Goal: Transaction & Acquisition: Purchase product/service

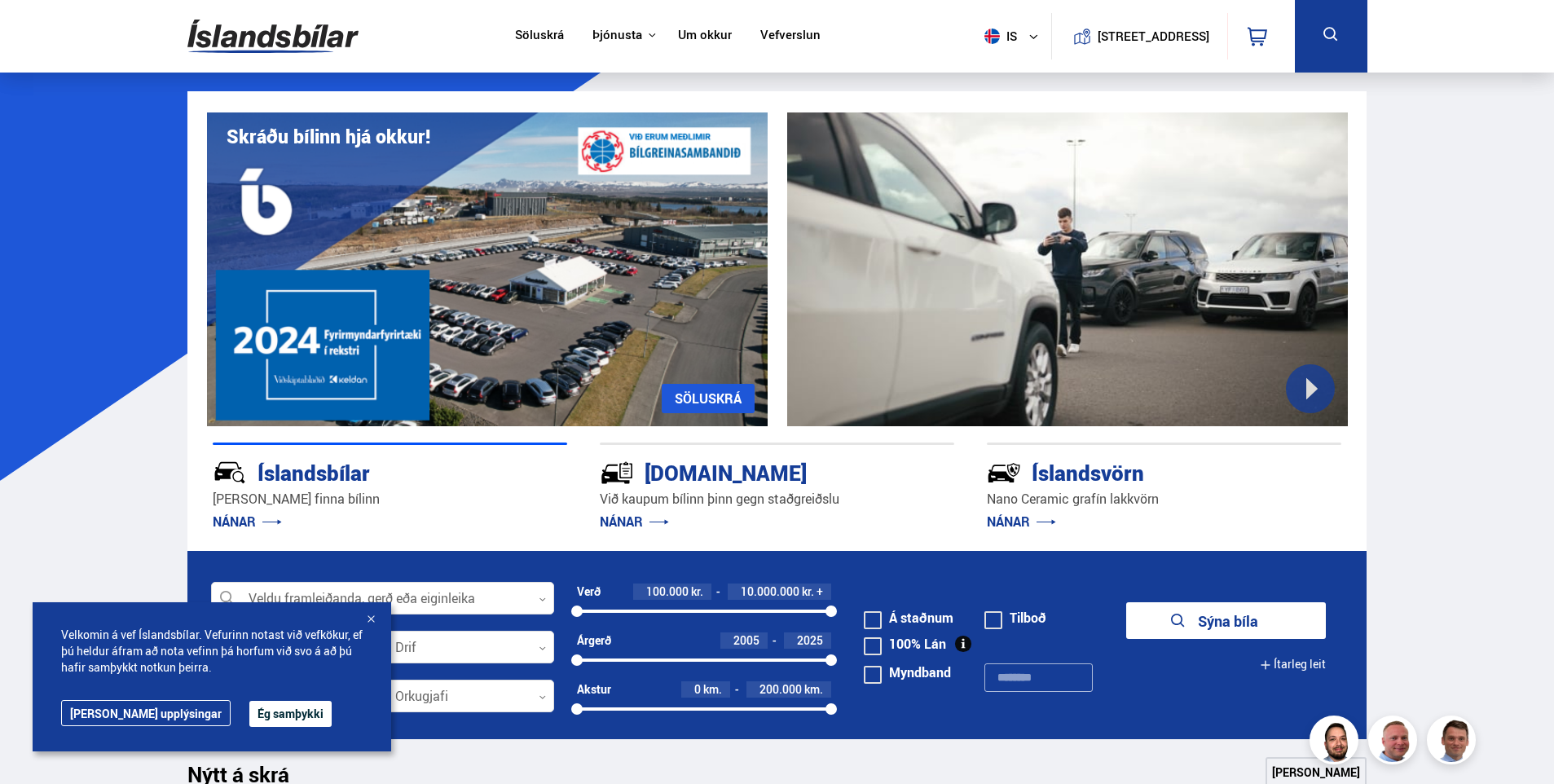
click at [249, 705] on button "Ég samþykki" at bounding box center [290, 714] width 82 height 26
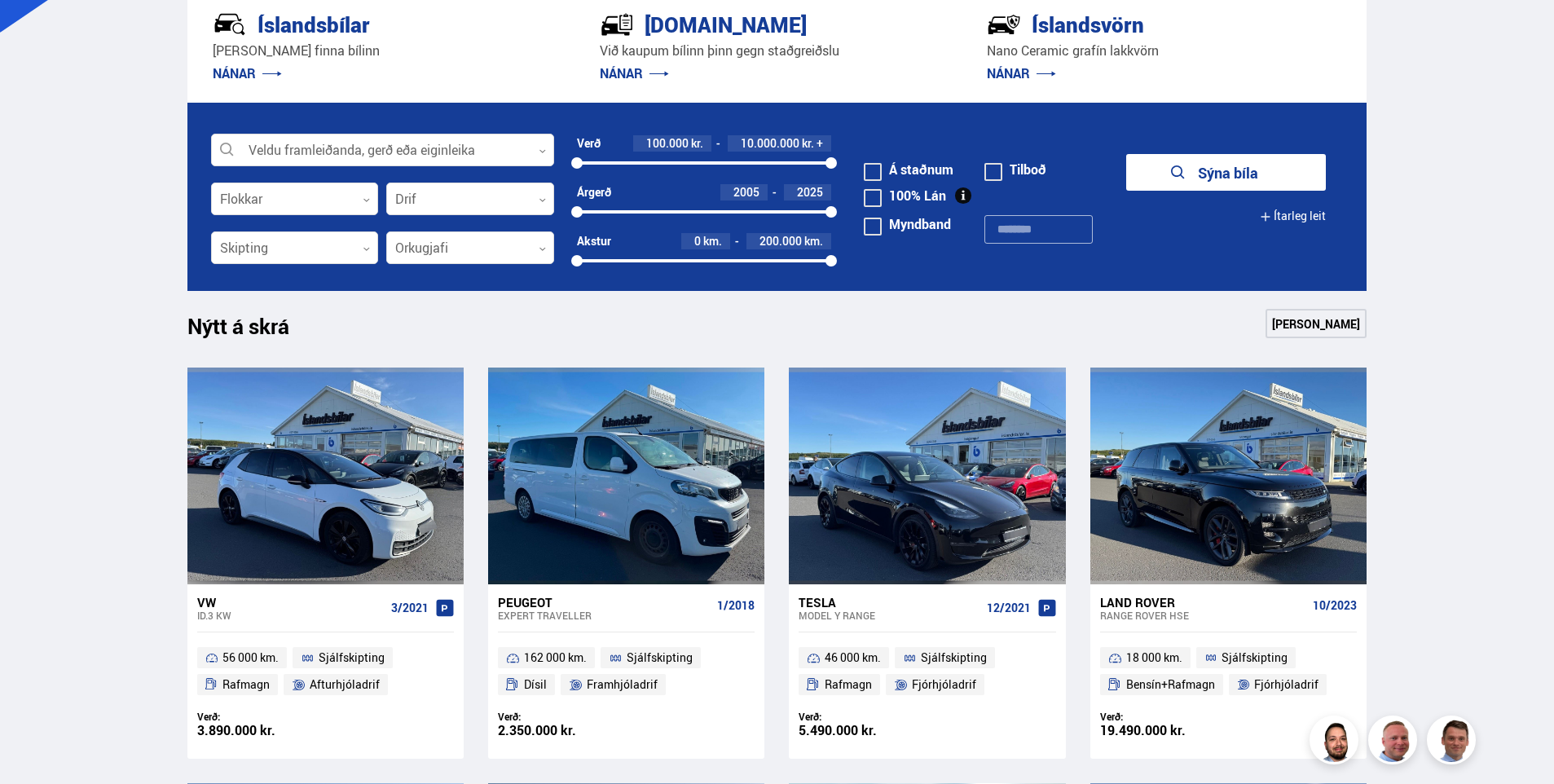
scroll to position [583, 0]
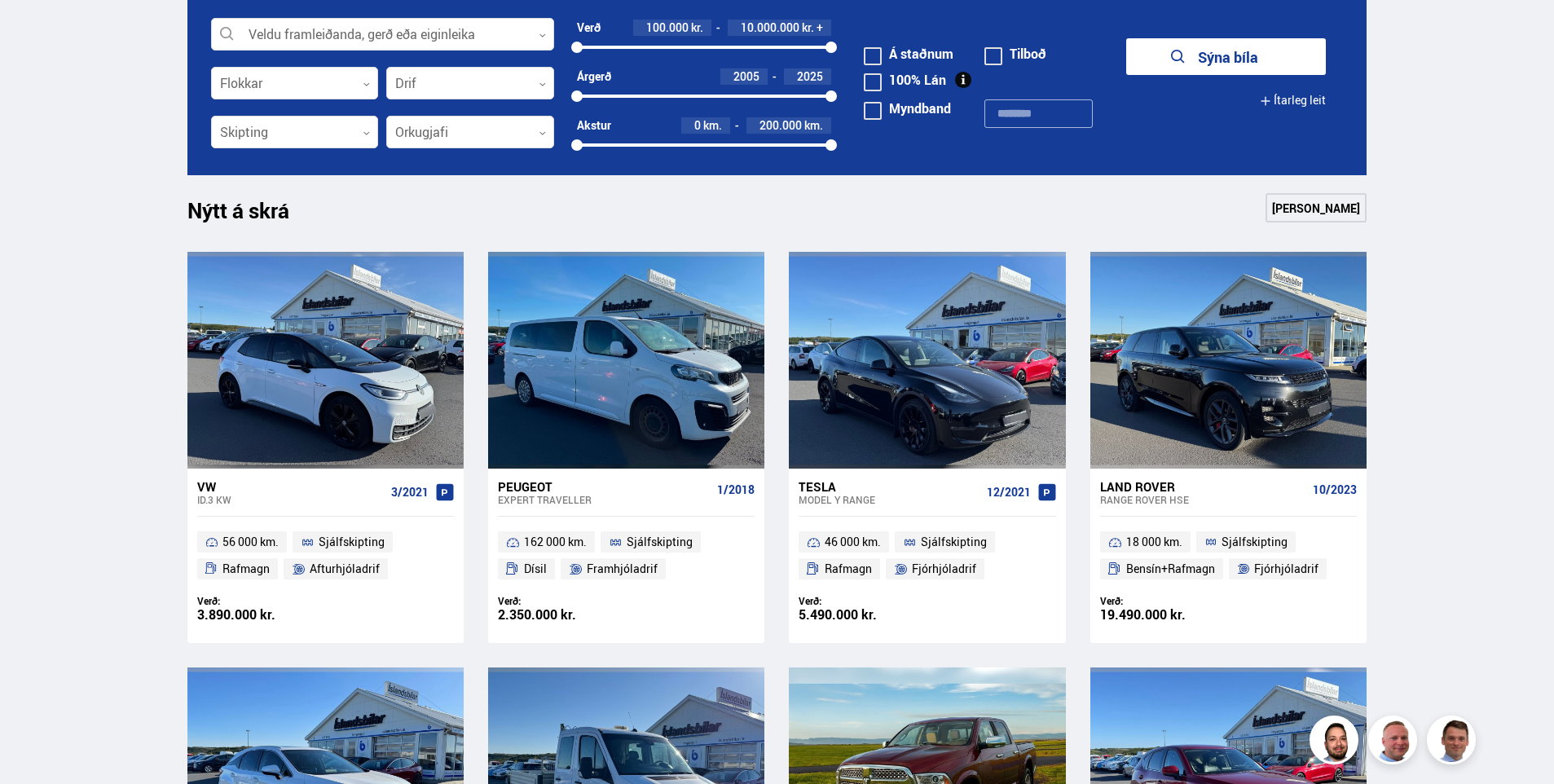
drag, startPoint x: 129, startPoint y: 419, endPoint x: 108, endPoint y: 529, distance: 112.0
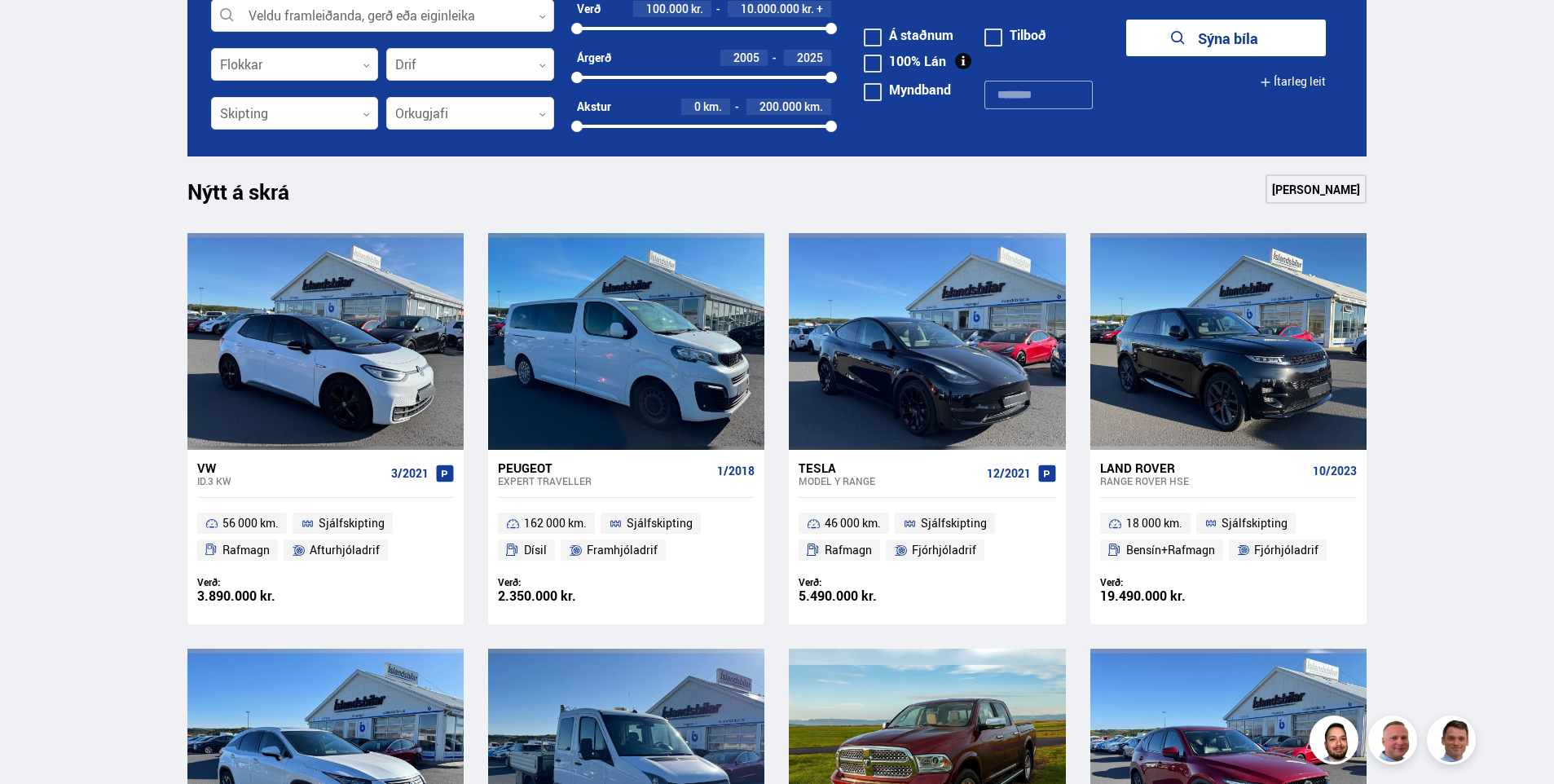
scroll to position [0, 0]
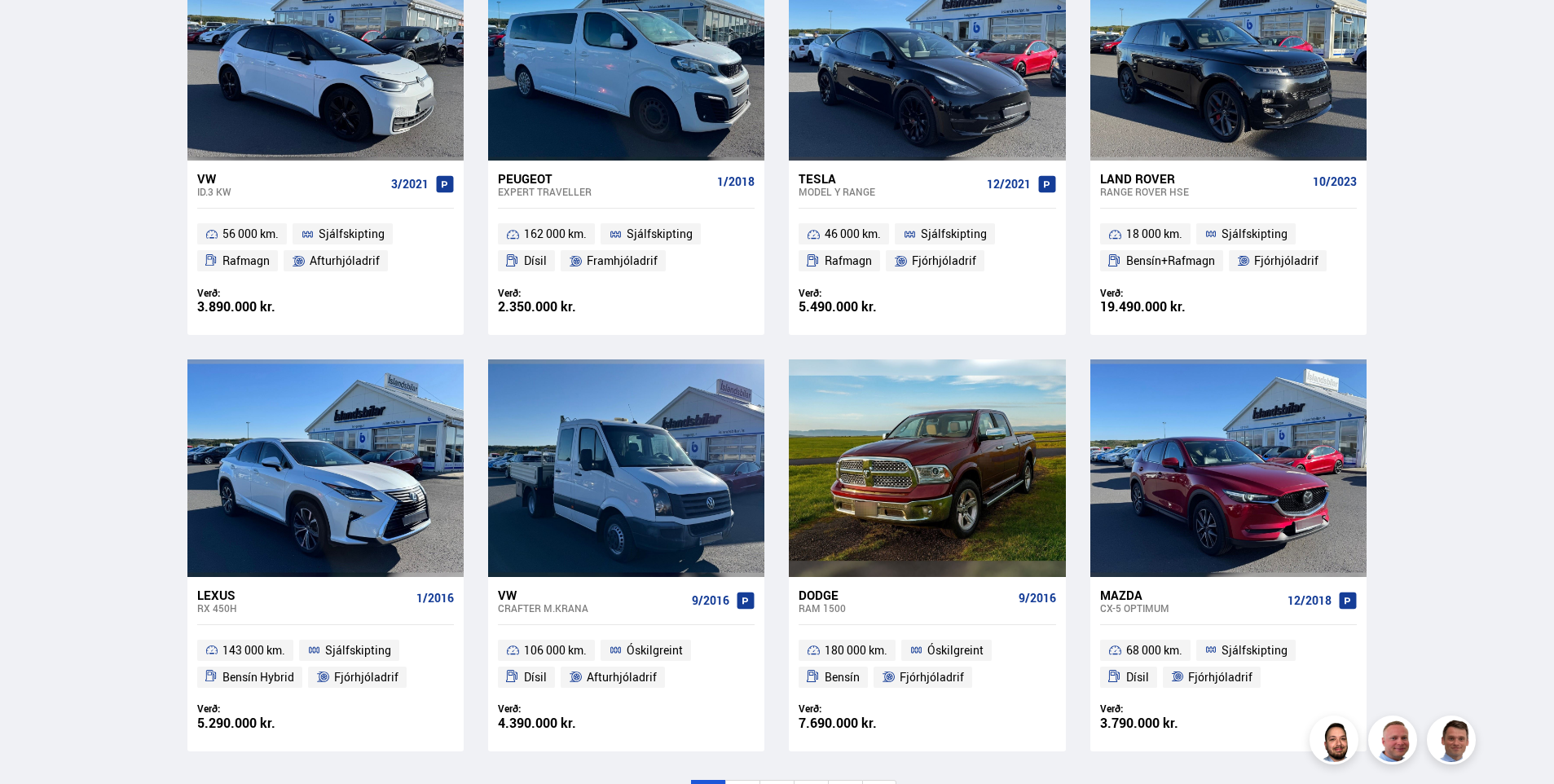
drag, startPoint x: 1523, startPoint y: 419, endPoint x: 1507, endPoint y: 509, distance: 91.4
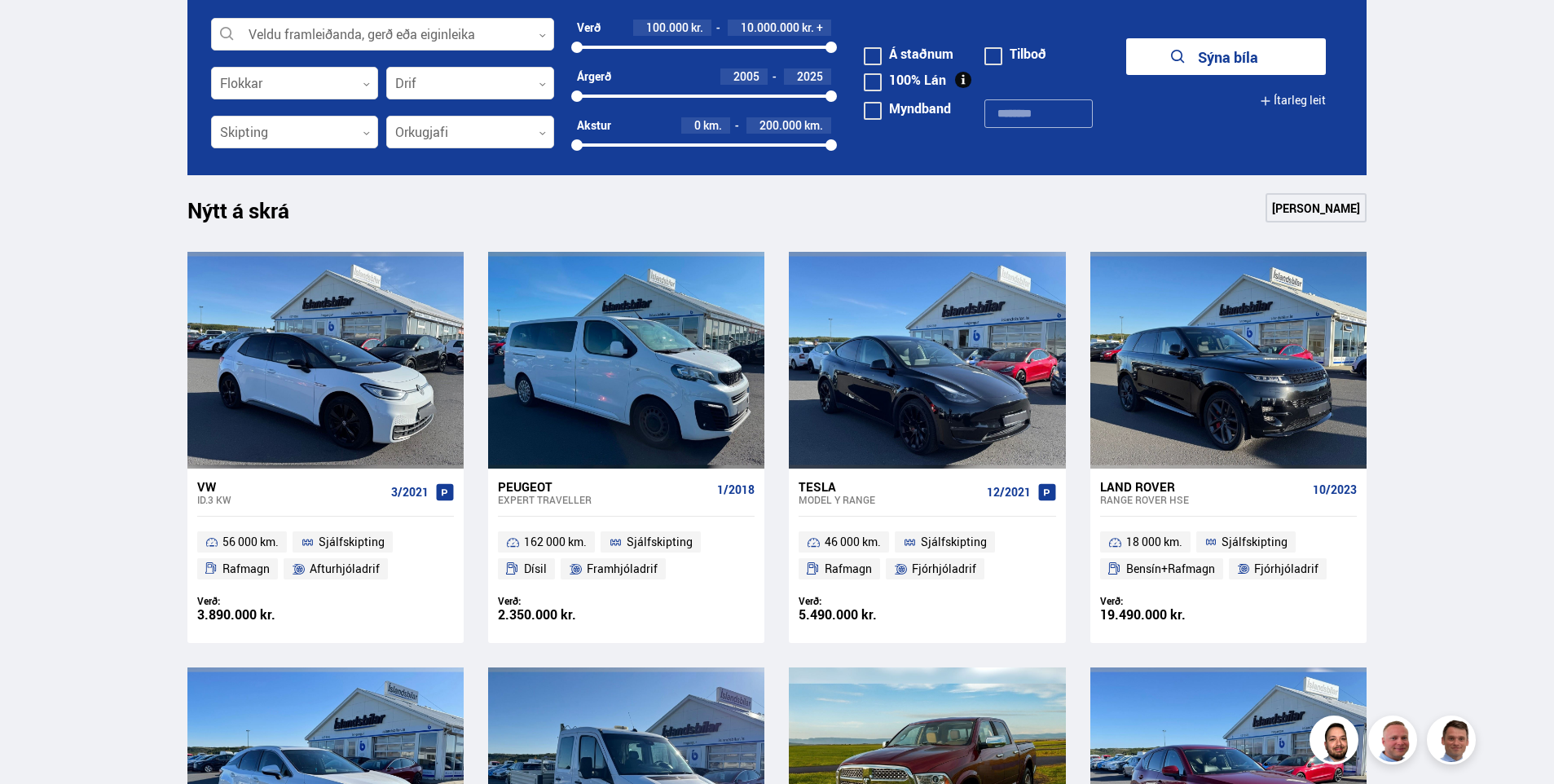
scroll to position [566, 0]
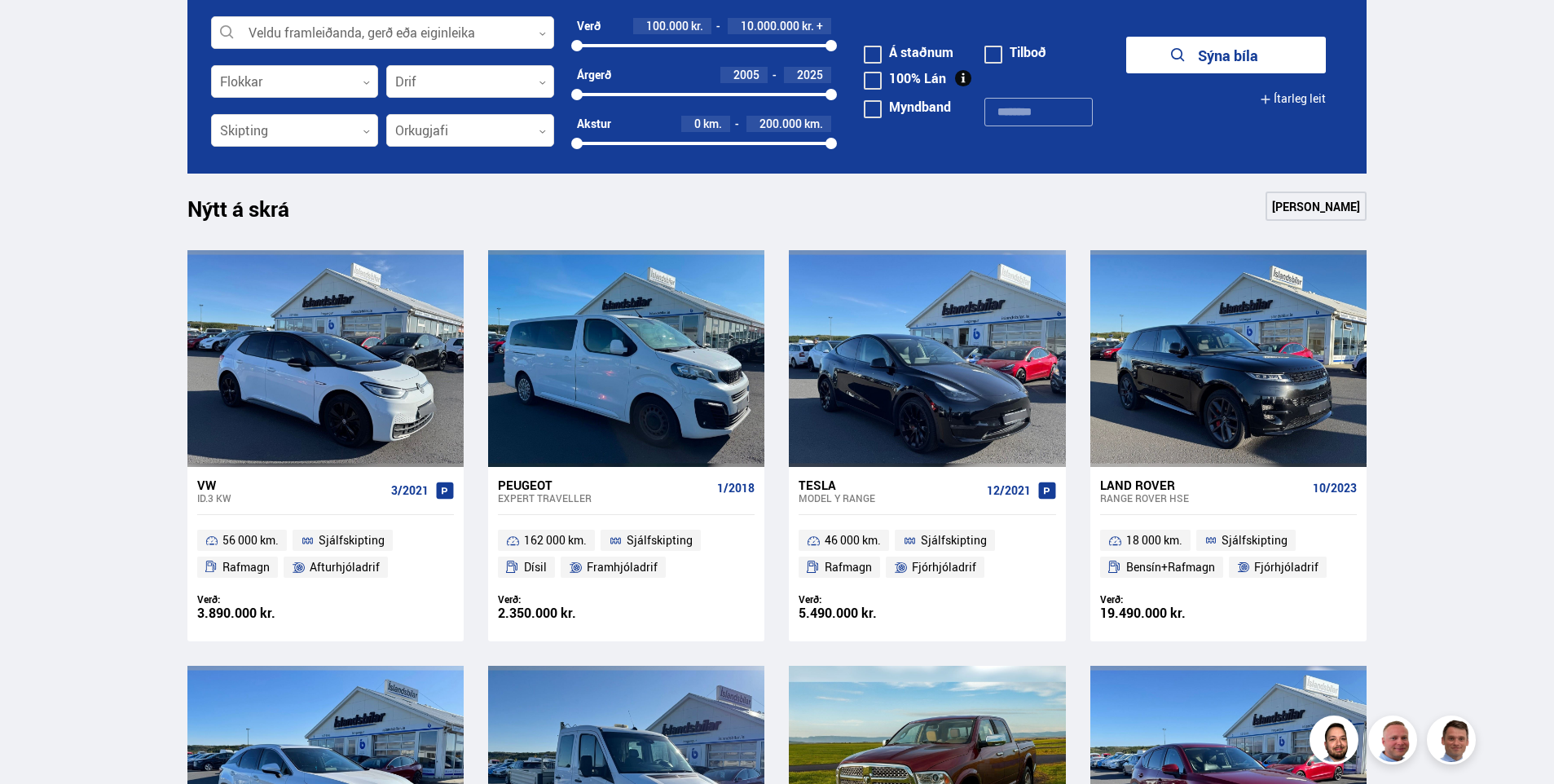
click at [1248, 55] on button "Sýna bíla" at bounding box center [1226, 54] width 200 height 36
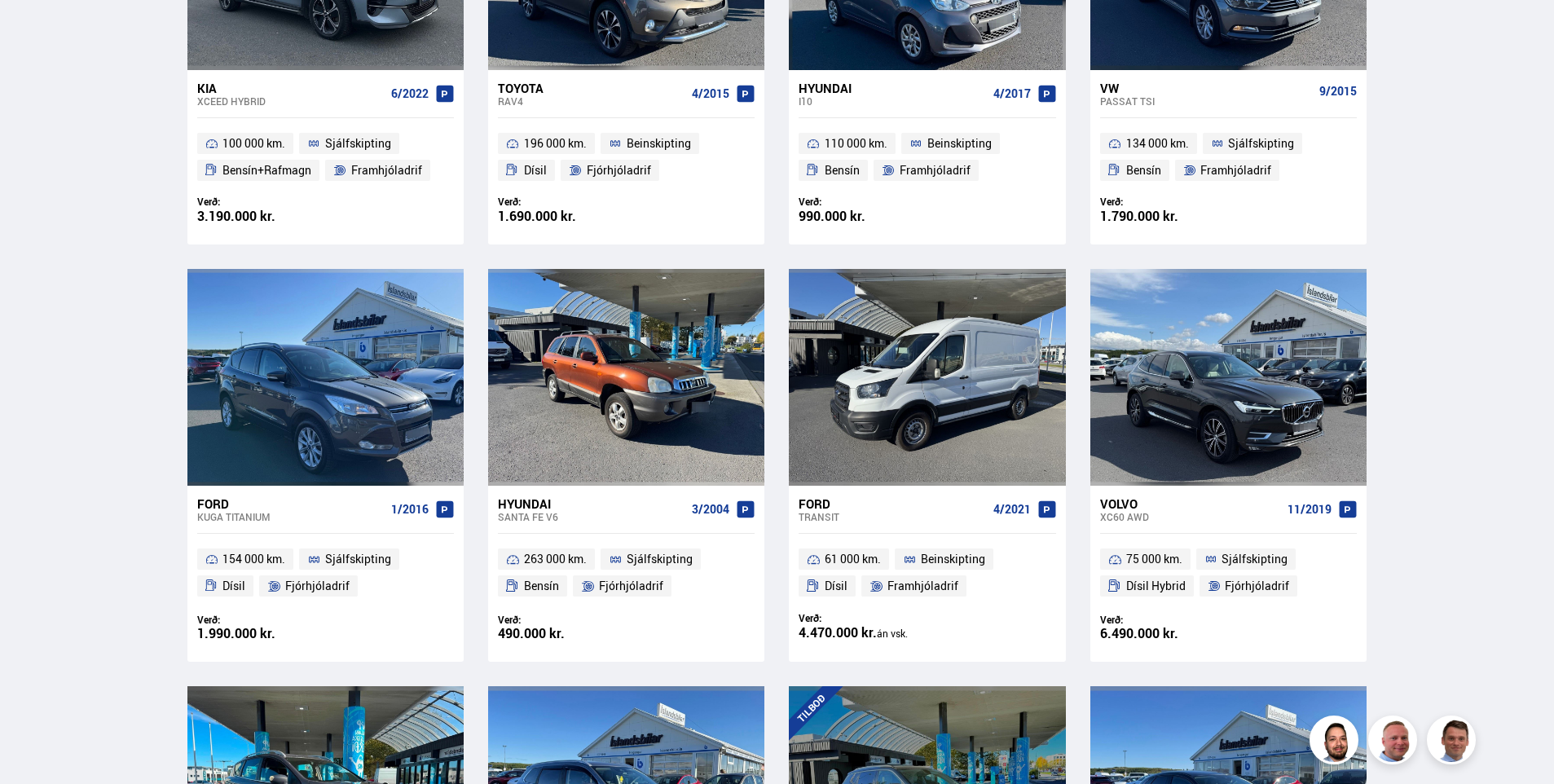
scroll to position [1377, 0]
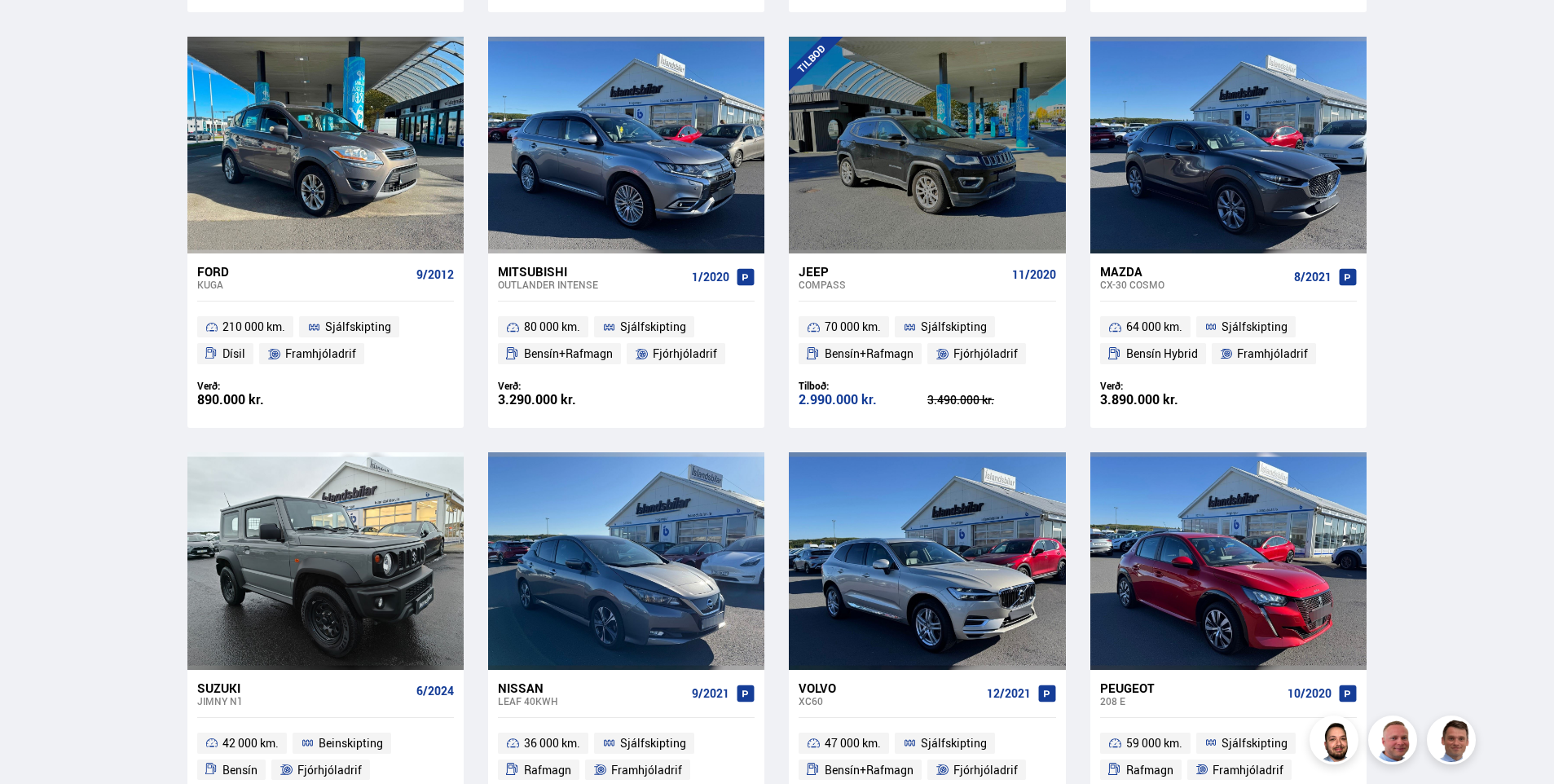
drag, startPoint x: 1445, startPoint y: 228, endPoint x: 1467, endPoint y: 318, distance: 92.6
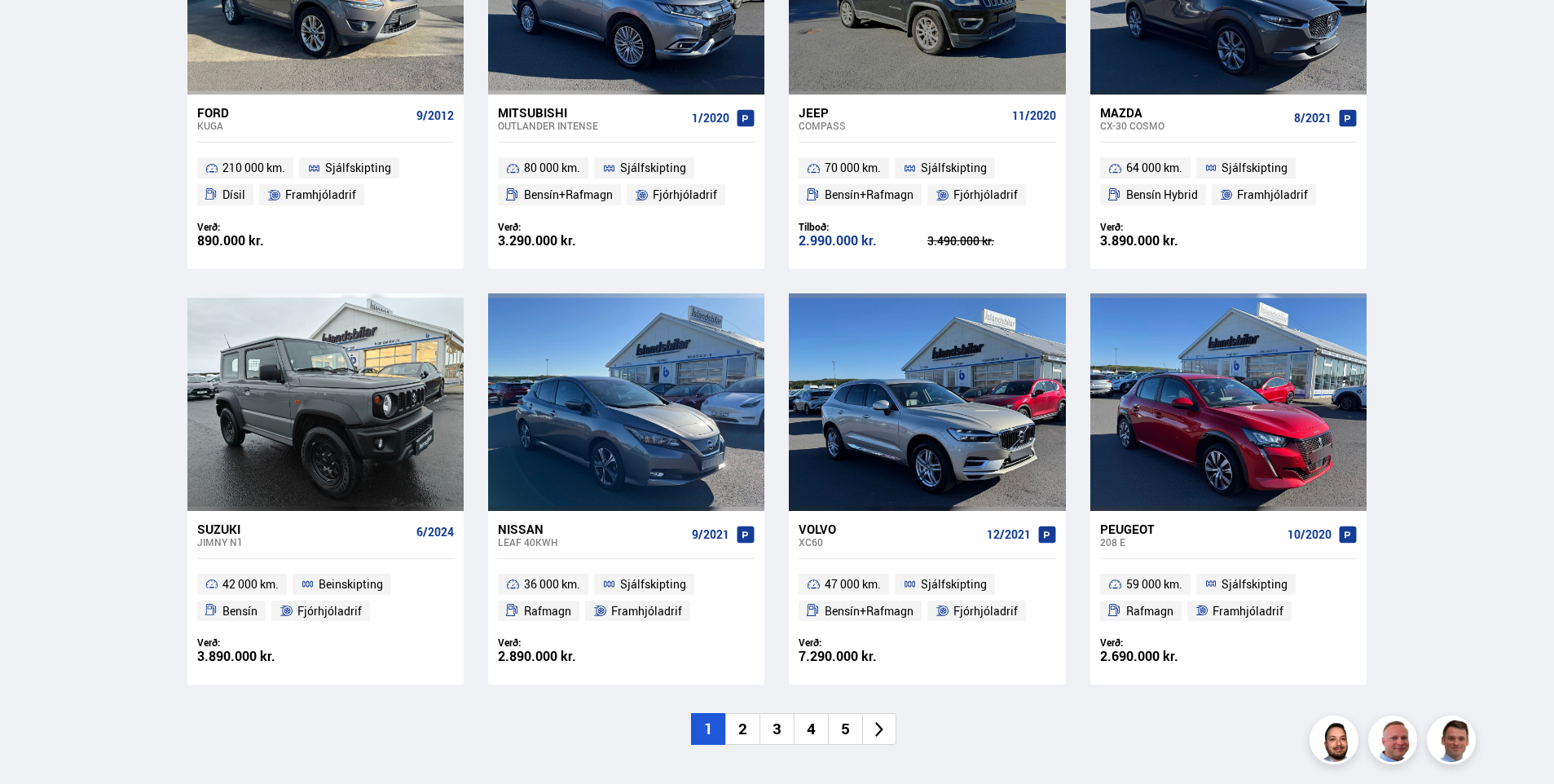
scroll to position [2244, 0]
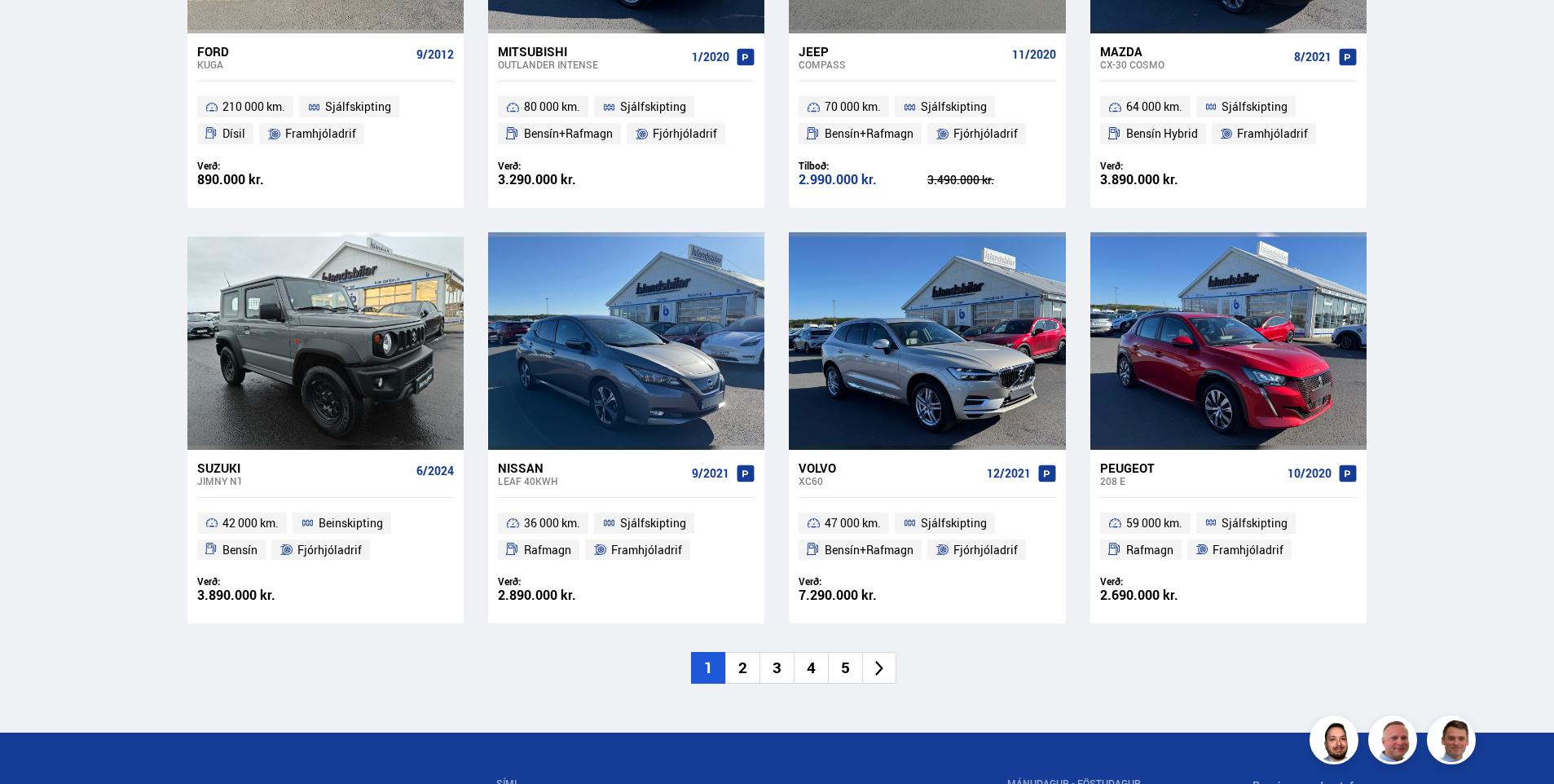
drag, startPoint x: 1425, startPoint y: 175, endPoint x: 1431, endPoint y: 220, distance: 45.4
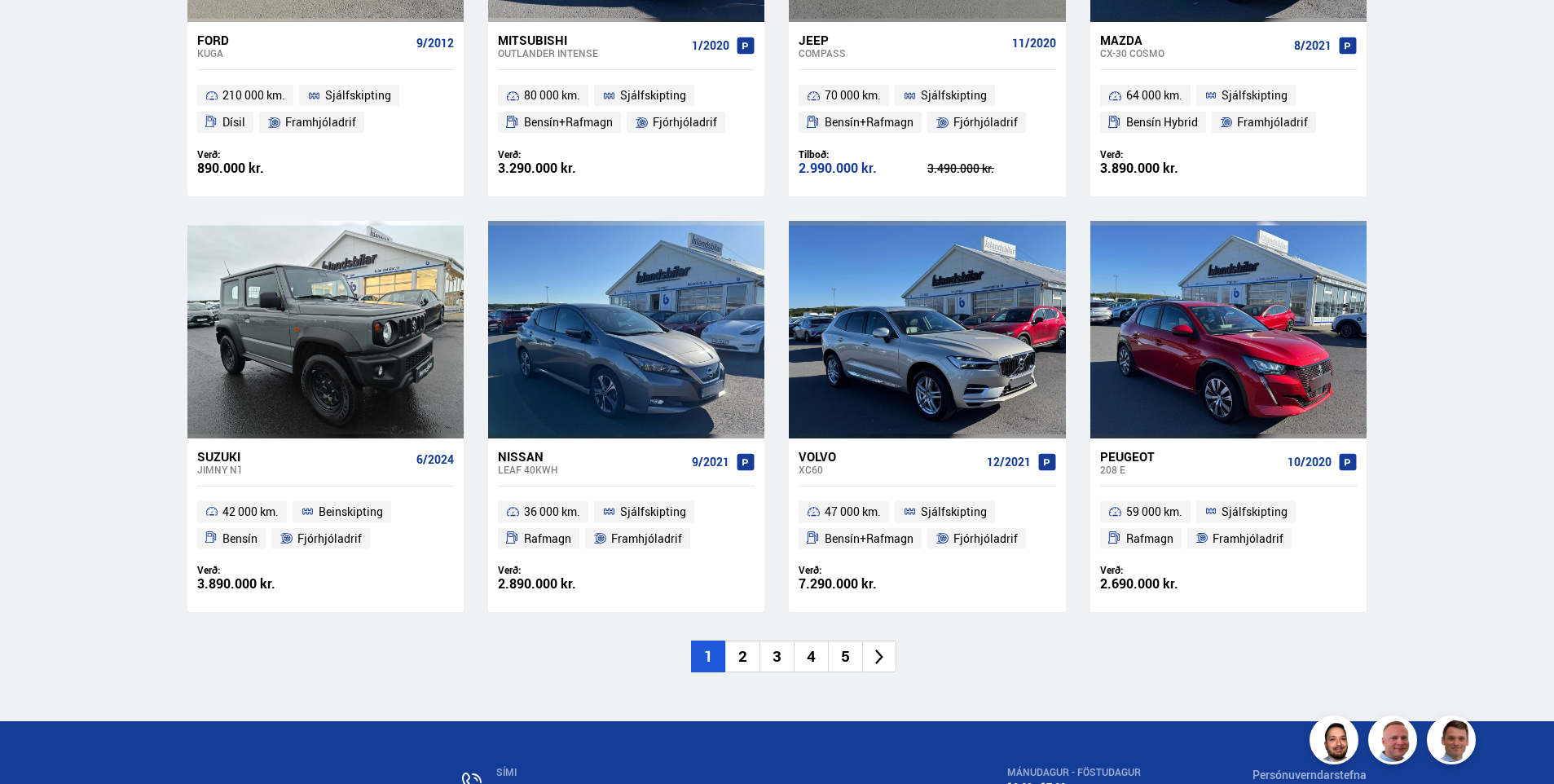
click at [748, 661] on li "2" at bounding box center [743, 656] width 35 height 32
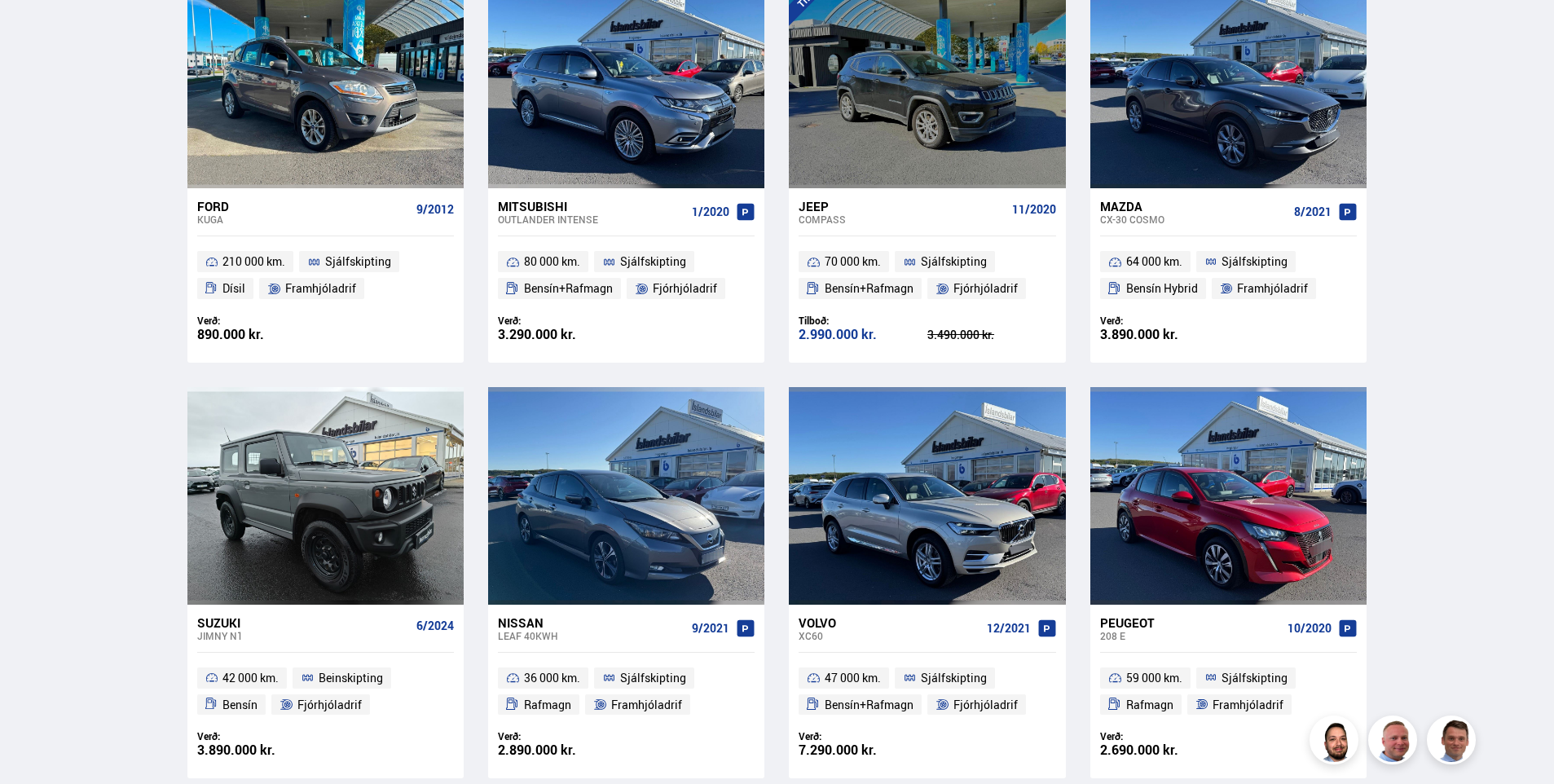
scroll to position [1481, 0]
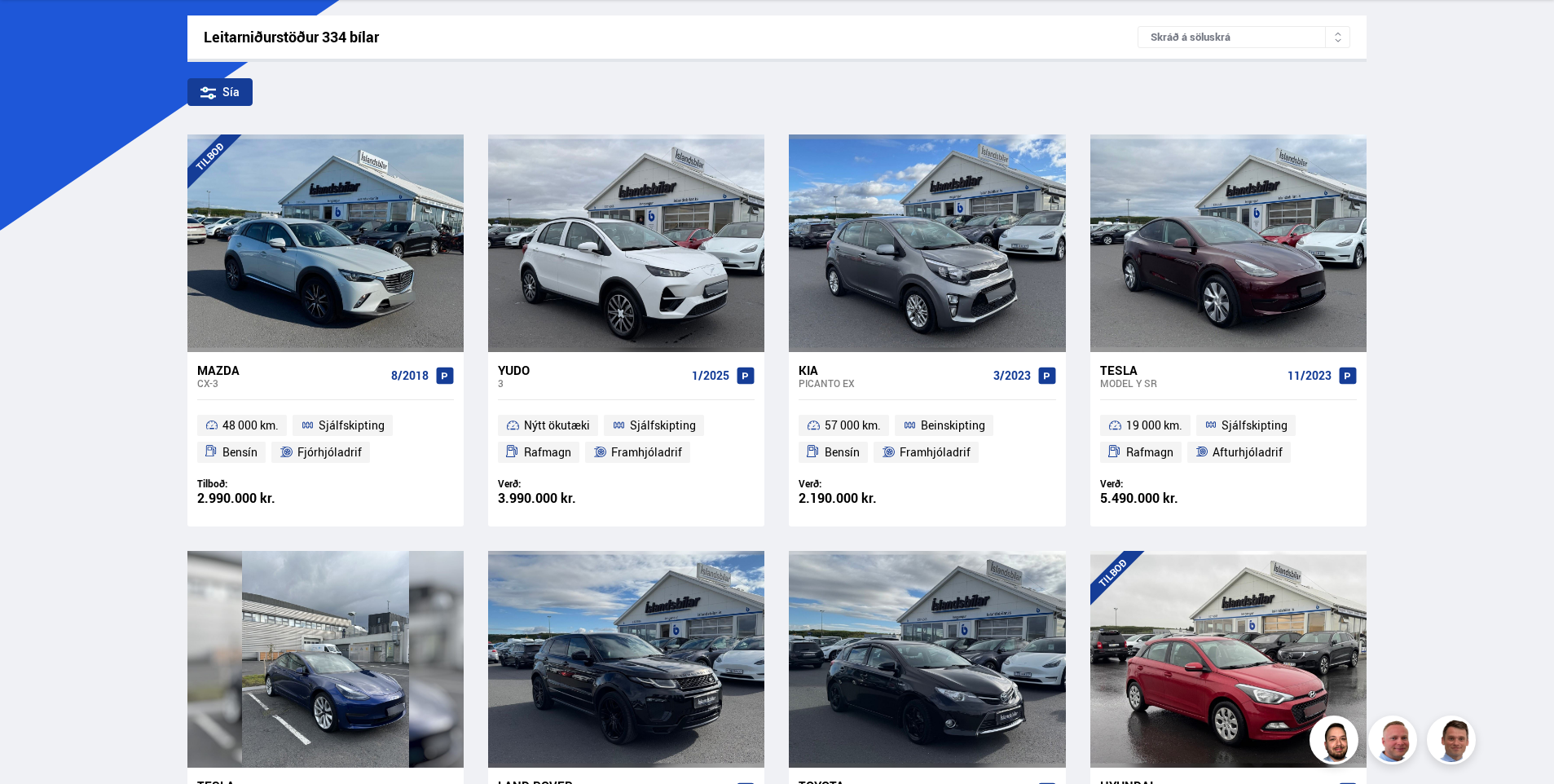
scroll to position [254, 0]
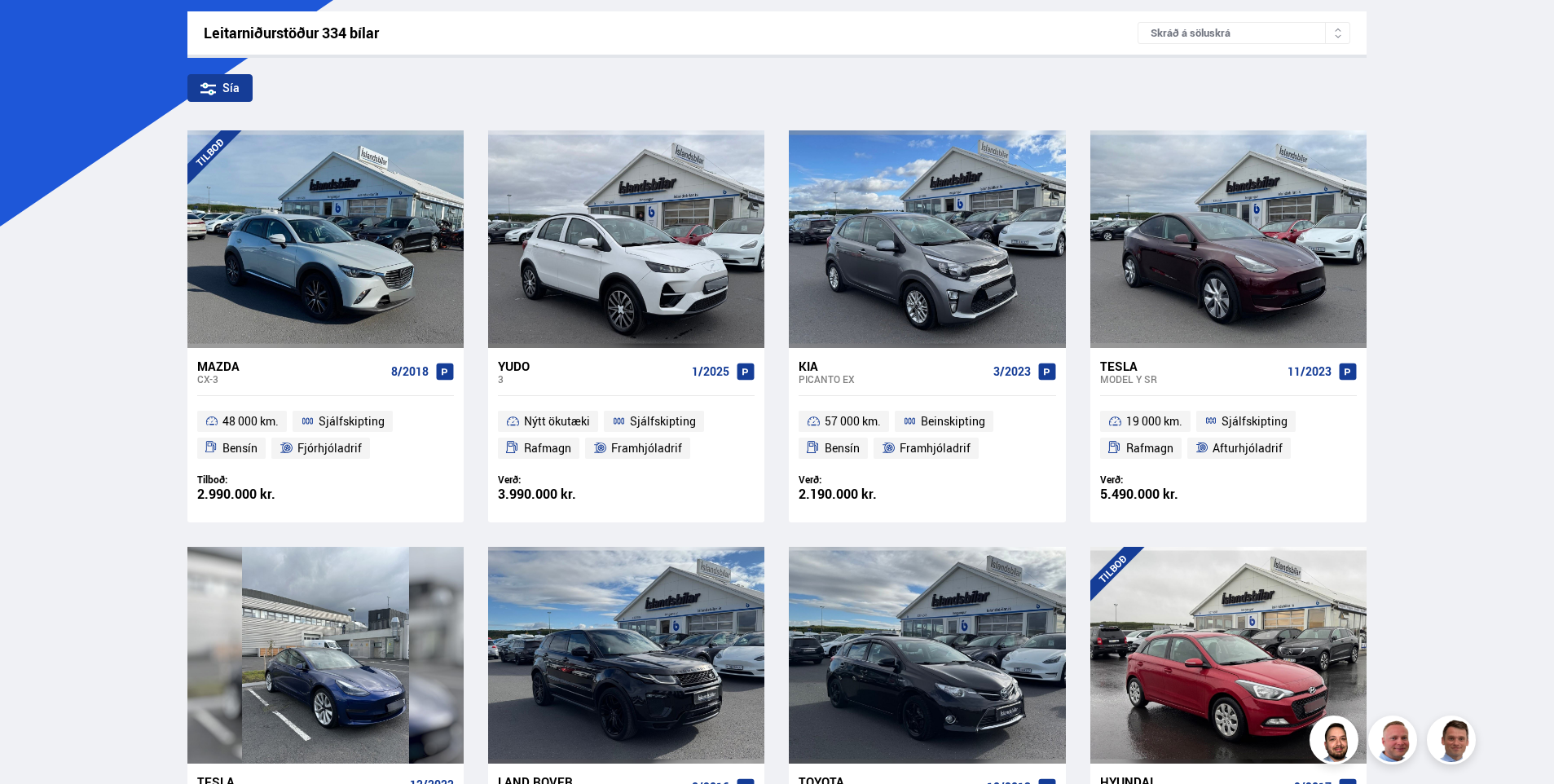
drag, startPoint x: 1474, startPoint y: 393, endPoint x: 1490, endPoint y: 405, distance: 20.0
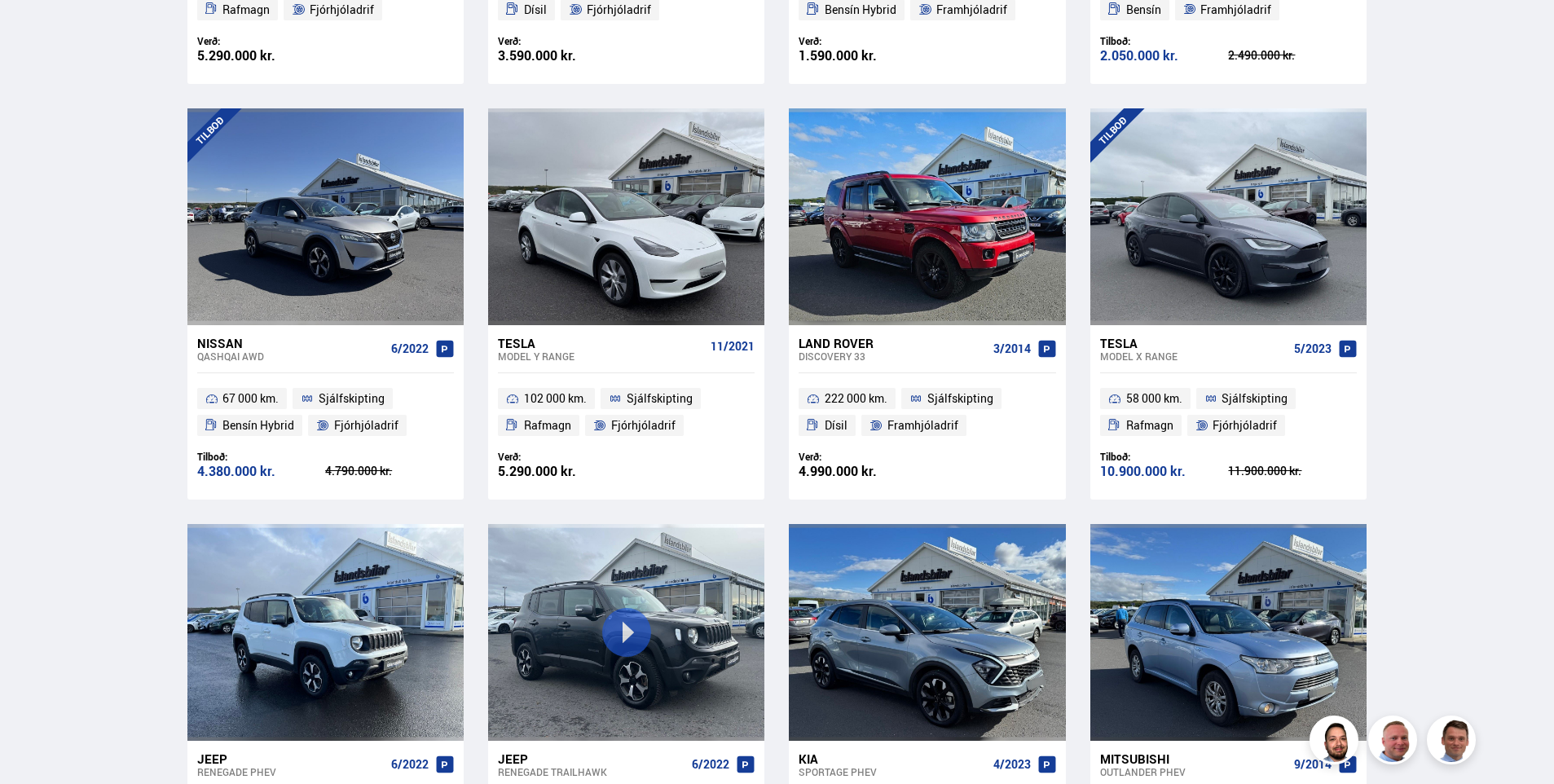
drag, startPoint x: 1490, startPoint y: 405, endPoint x: 1468, endPoint y: 433, distance: 35.6
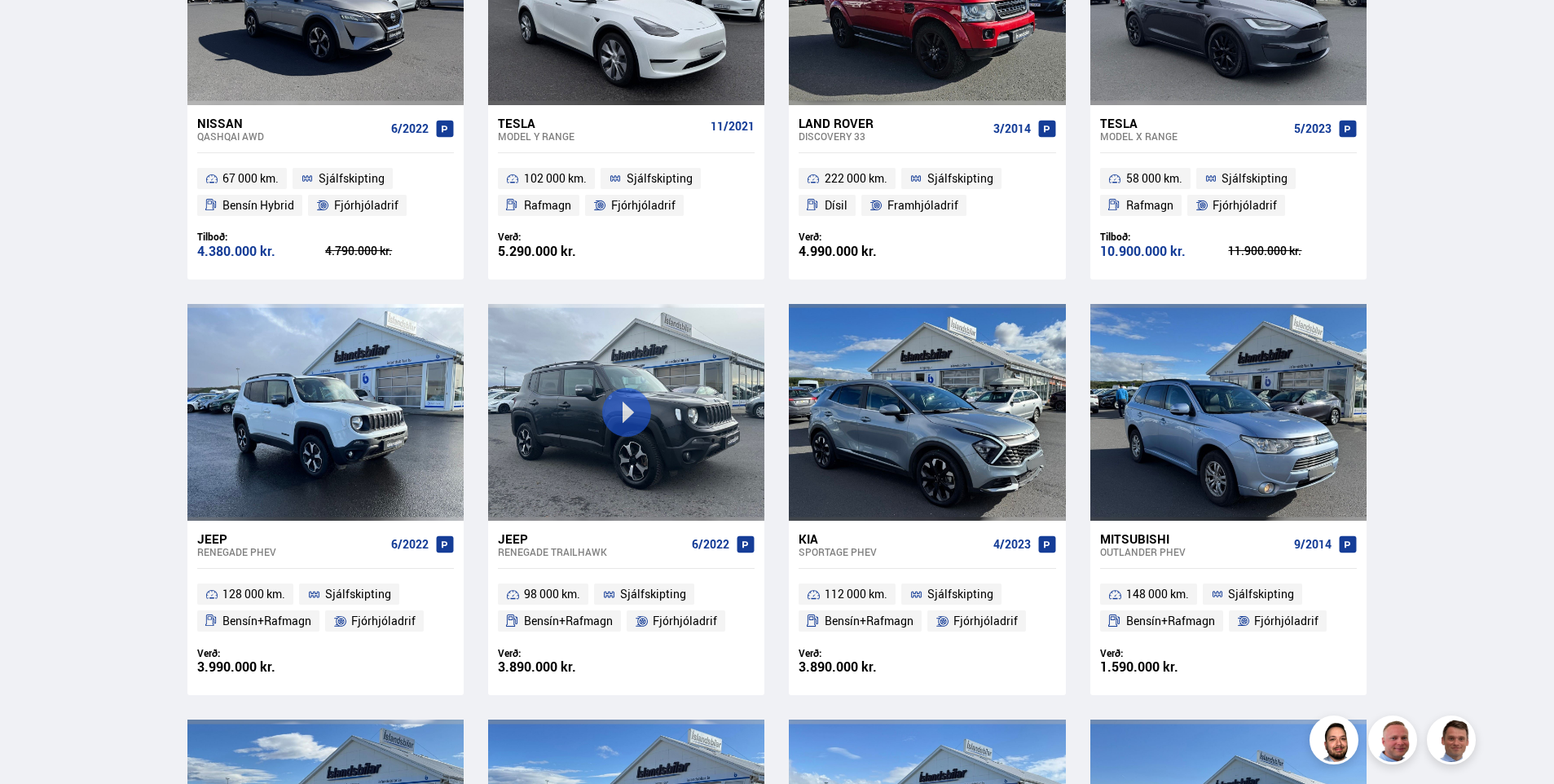
drag, startPoint x: 148, startPoint y: 227, endPoint x: 147, endPoint y: 289, distance: 62.0
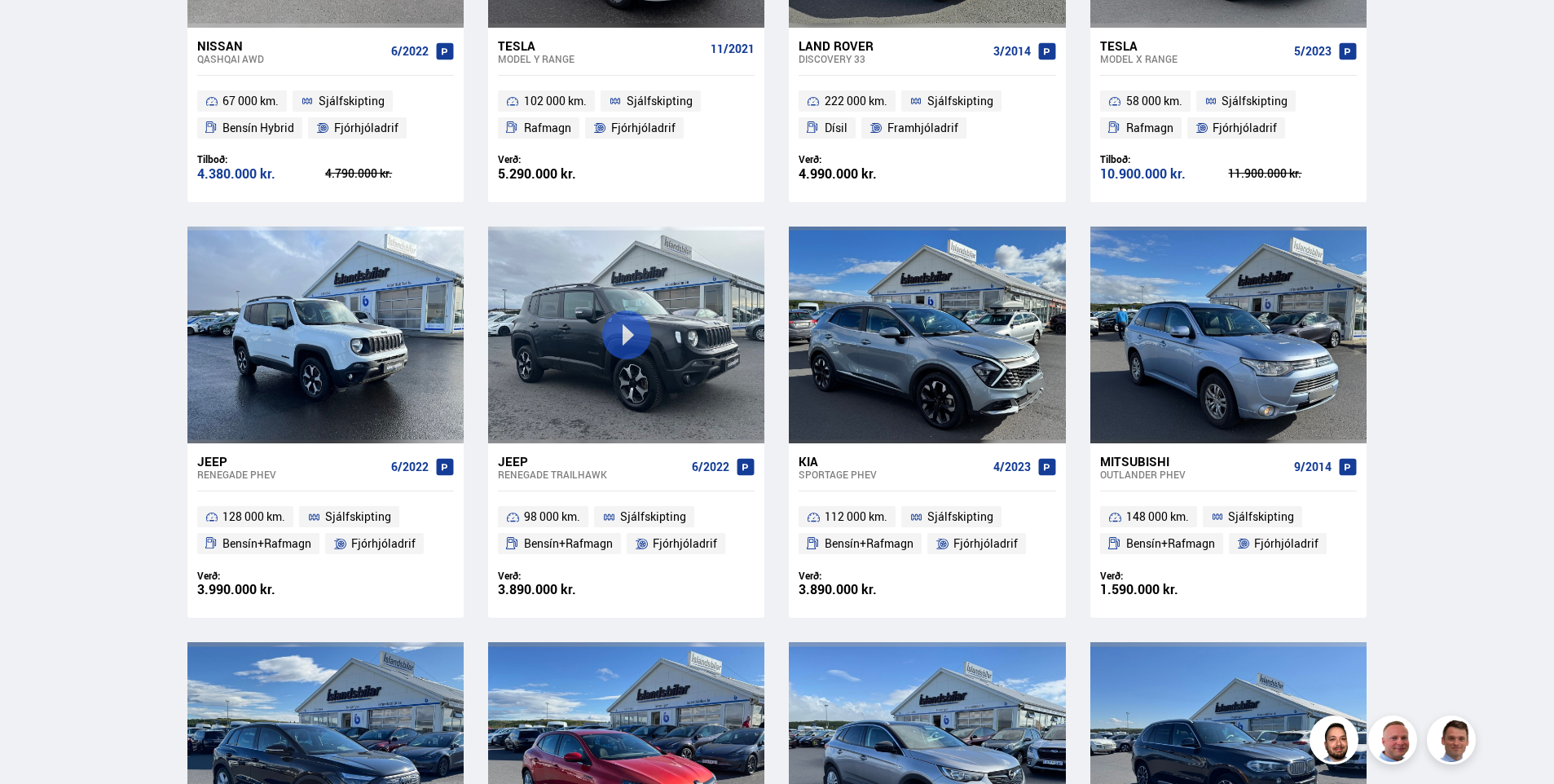
scroll to position [1408, 0]
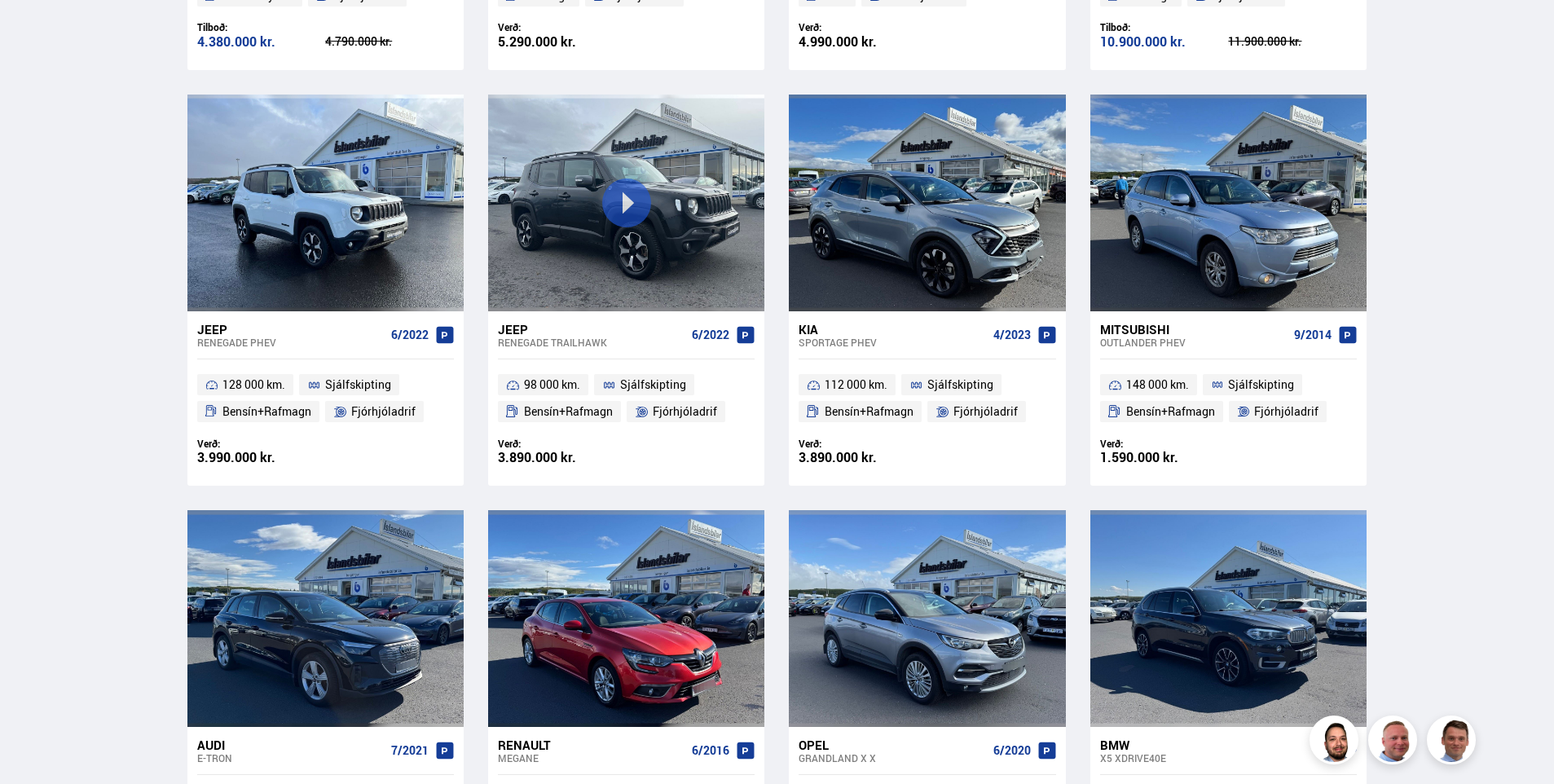
drag, startPoint x: 144, startPoint y: 289, endPoint x: 137, endPoint y: 321, distance: 32.8
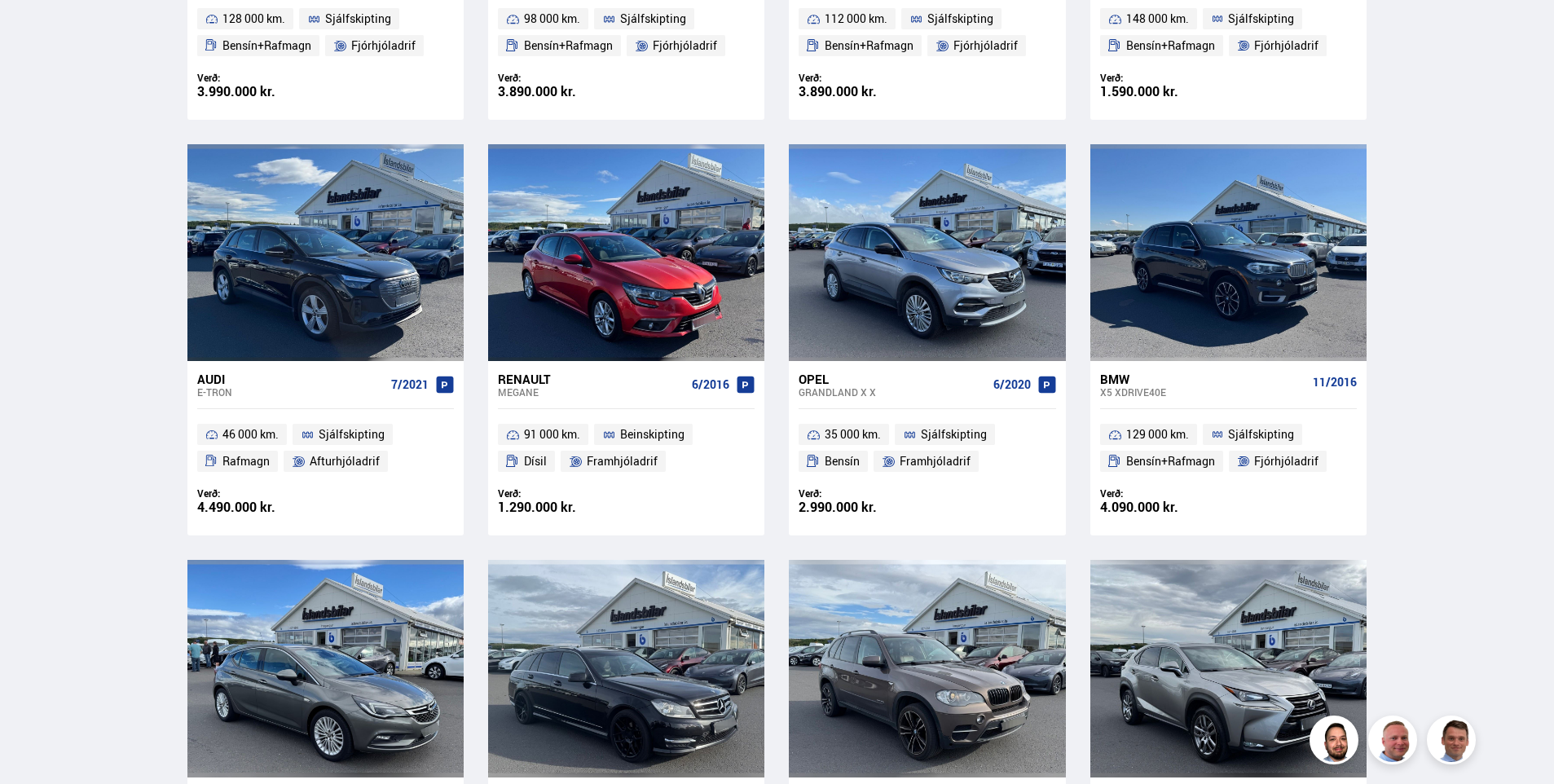
drag, startPoint x: 129, startPoint y: 262, endPoint x: 113, endPoint y: 294, distance: 35.8
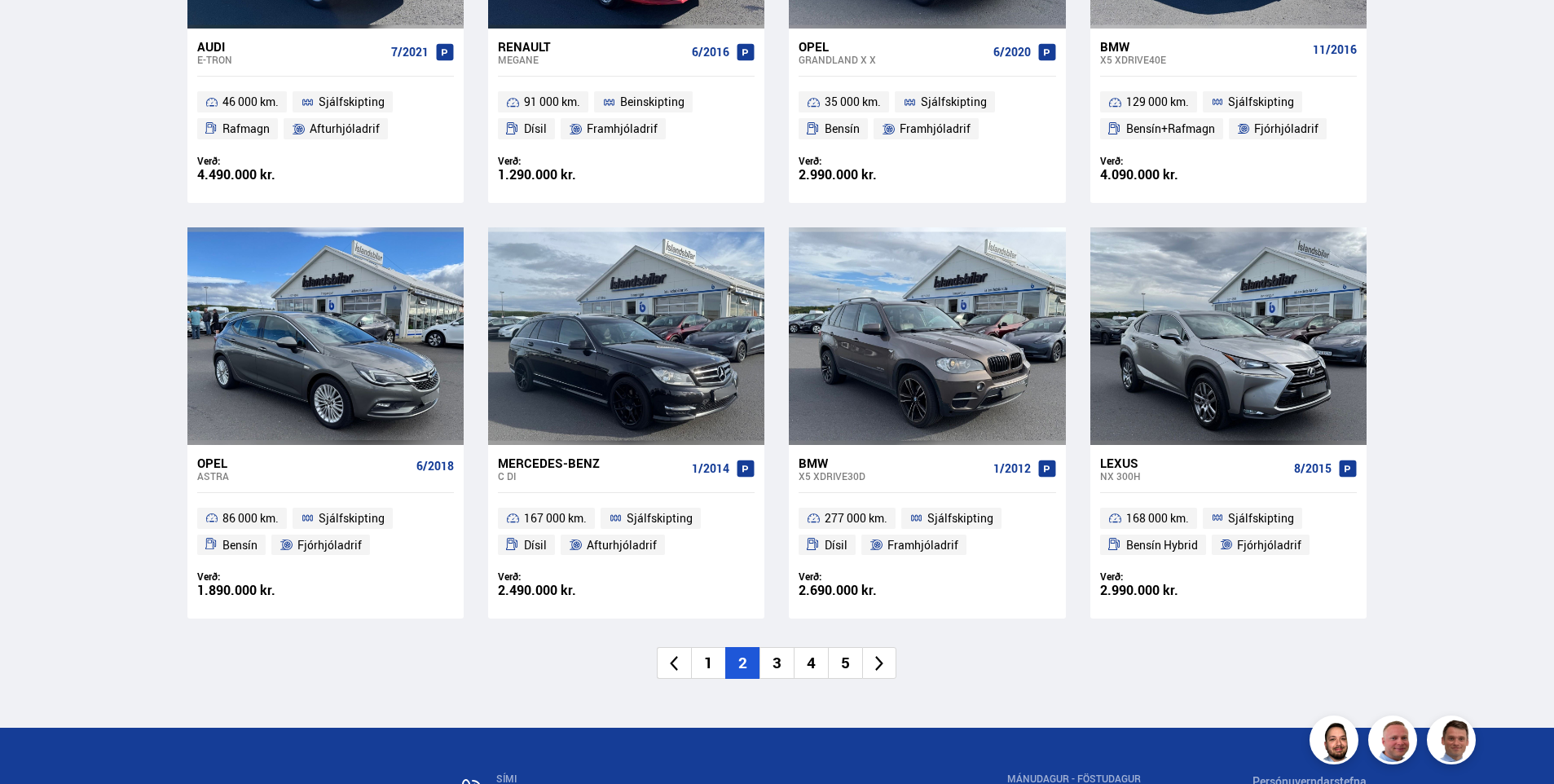
scroll to position [2255, 0]
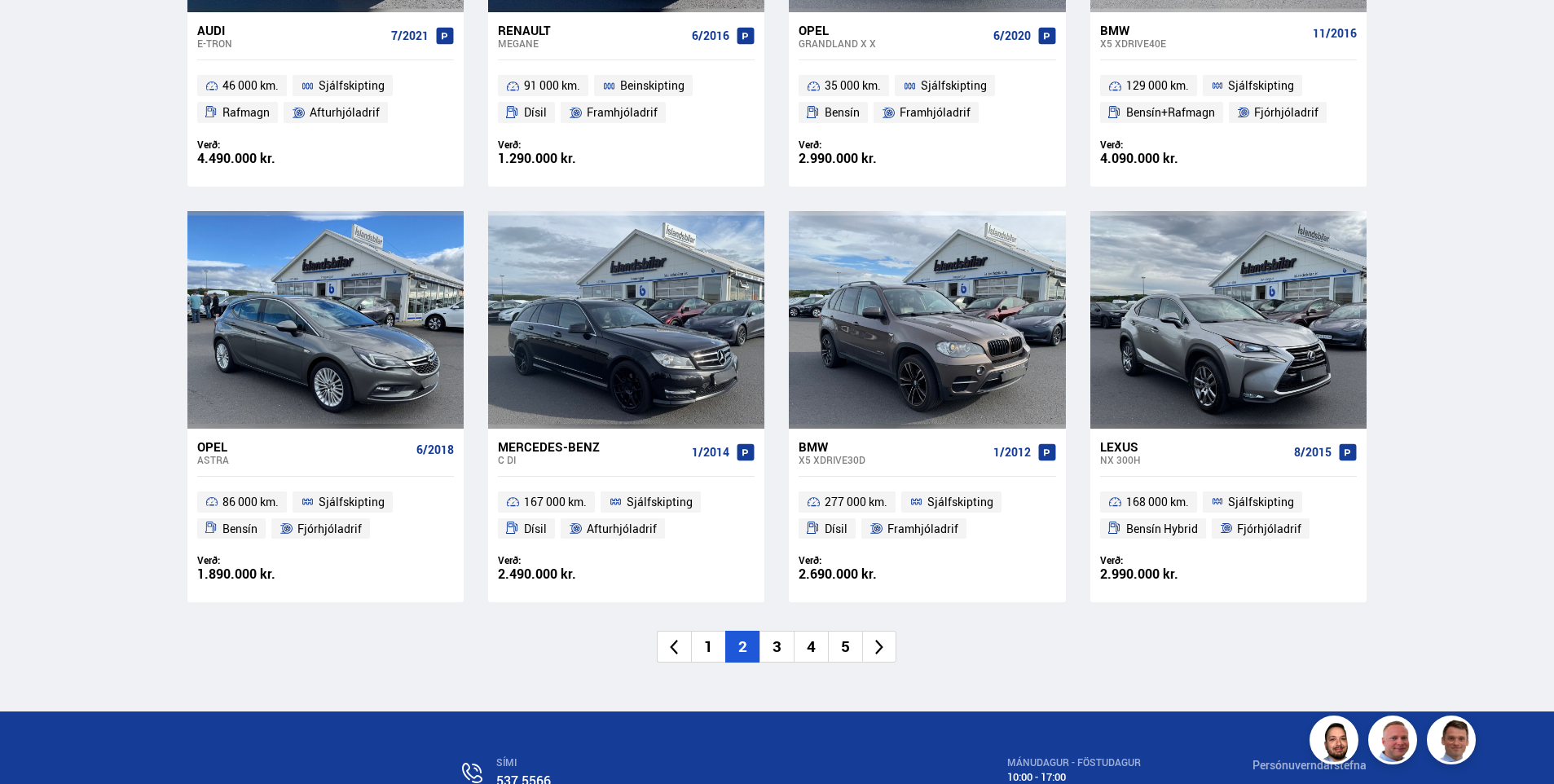
drag, startPoint x: 127, startPoint y: 308, endPoint x: 116, endPoint y: 348, distance: 41.5
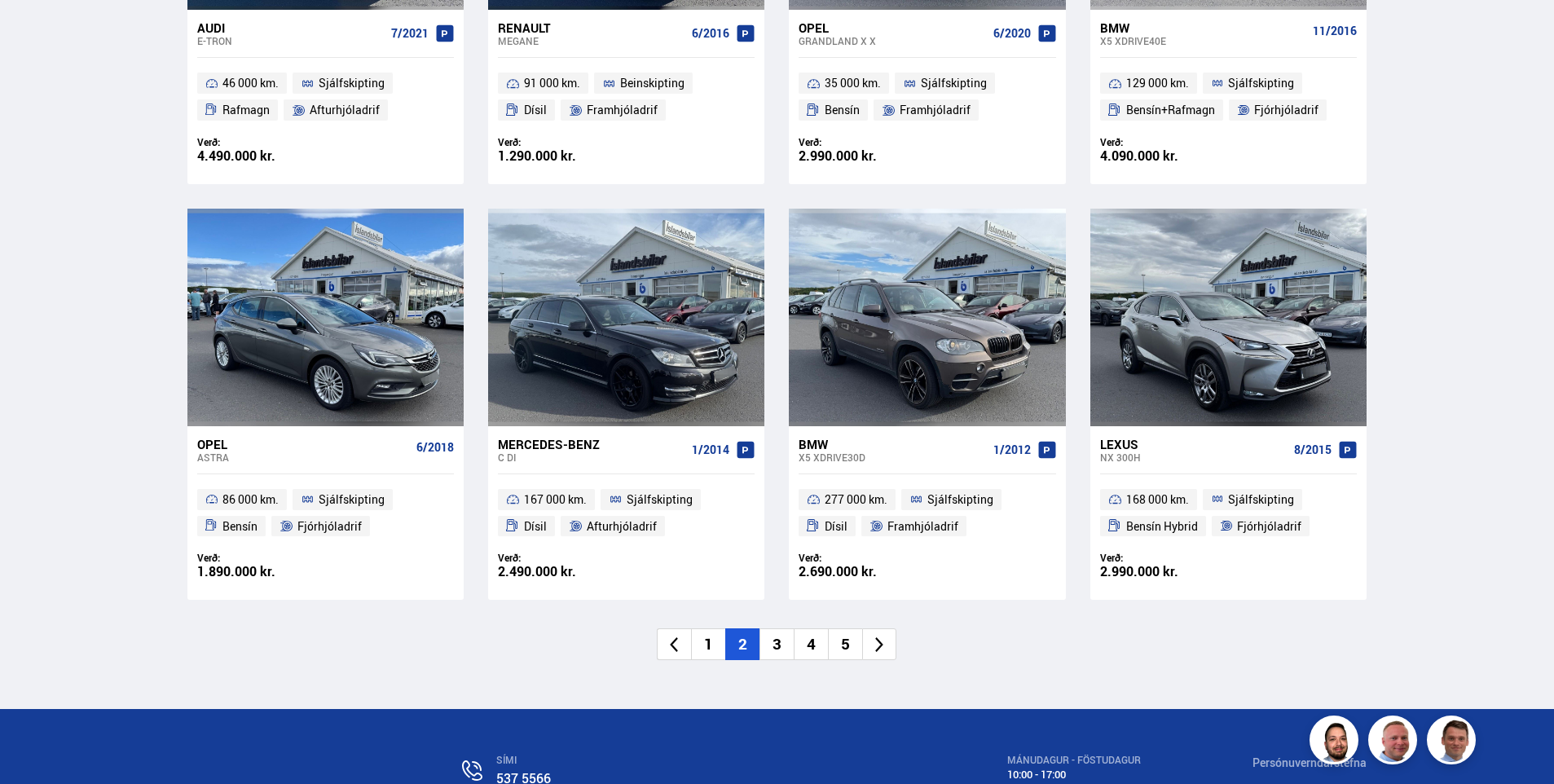
click at [782, 653] on li "3" at bounding box center [777, 644] width 35 height 32
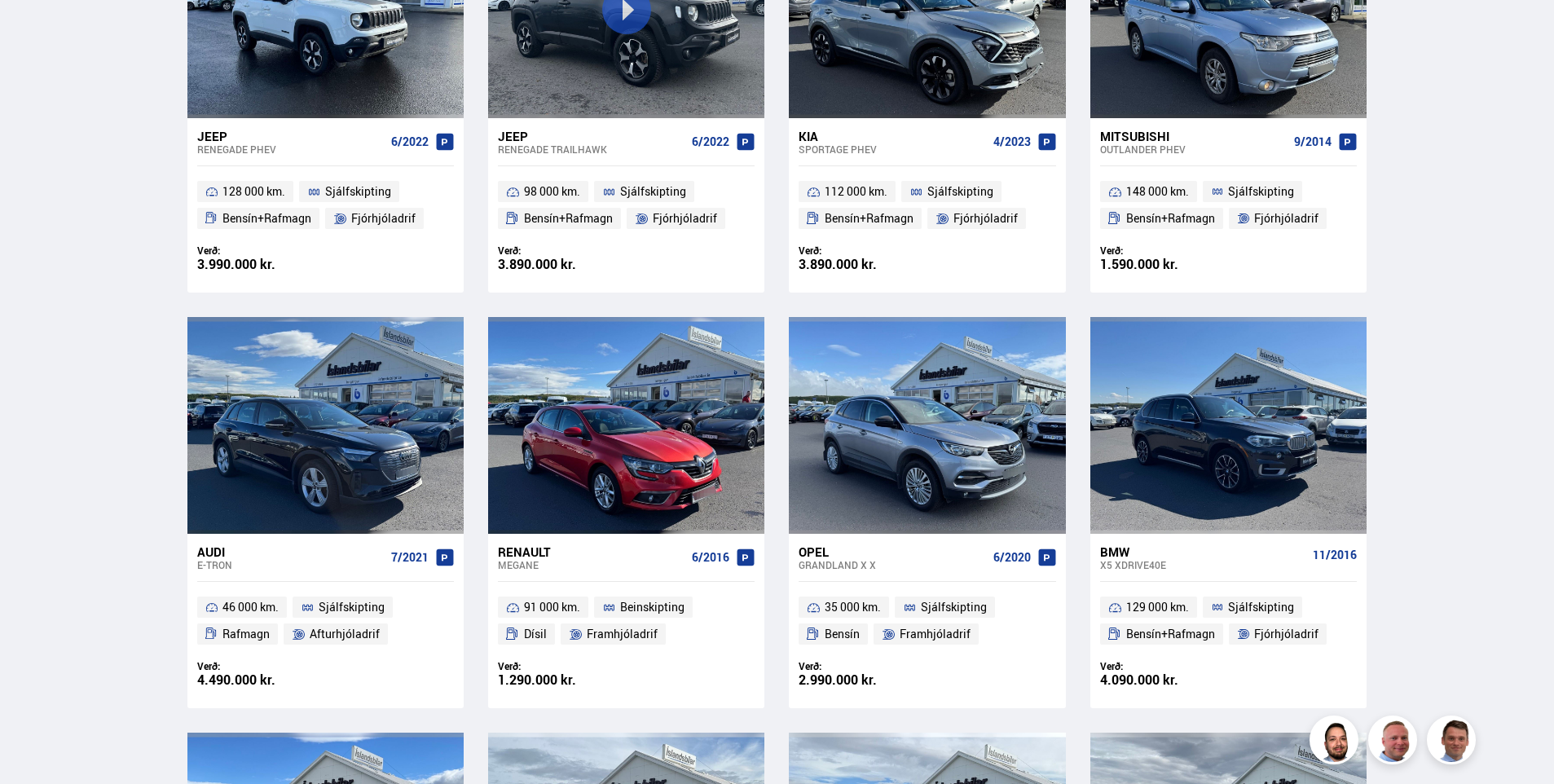
scroll to position [1126, 0]
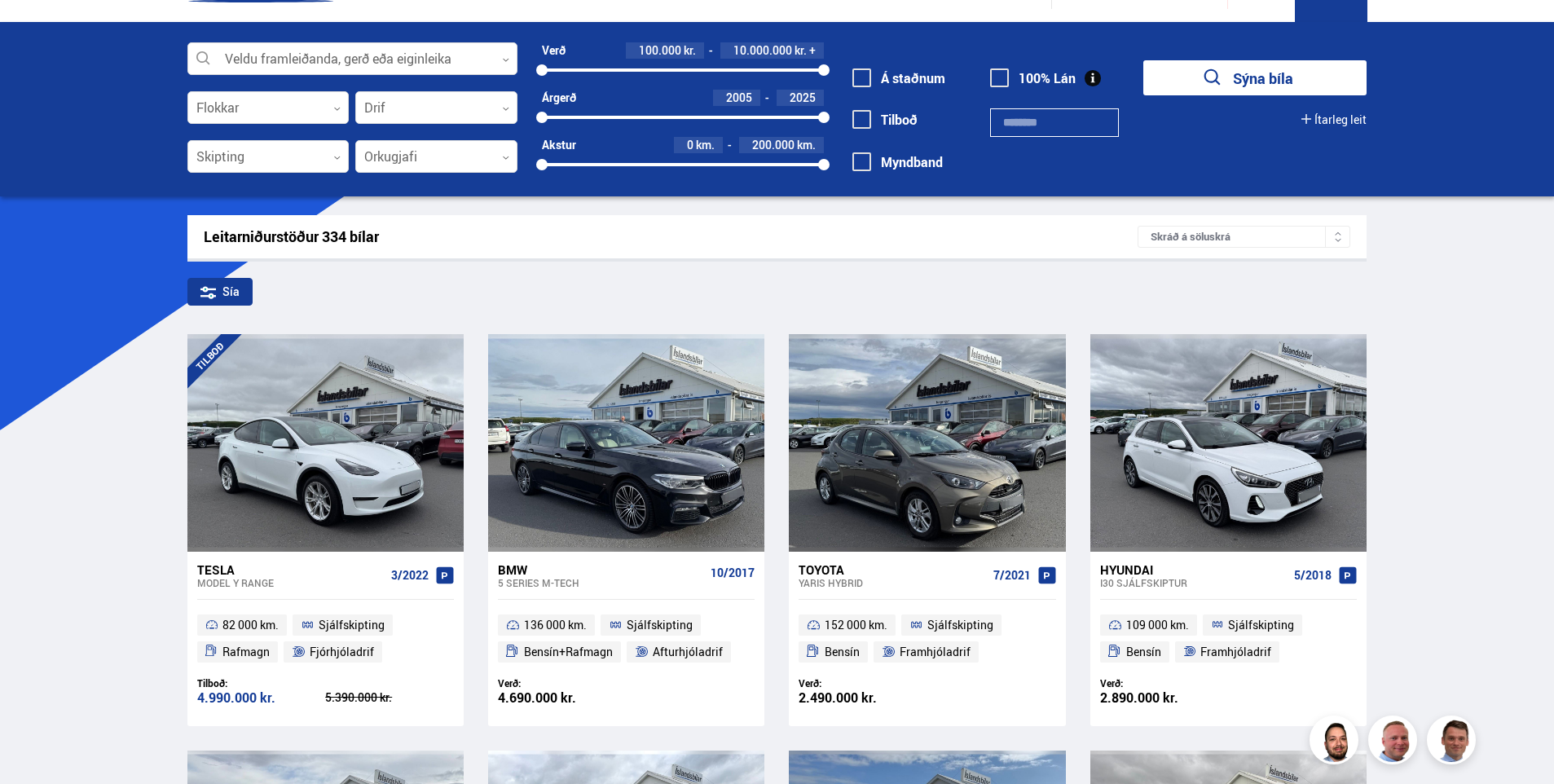
drag, startPoint x: 1538, startPoint y: 360, endPoint x: 1539, endPoint y: 421, distance: 61.0
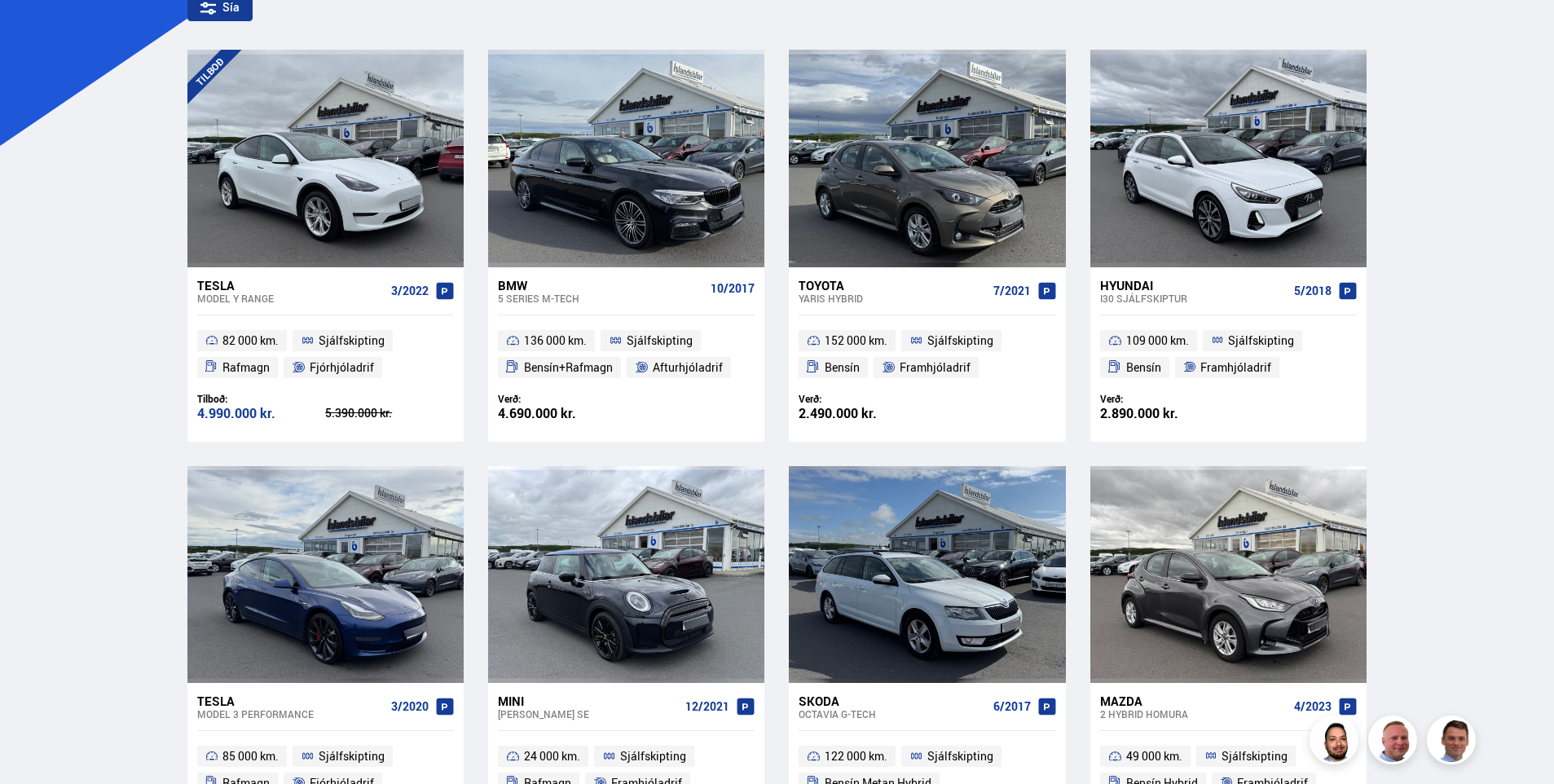
drag, startPoint x: 1509, startPoint y: 330, endPoint x: 1481, endPoint y: 444, distance: 117.4
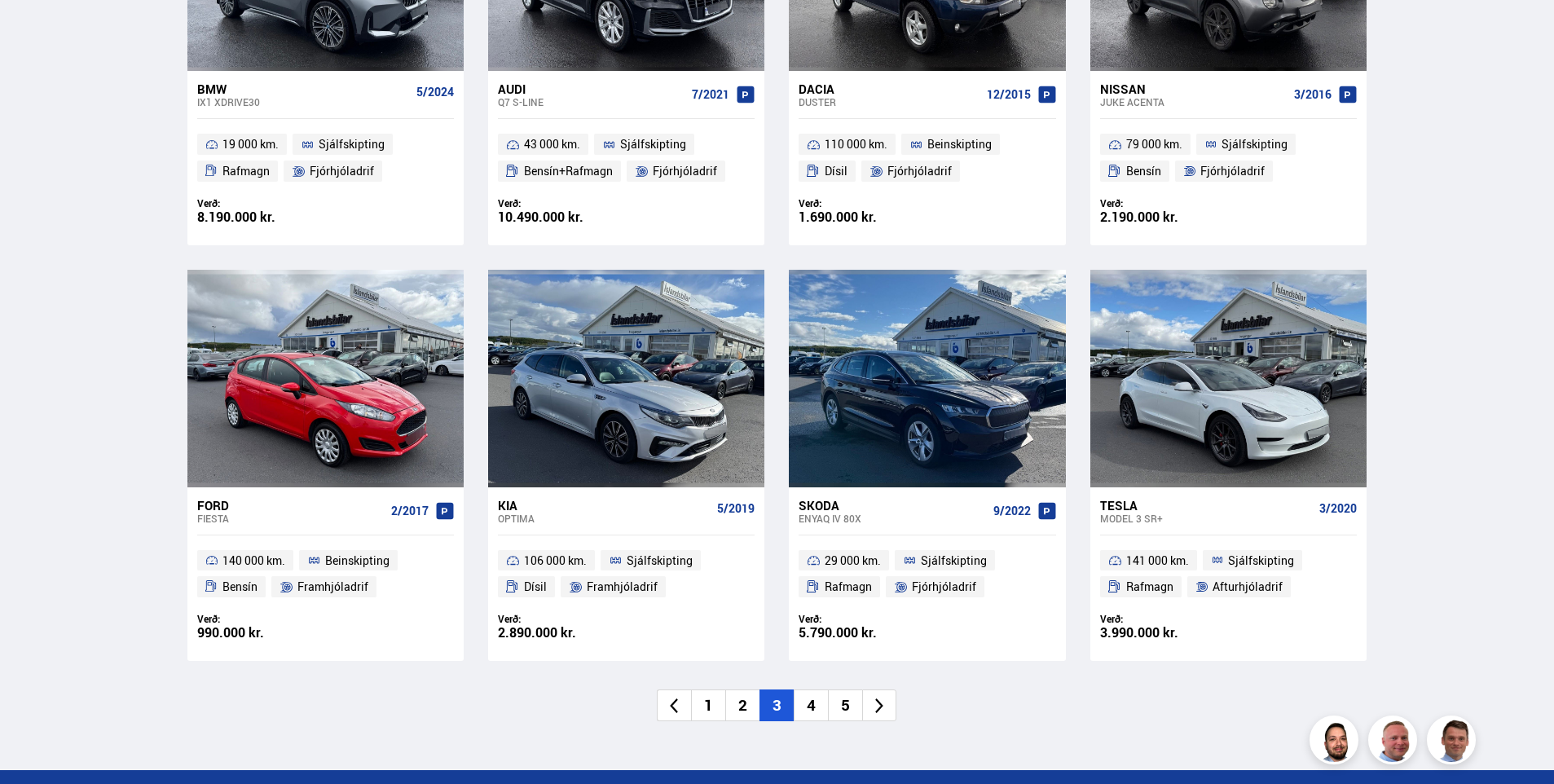
drag, startPoint x: 1436, startPoint y: 275, endPoint x: 1419, endPoint y: 314, distance: 42.5
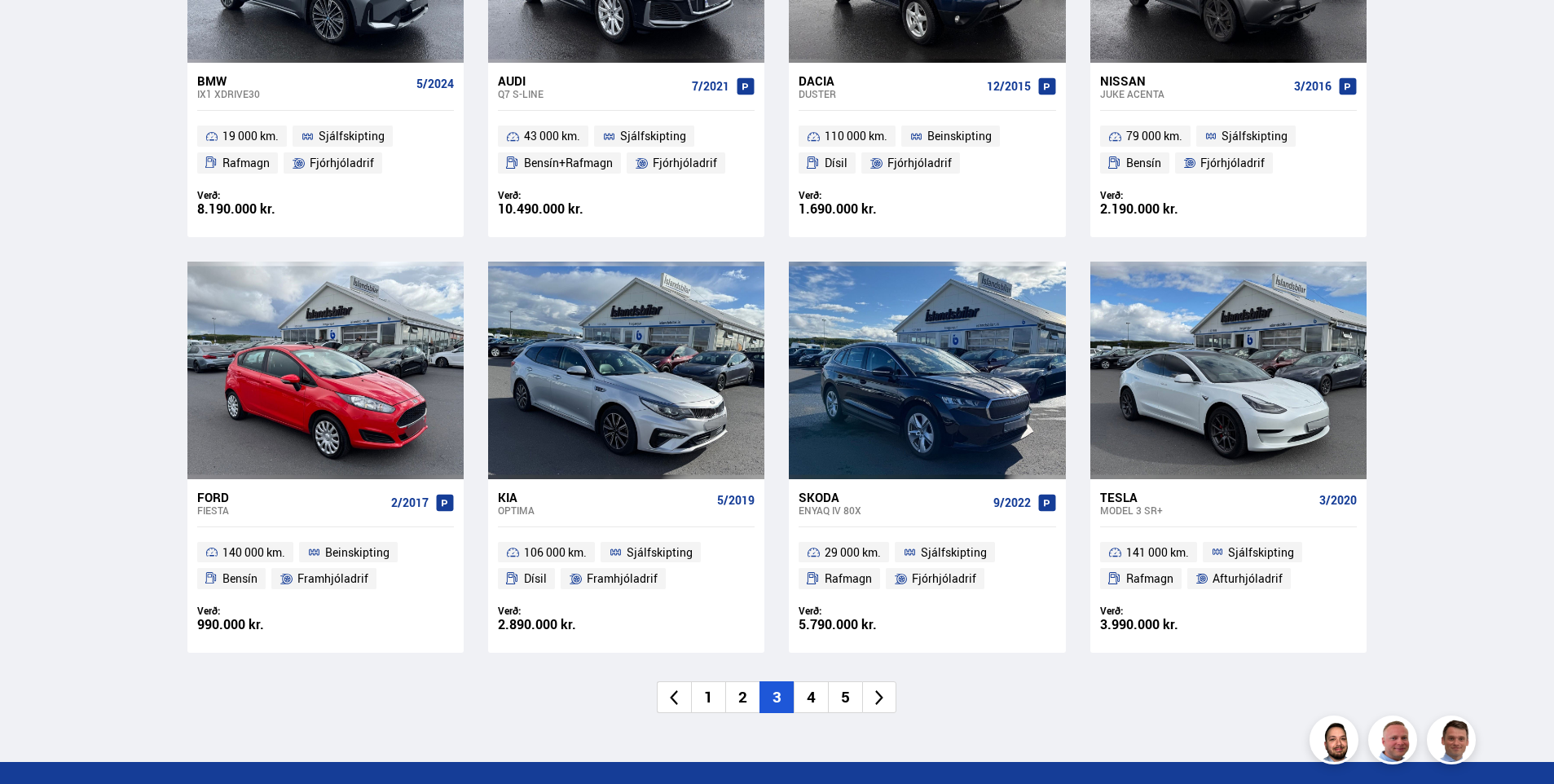
click at [821, 681] on li "4" at bounding box center [811, 697] width 35 height 32
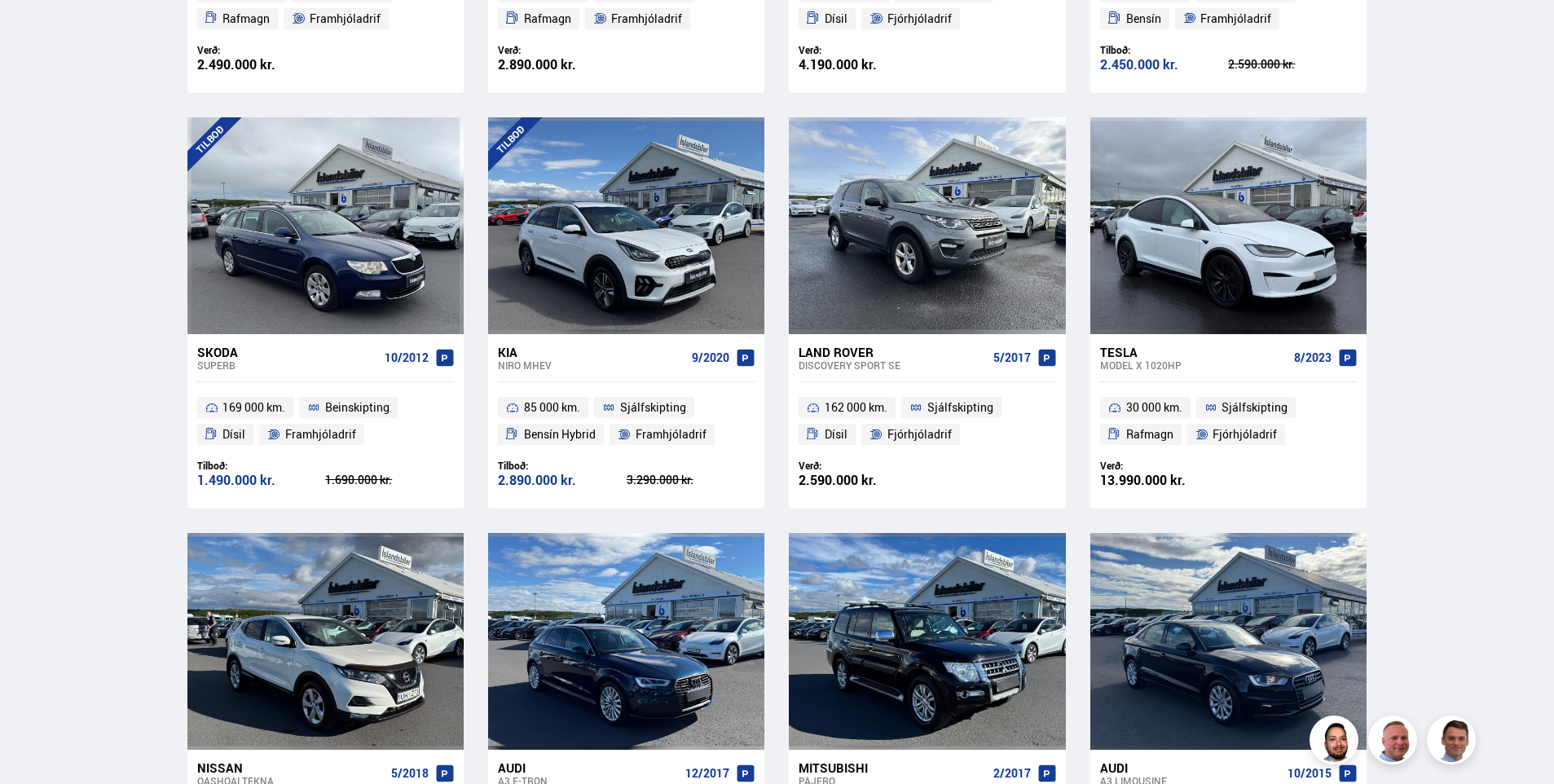
scroll to position [2462, 0]
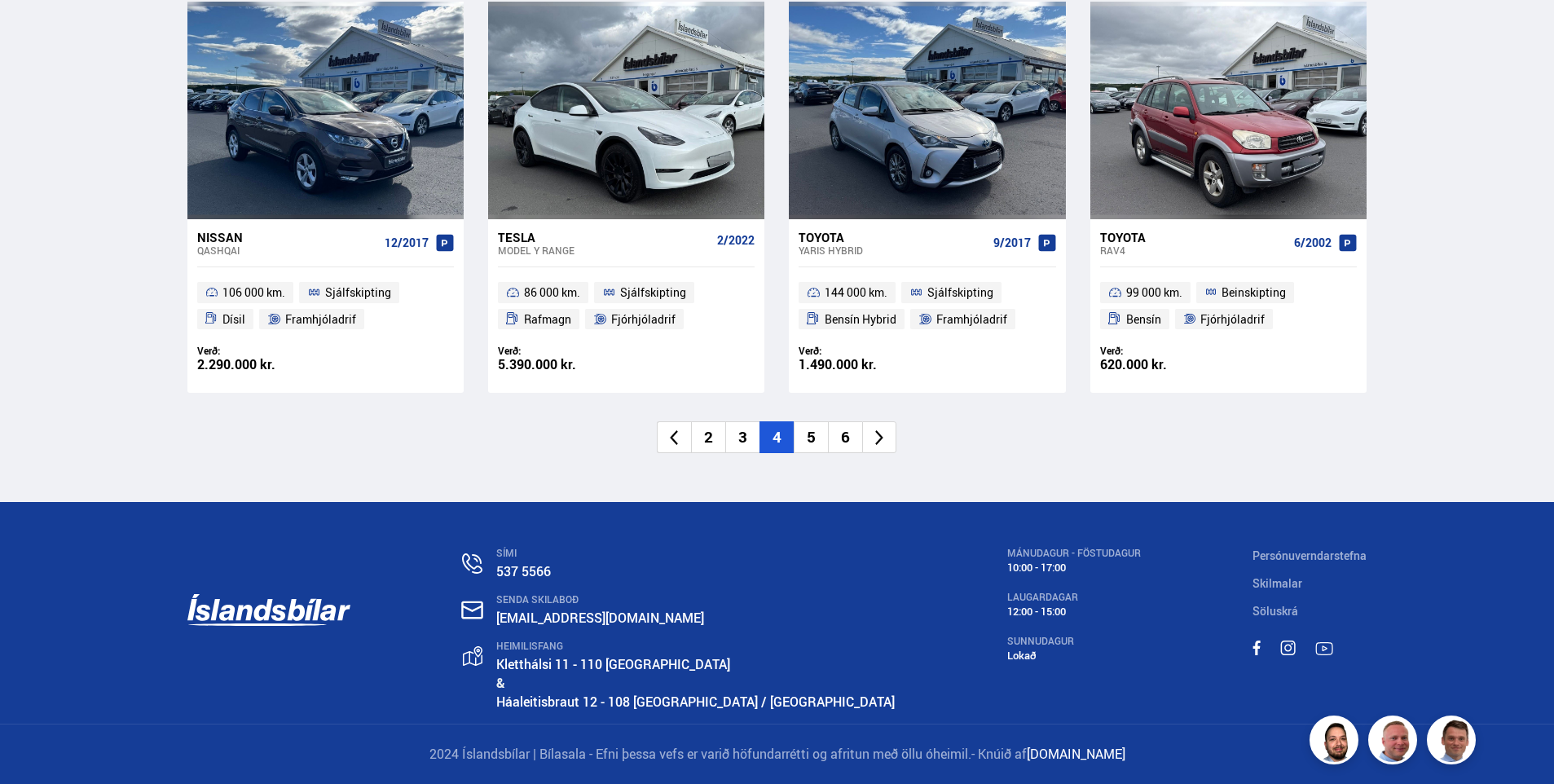
drag, startPoint x: 1495, startPoint y: 350, endPoint x: 1498, endPoint y: 676, distance: 326.0
click at [815, 442] on li "5" at bounding box center [811, 437] width 35 height 32
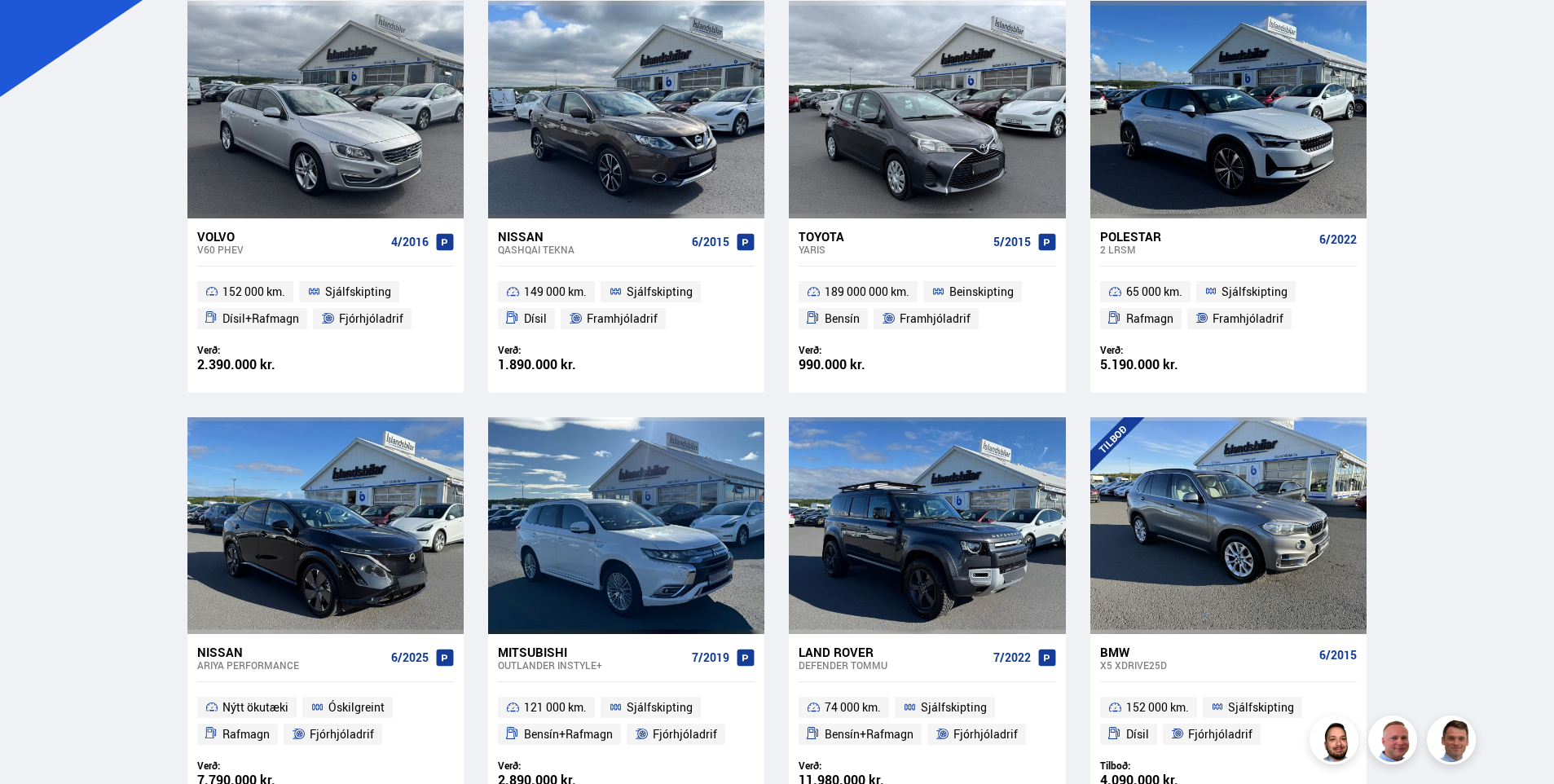
scroll to position [509, 0]
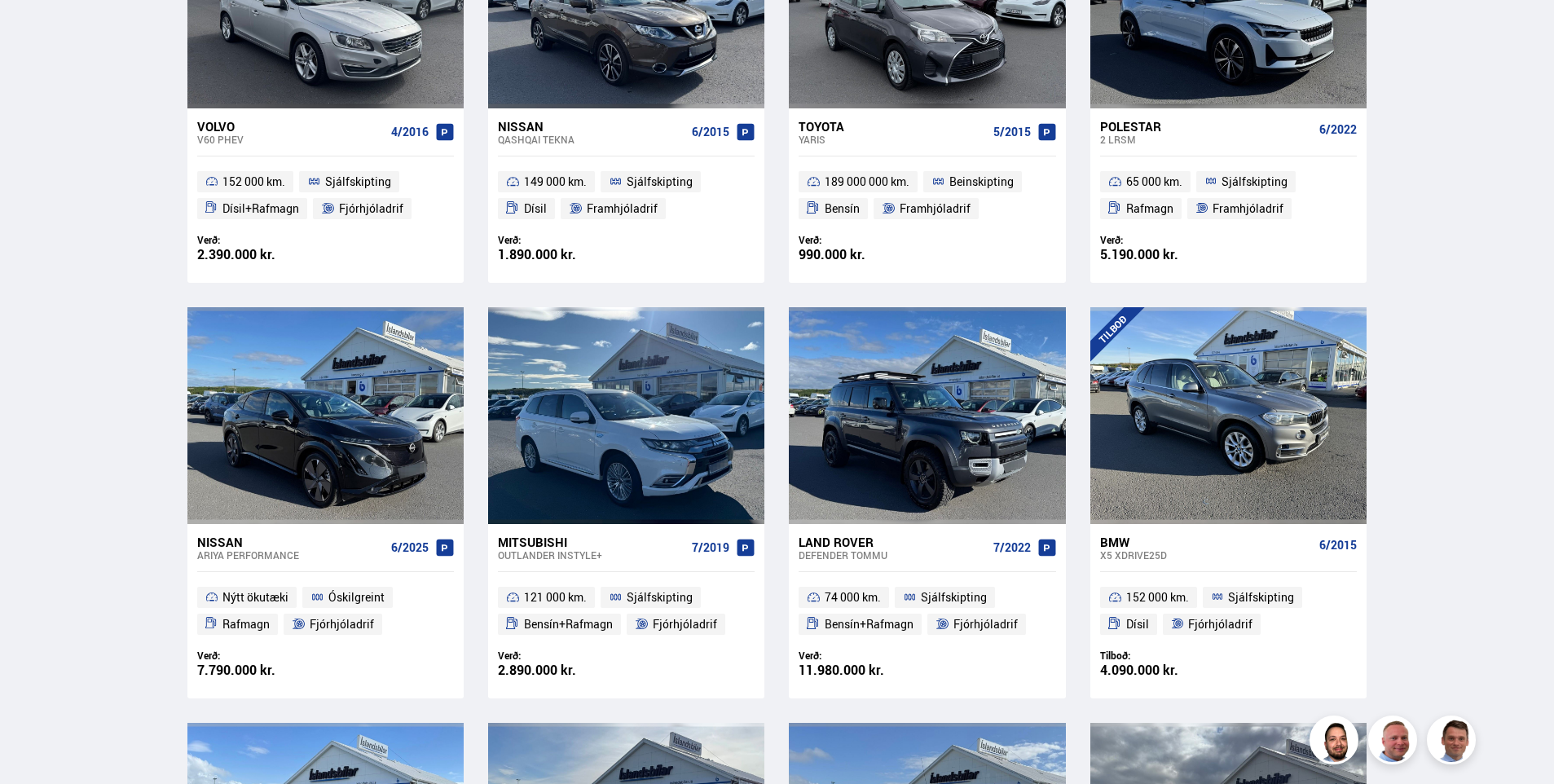
drag, startPoint x: 1483, startPoint y: 331, endPoint x: 1476, endPoint y: 408, distance: 77.3
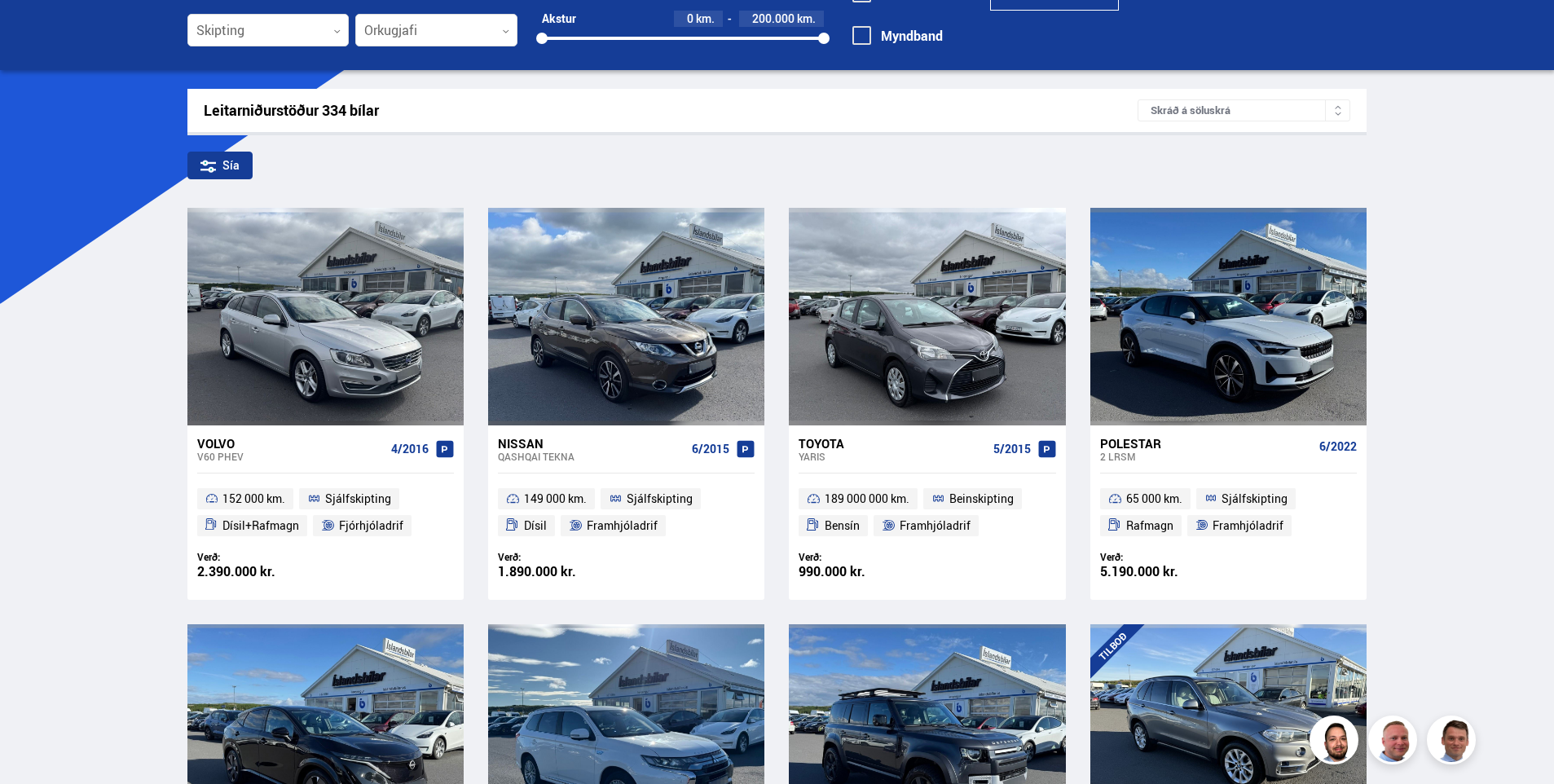
scroll to position [0, 0]
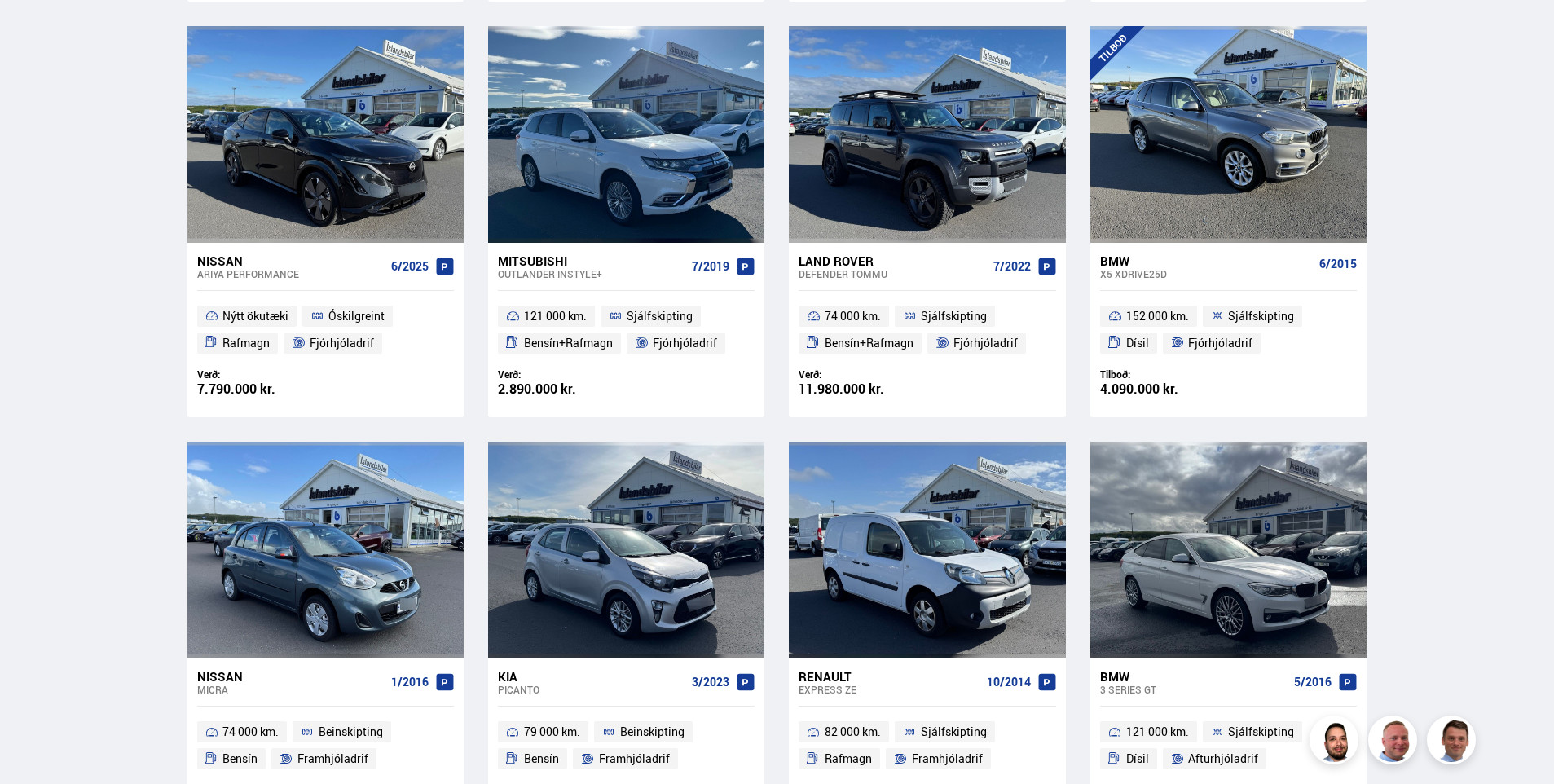
drag, startPoint x: 97, startPoint y: 383, endPoint x: 308, endPoint y: 235, distance: 257.7
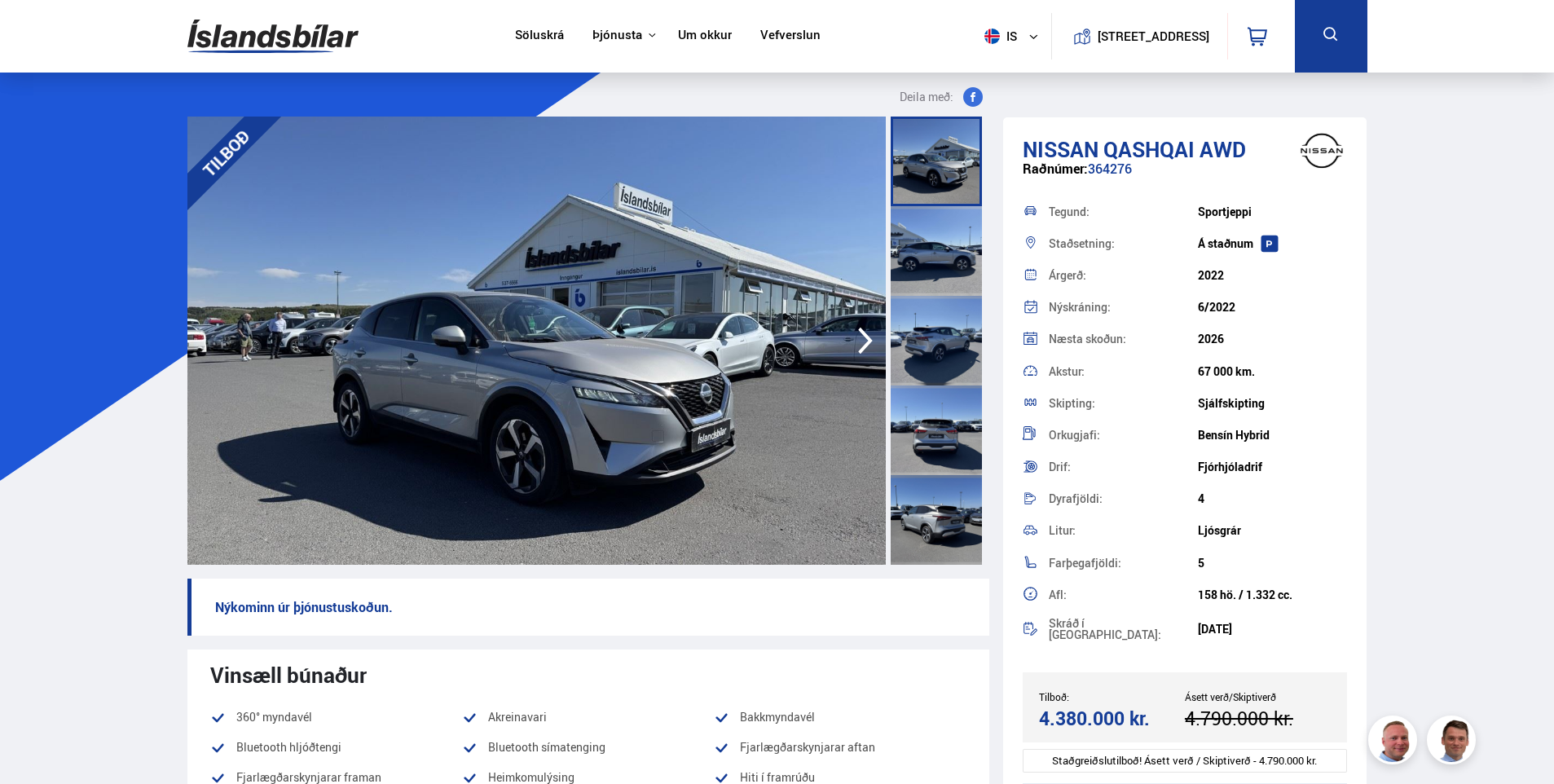
click at [863, 354] on icon "button" at bounding box center [866, 340] width 33 height 39
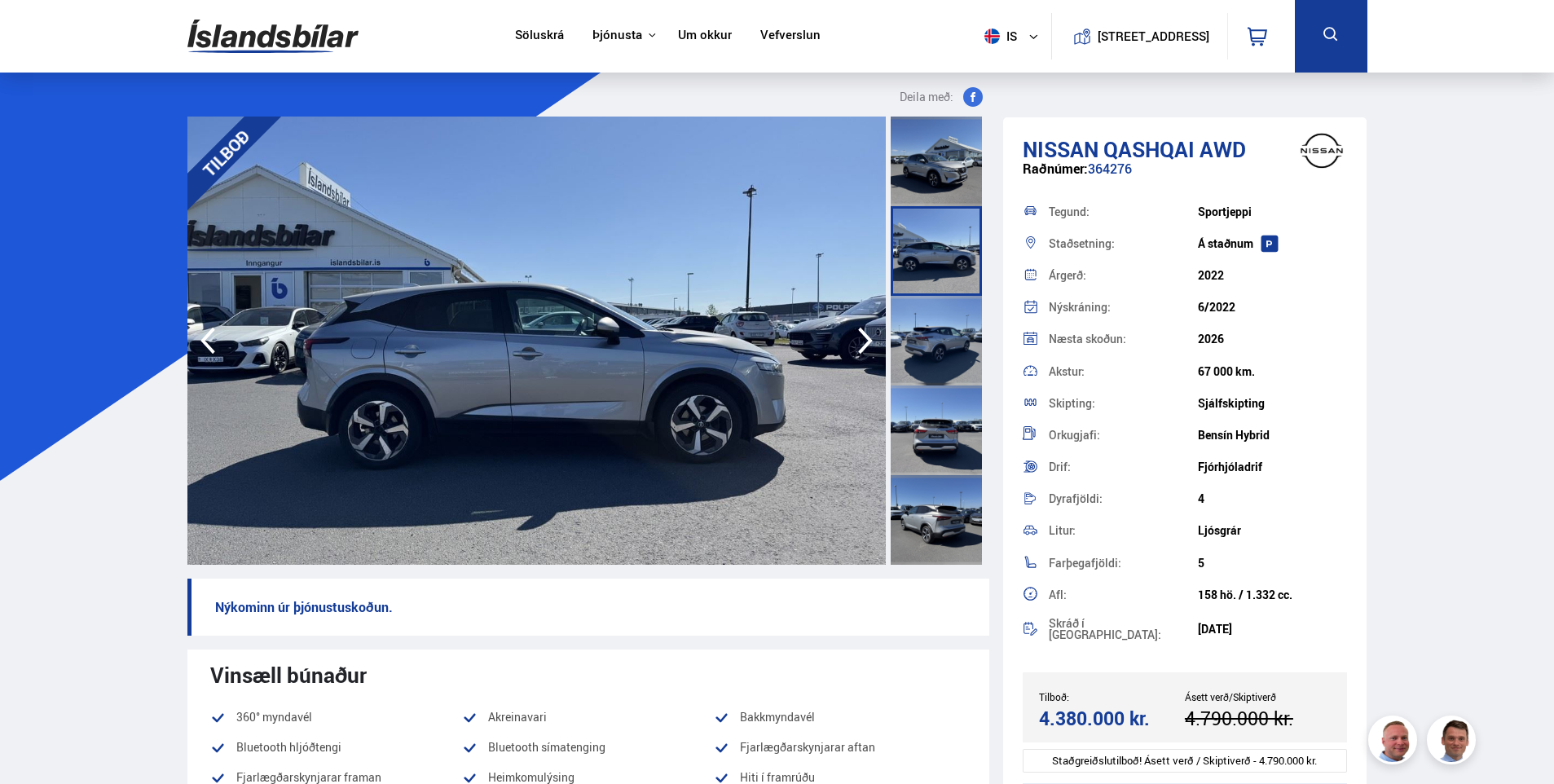
click at [866, 349] on icon "button" at bounding box center [866, 340] width 33 height 39
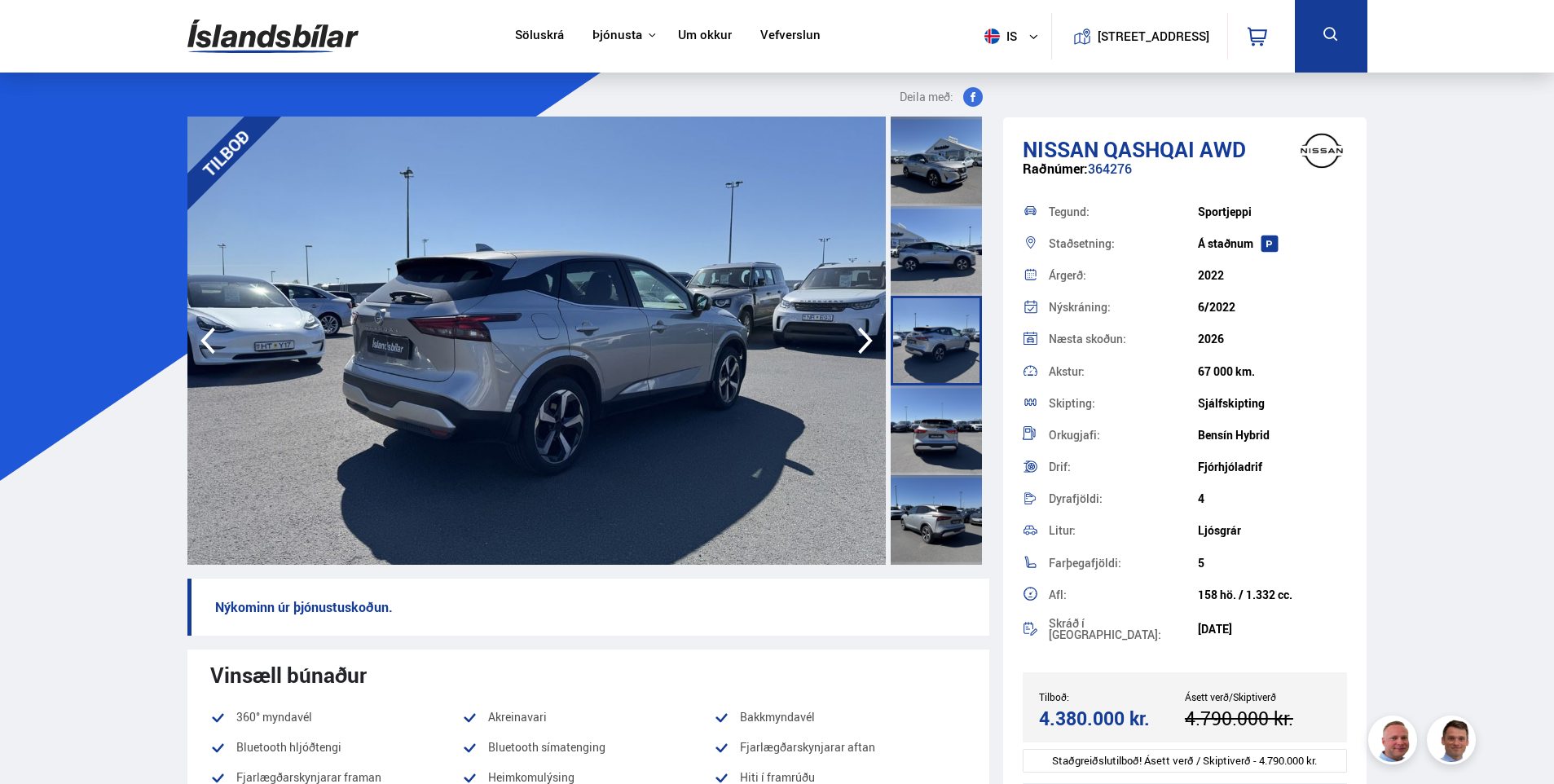
click at [866, 349] on icon "button" at bounding box center [866, 340] width 33 height 39
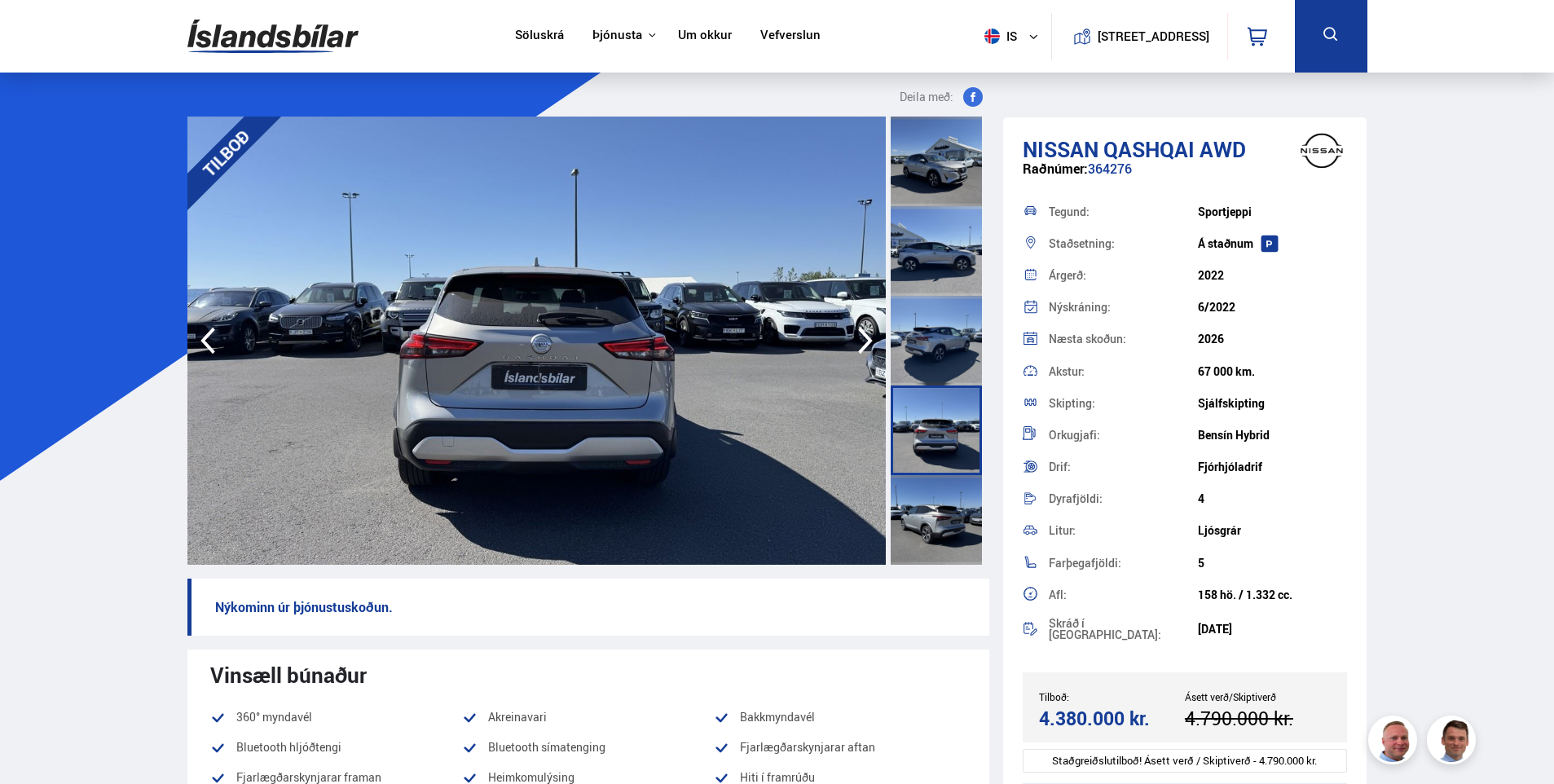
click at [866, 349] on icon "button" at bounding box center [866, 340] width 33 height 39
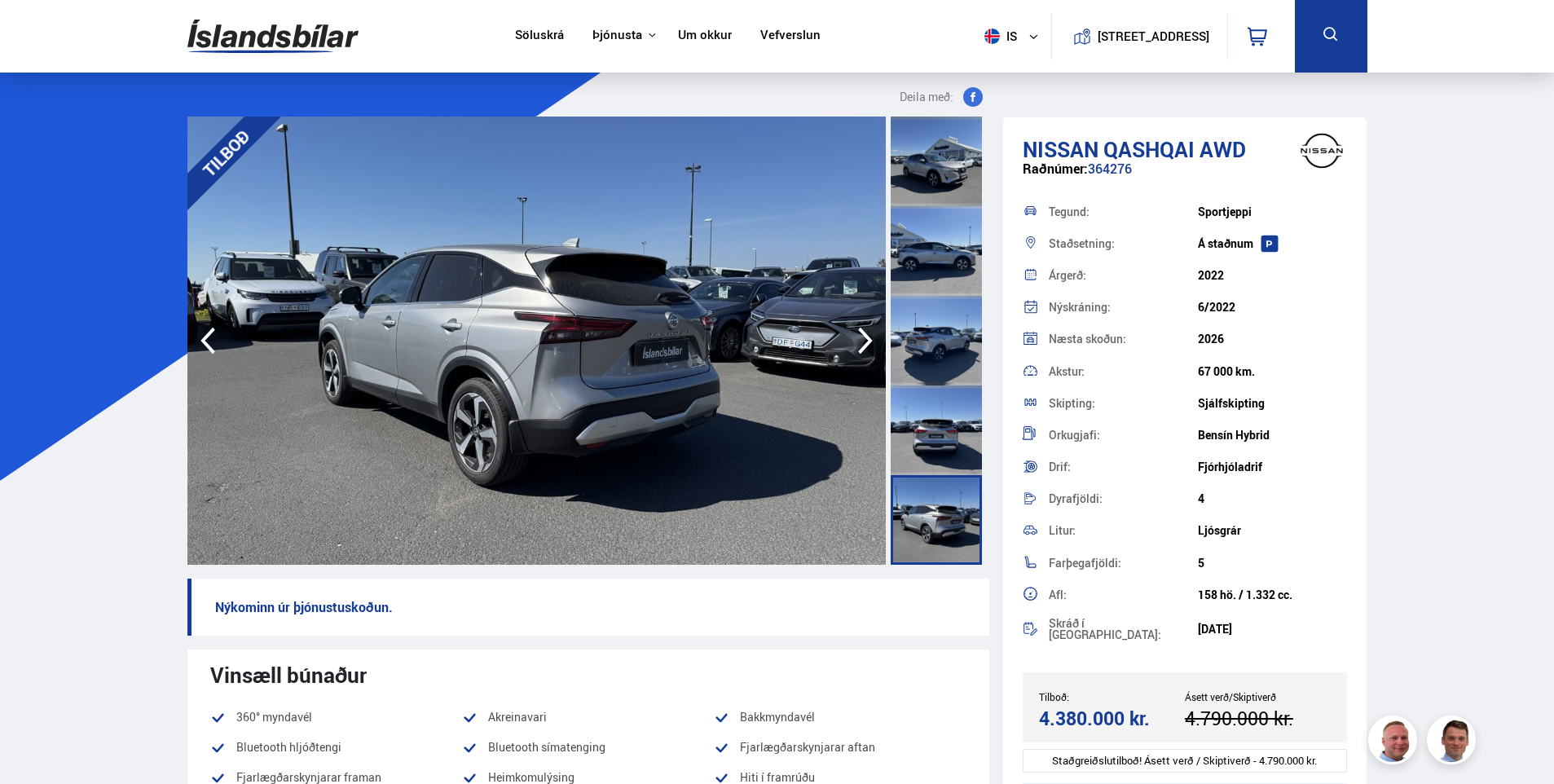
click at [866, 349] on icon "button" at bounding box center [866, 340] width 33 height 39
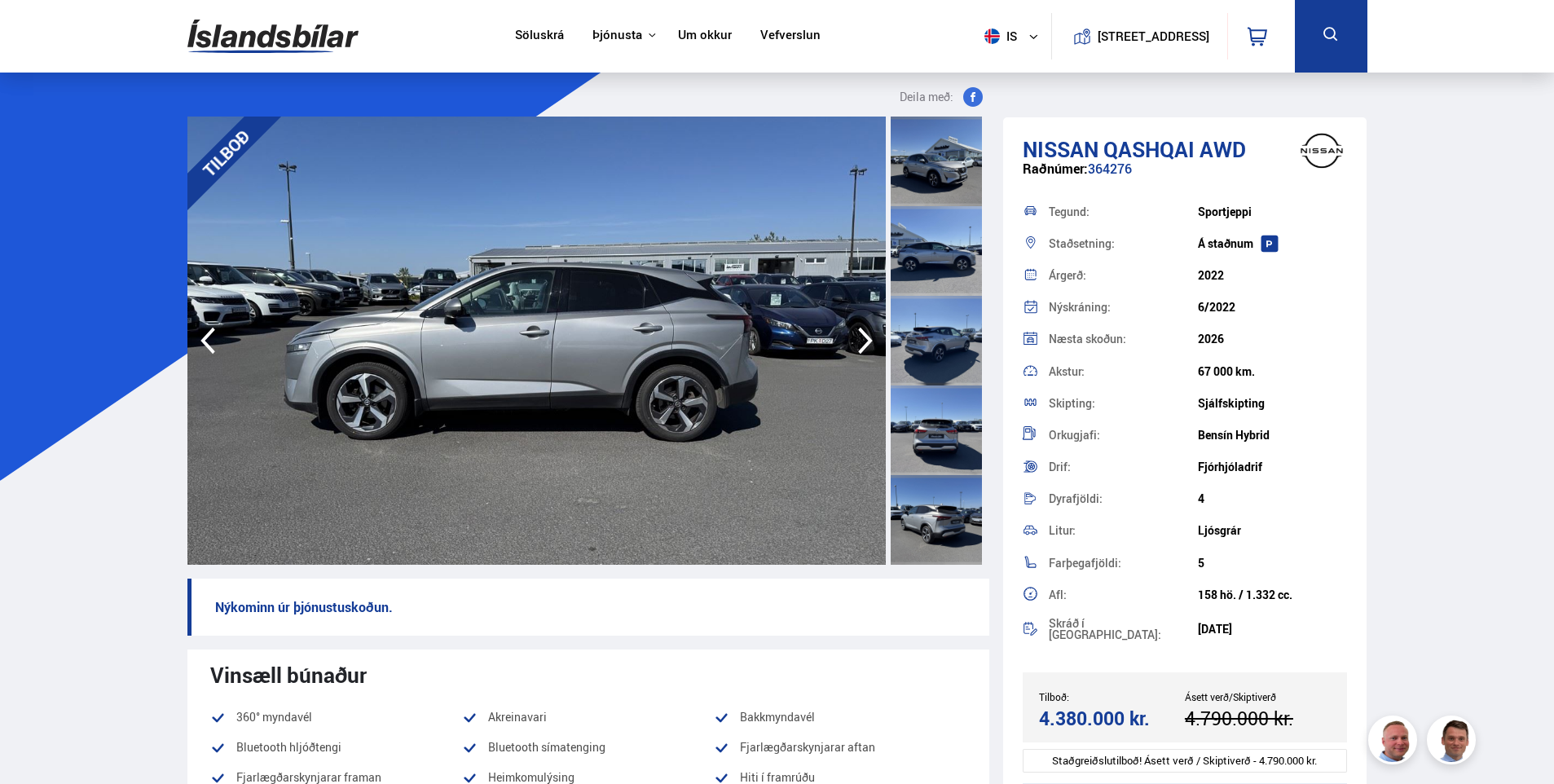
click at [866, 349] on icon "button" at bounding box center [866, 340] width 33 height 39
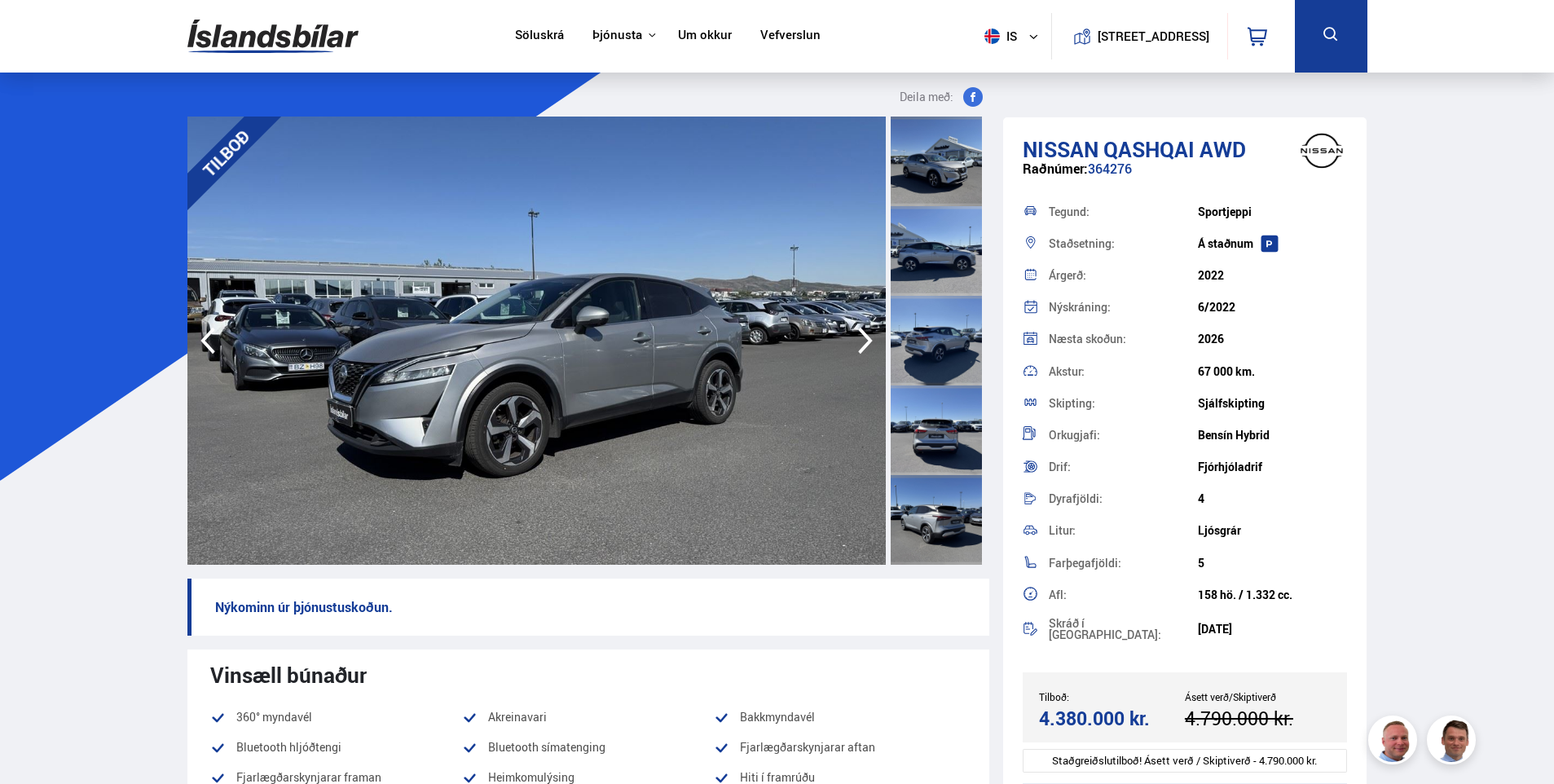
click at [866, 349] on icon "button" at bounding box center [866, 340] width 33 height 39
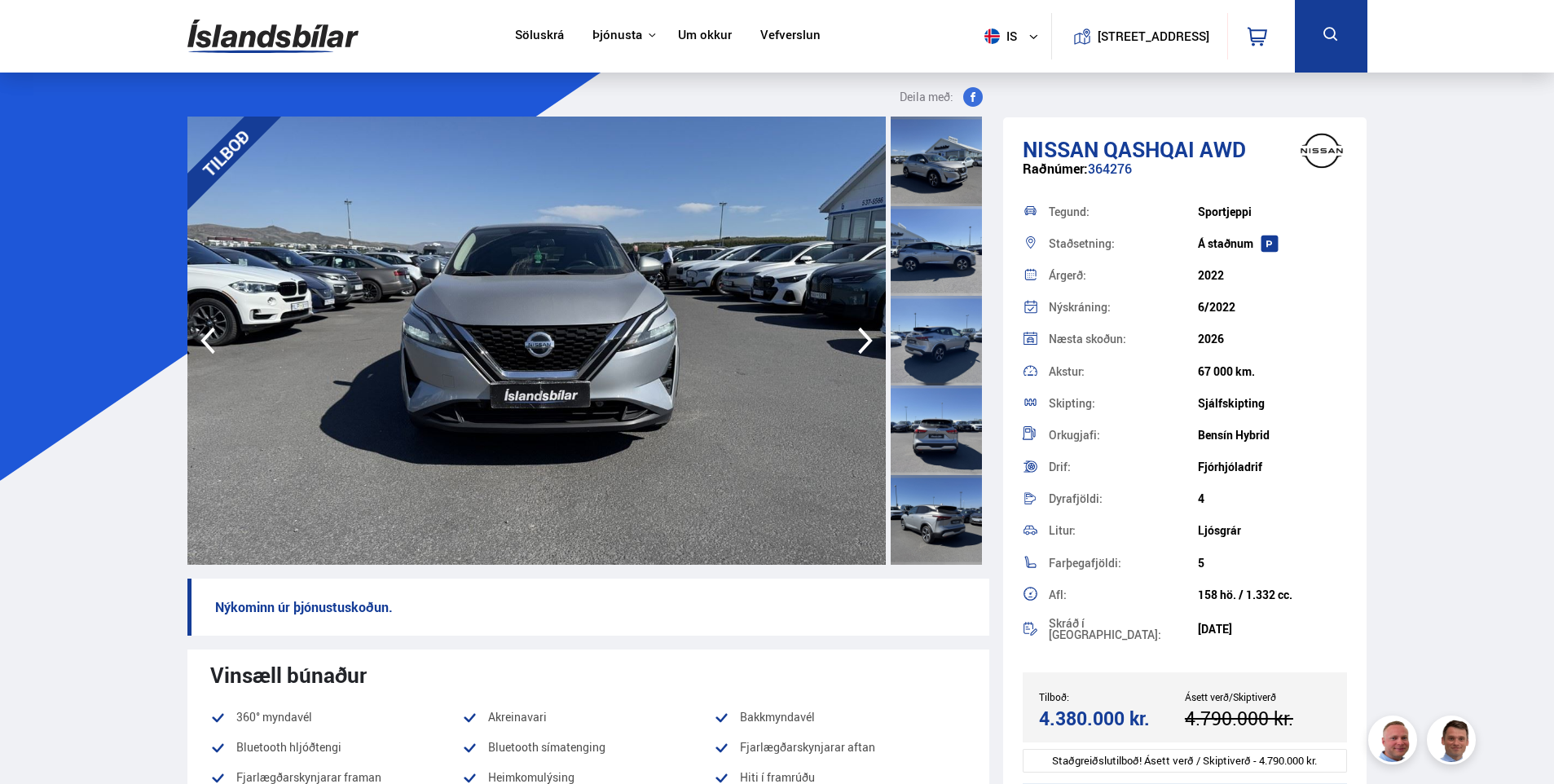
click at [866, 349] on icon "button" at bounding box center [866, 340] width 33 height 39
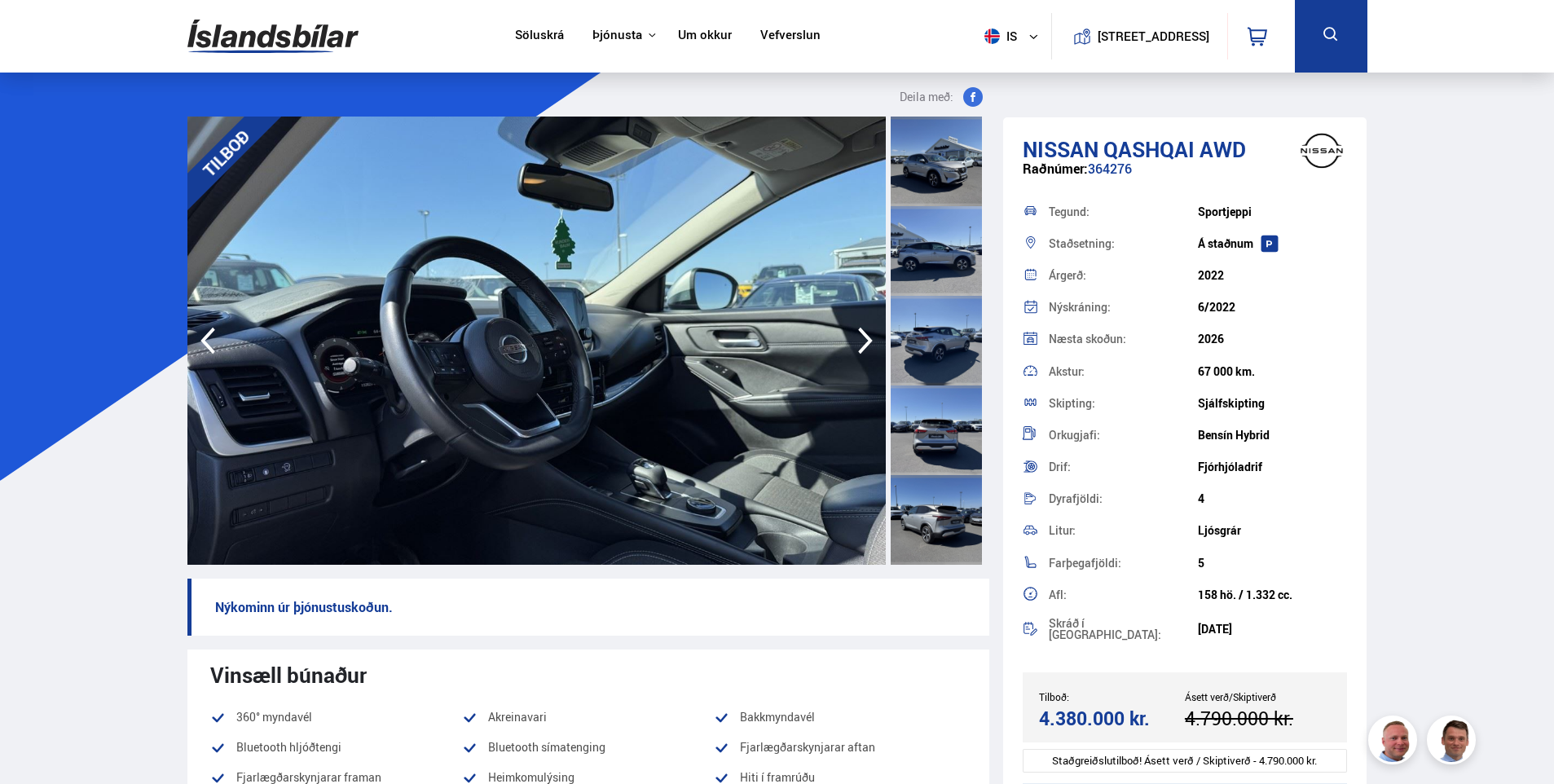
click at [866, 349] on icon "button" at bounding box center [866, 340] width 33 height 39
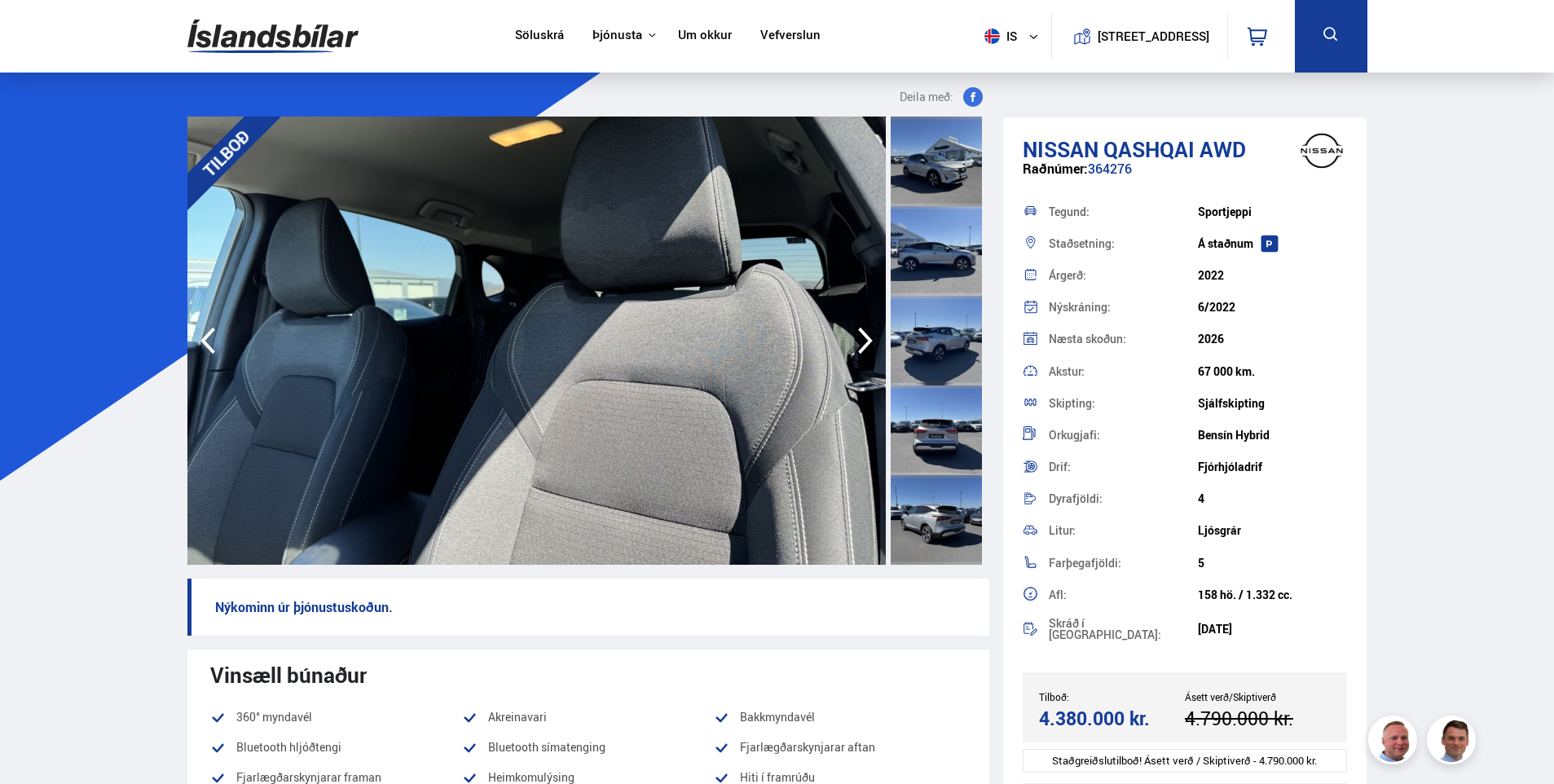
click at [866, 349] on icon "button" at bounding box center [866, 340] width 33 height 39
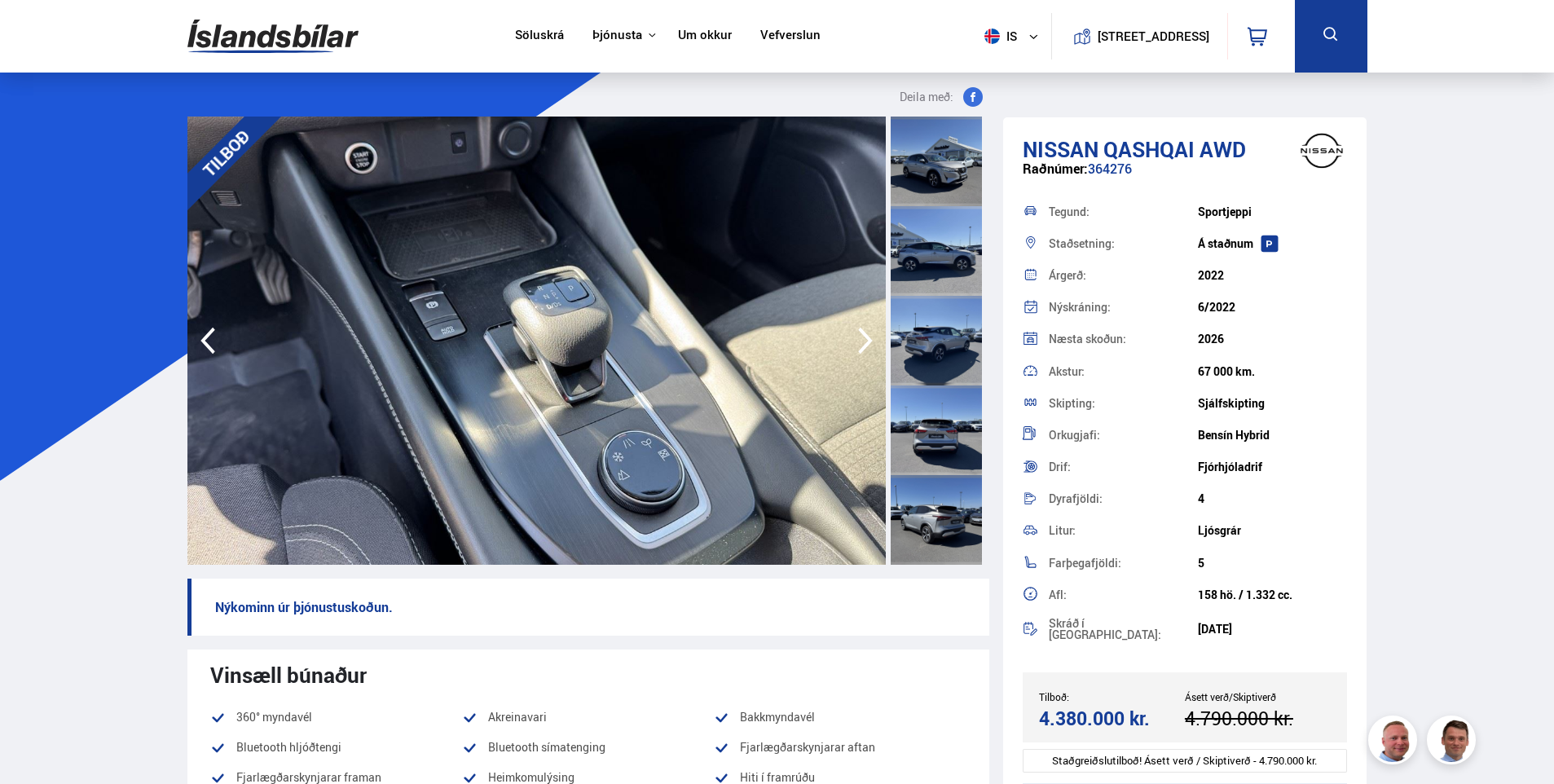
drag, startPoint x: 866, startPoint y: 349, endPoint x: 140, endPoint y: 331, distance: 726.2
click at [223, 345] on icon "button" at bounding box center [208, 340] width 33 height 39
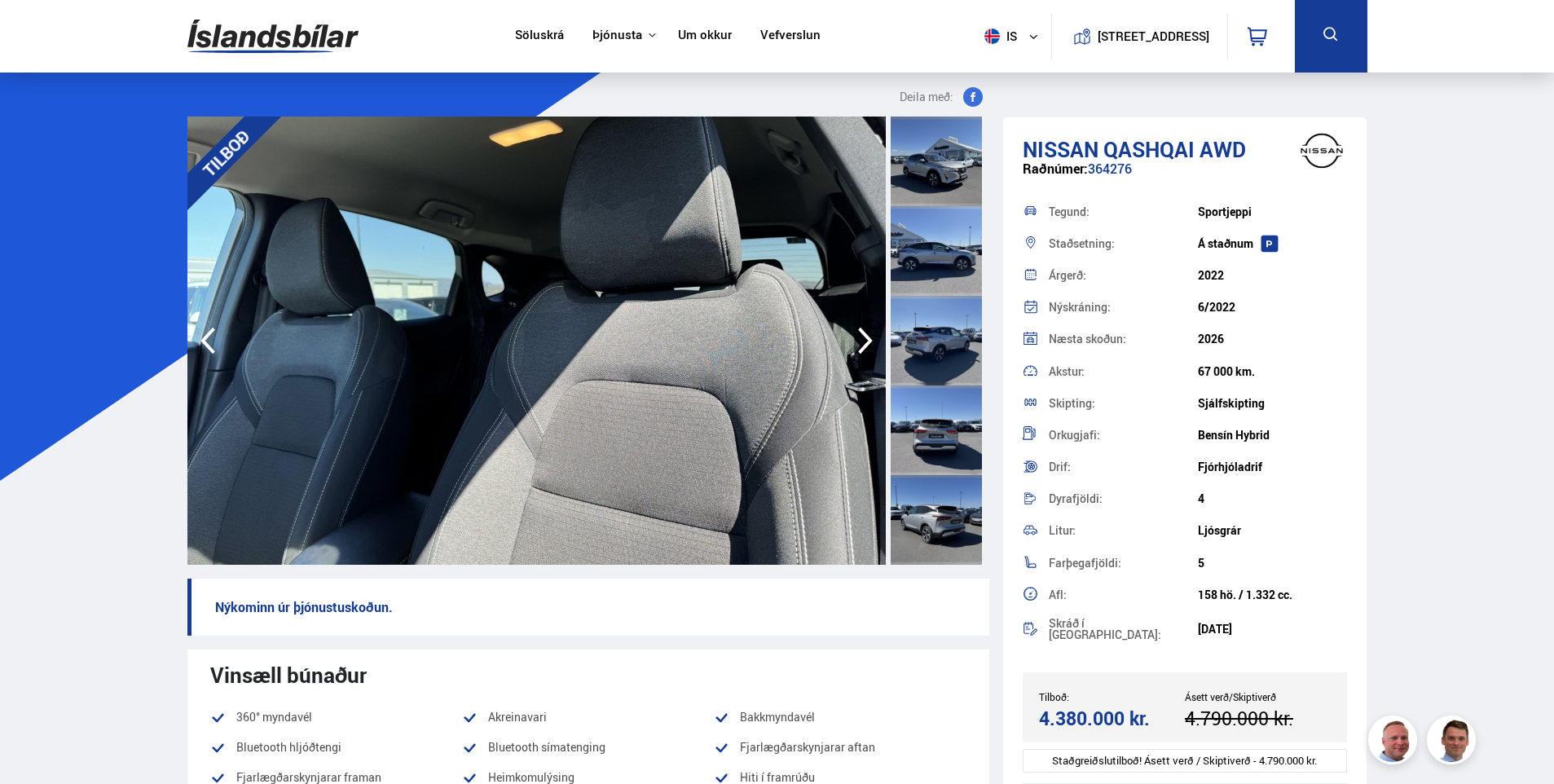
click at [869, 343] on icon "button" at bounding box center [866, 340] width 15 height 27
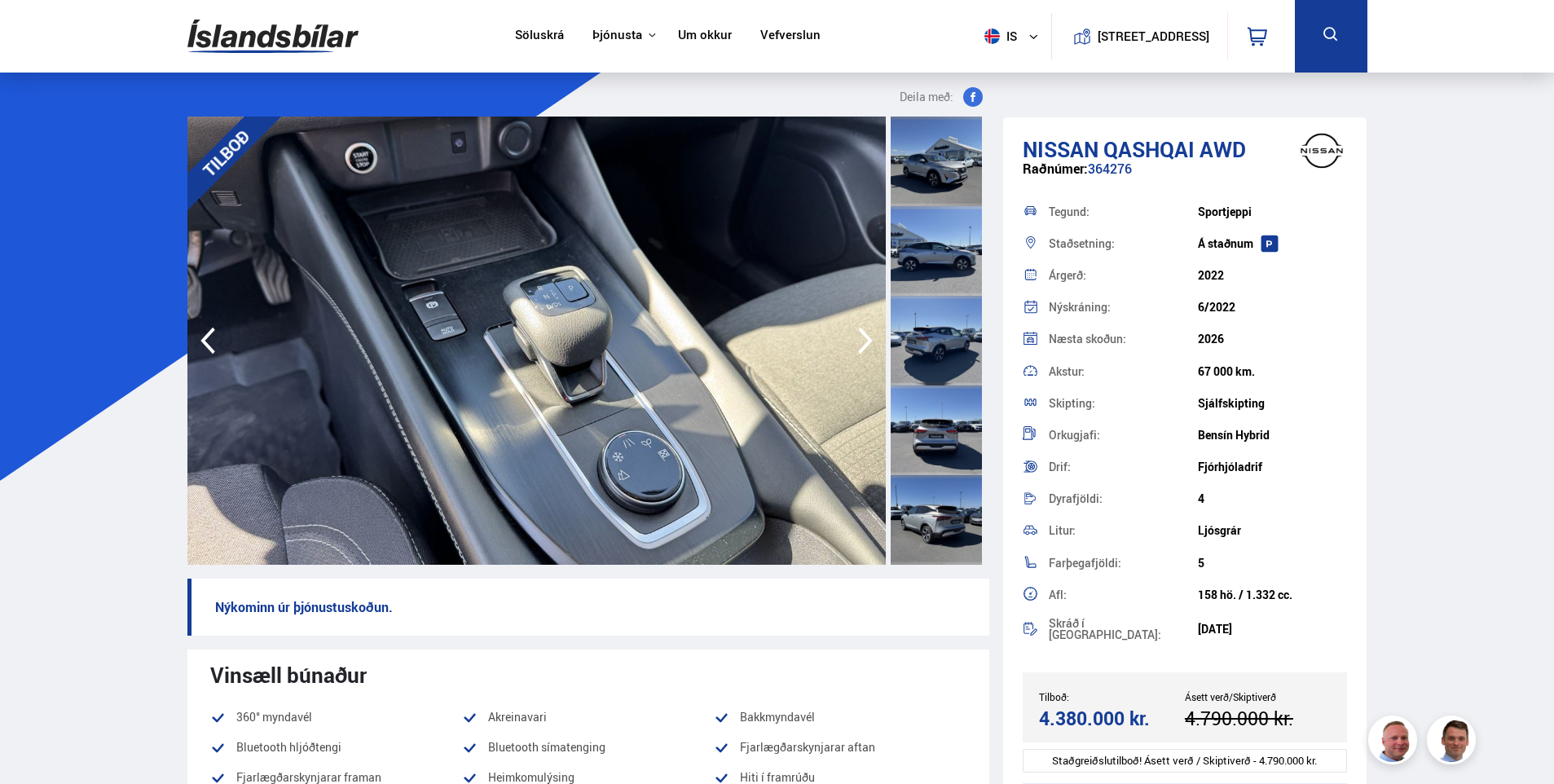
click at [869, 343] on icon "button" at bounding box center [866, 340] width 15 height 27
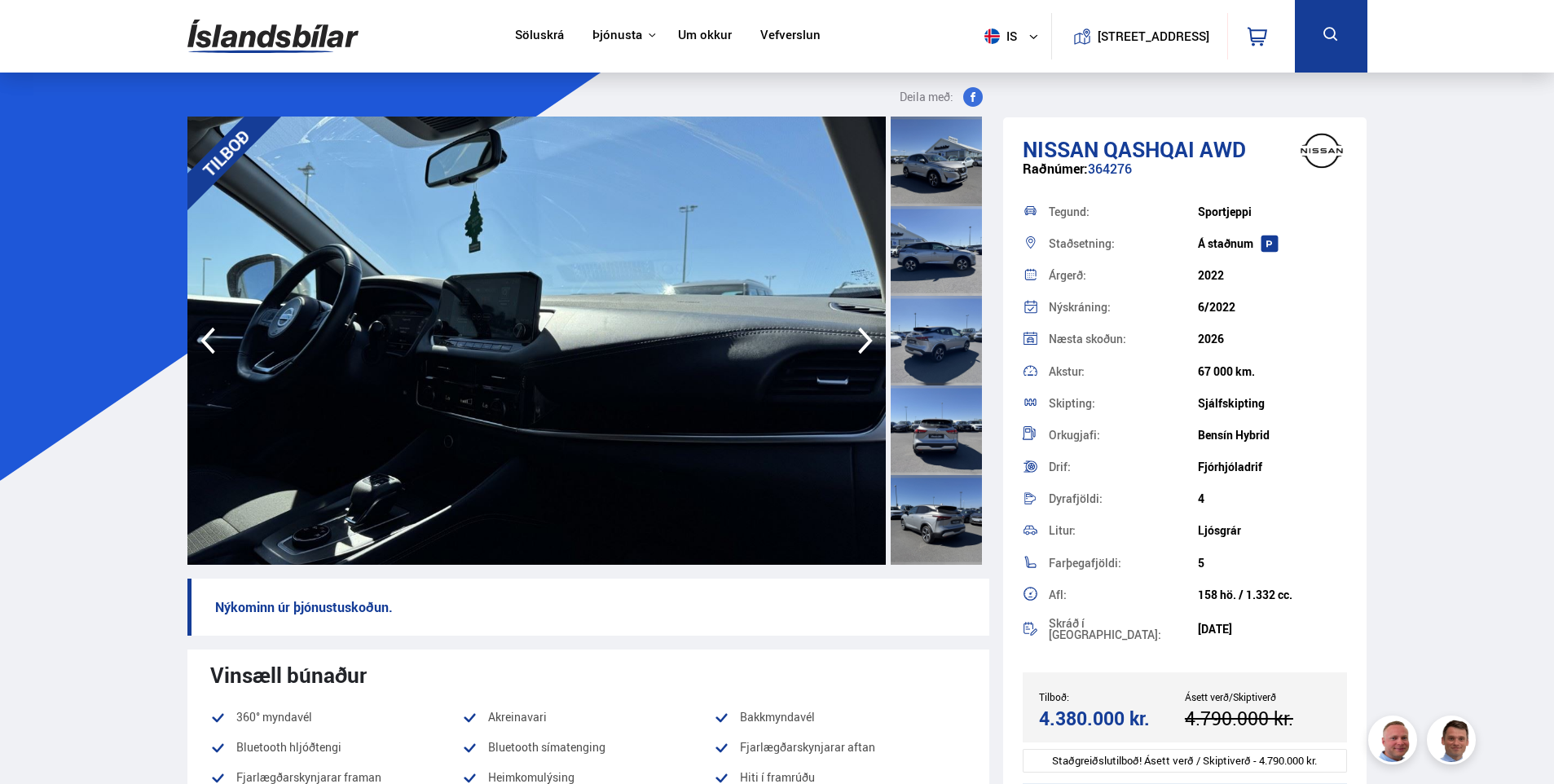
click at [869, 343] on icon "button" at bounding box center [866, 340] width 15 height 27
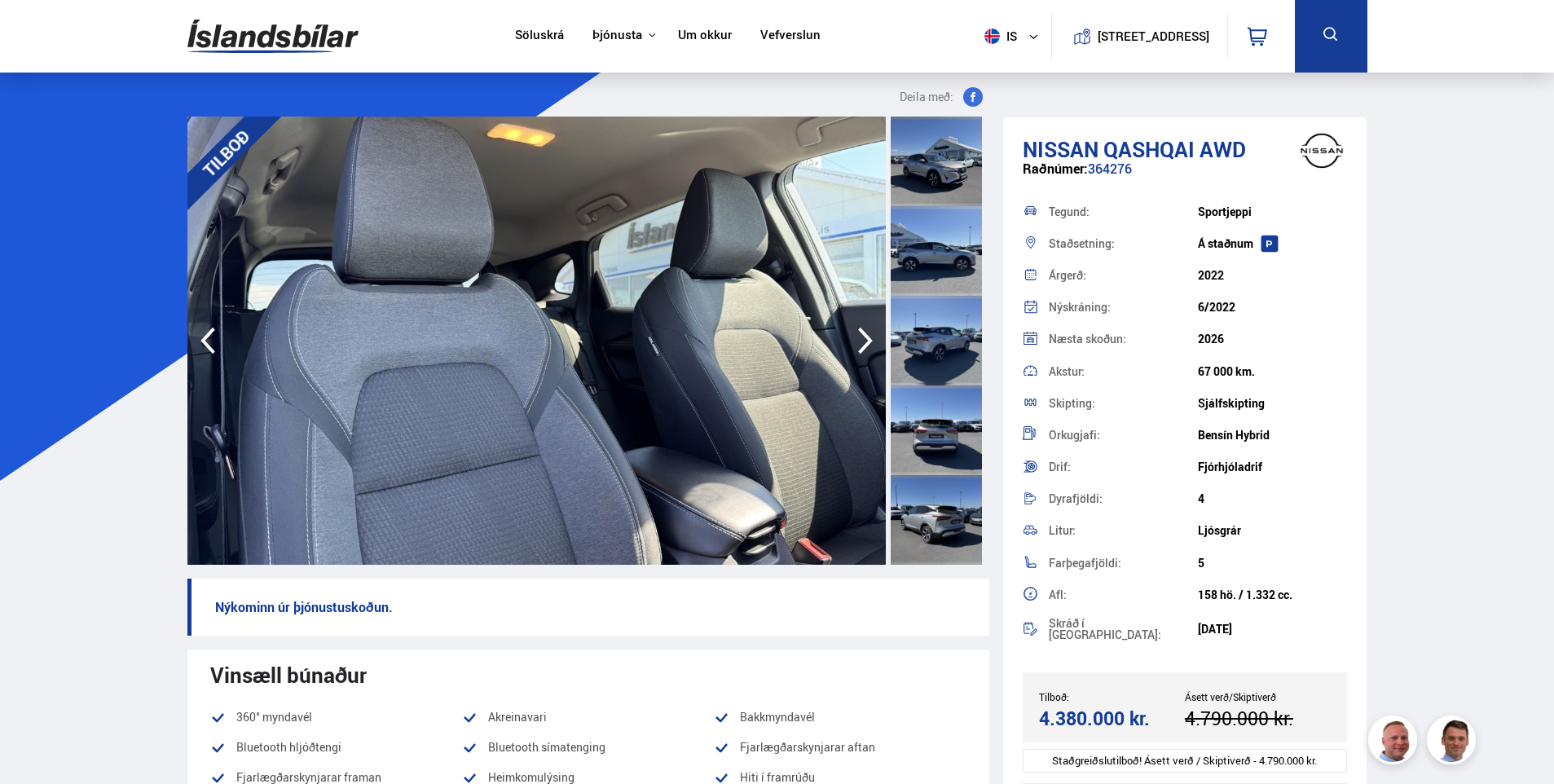
click at [869, 343] on icon "button" at bounding box center [866, 340] width 15 height 27
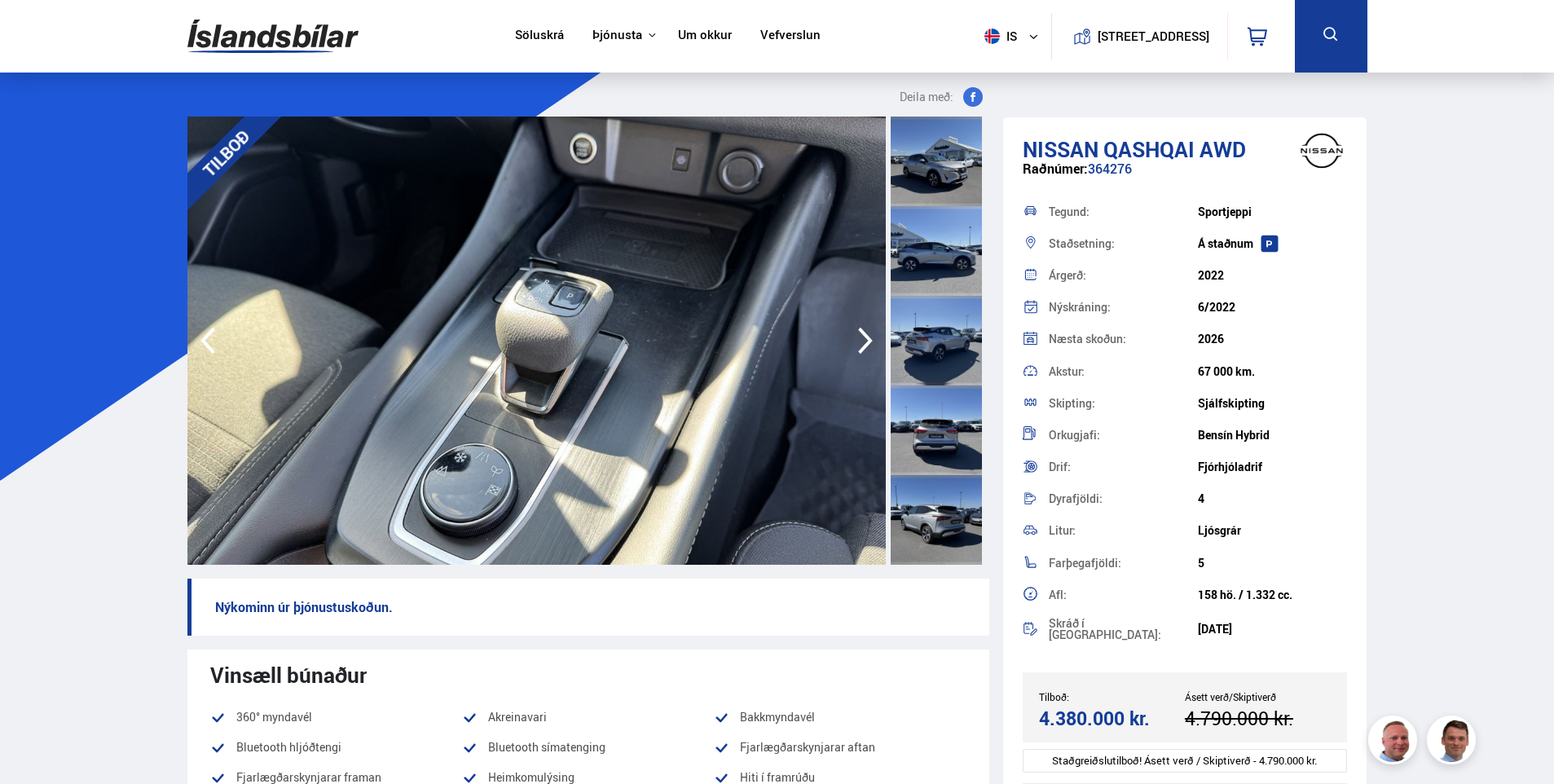
click at [869, 343] on icon "button" at bounding box center [866, 340] width 15 height 27
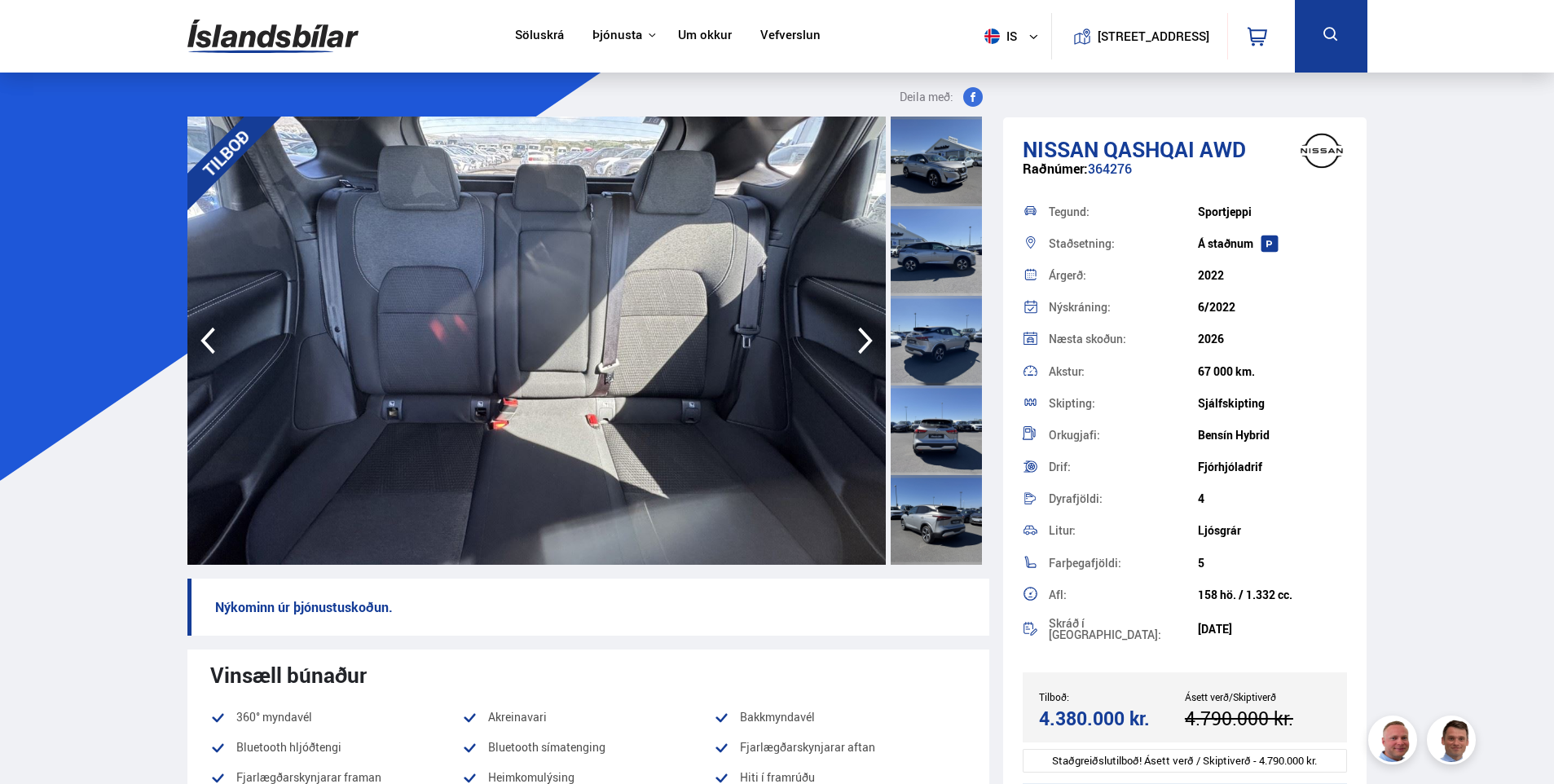
click at [869, 343] on icon "button" at bounding box center [866, 340] width 15 height 27
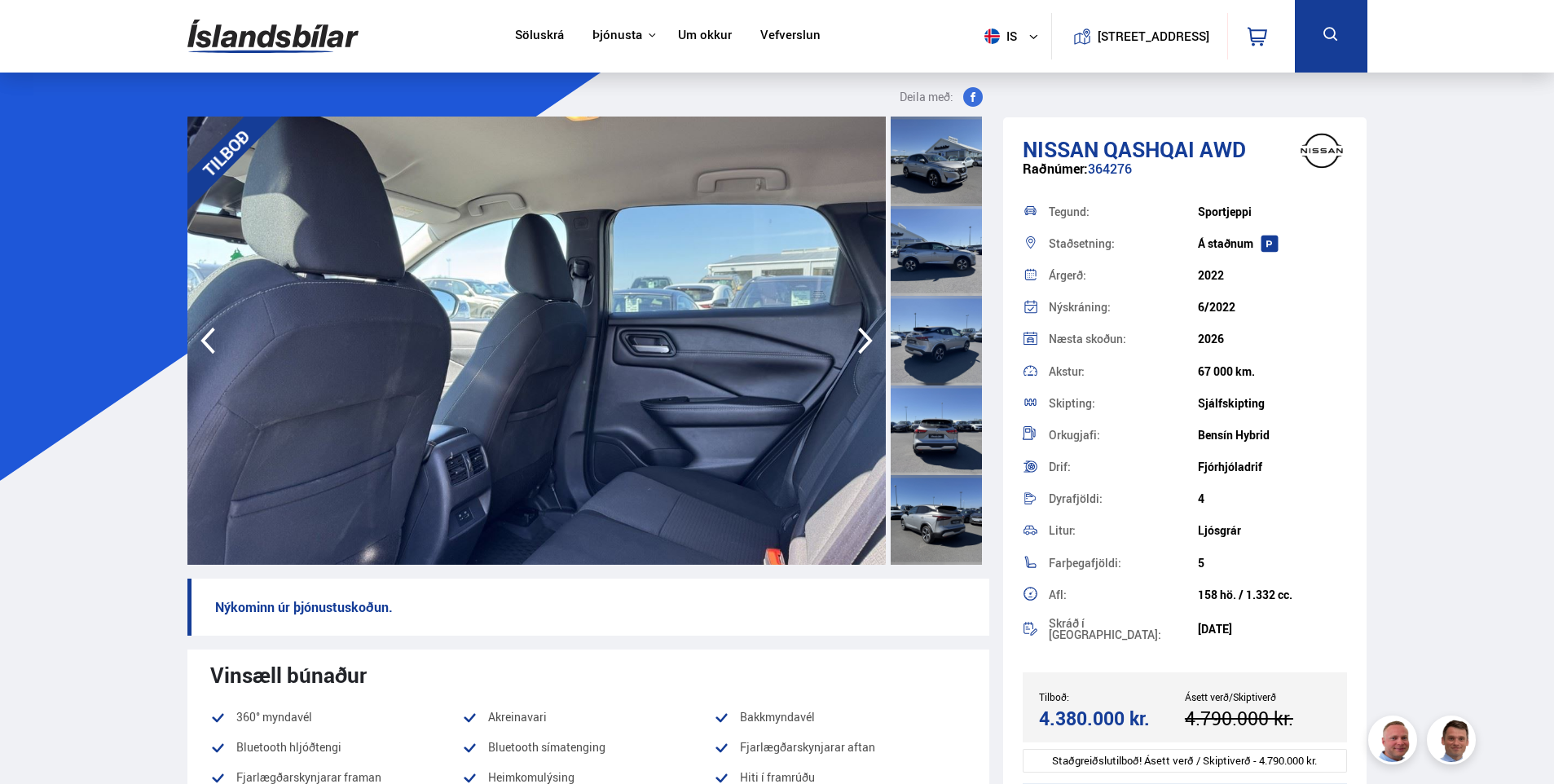
click at [869, 343] on icon "button" at bounding box center [866, 340] width 15 height 27
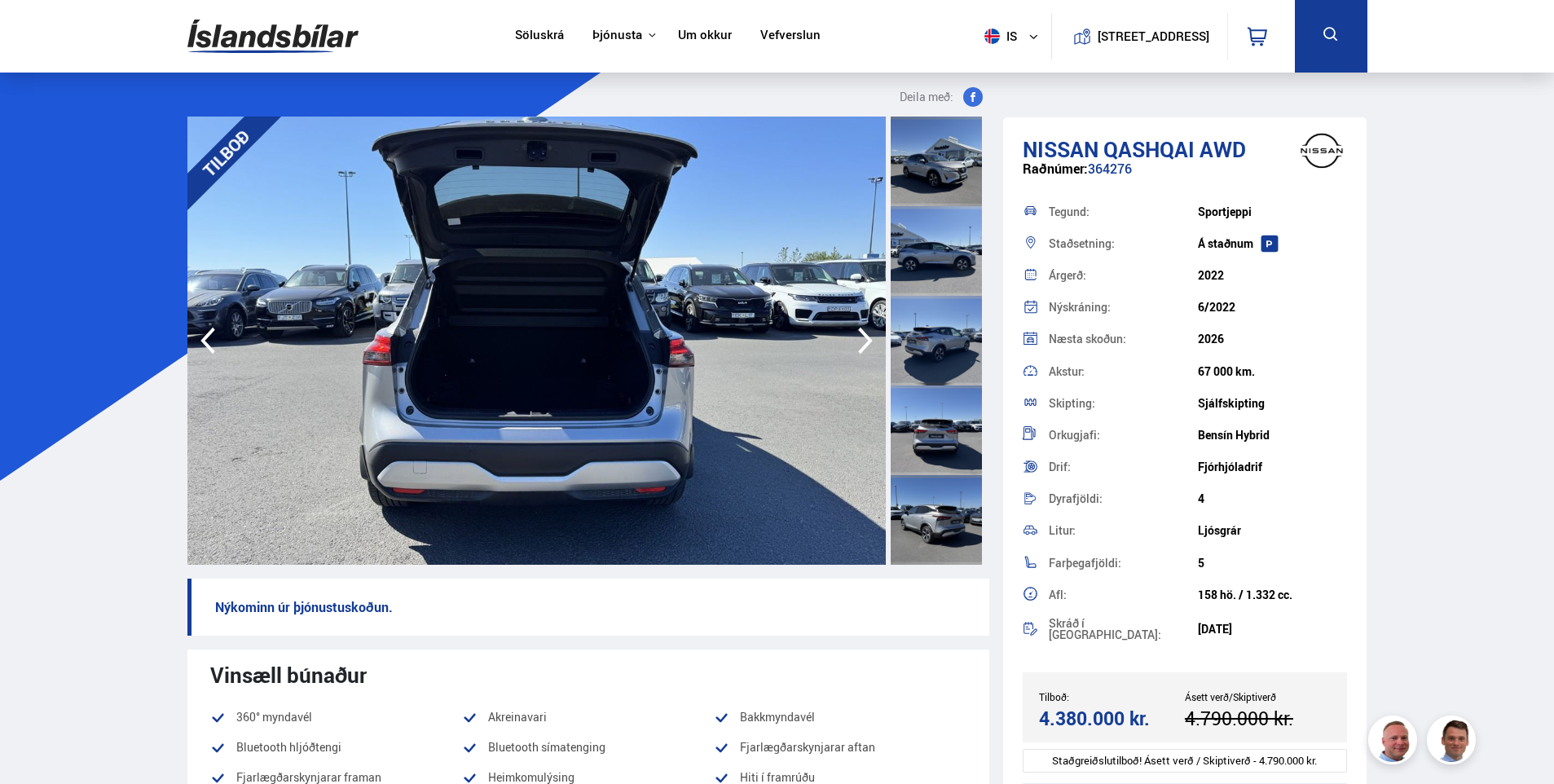
click at [869, 343] on icon "button" at bounding box center [866, 340] width 15 height 27
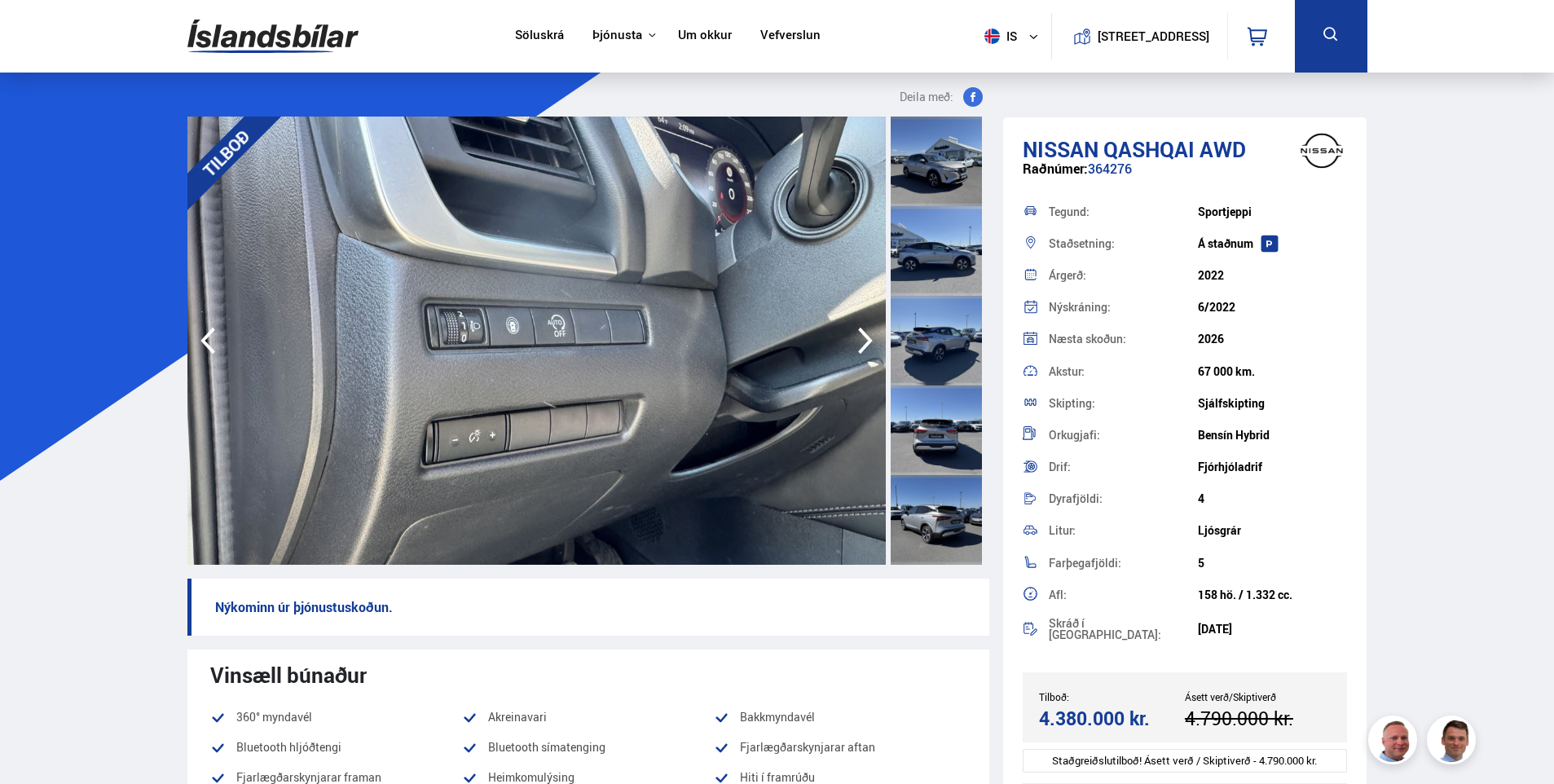
click at [869, 343] on icon "button" at bounding box center [866, 340] width 15 height 27
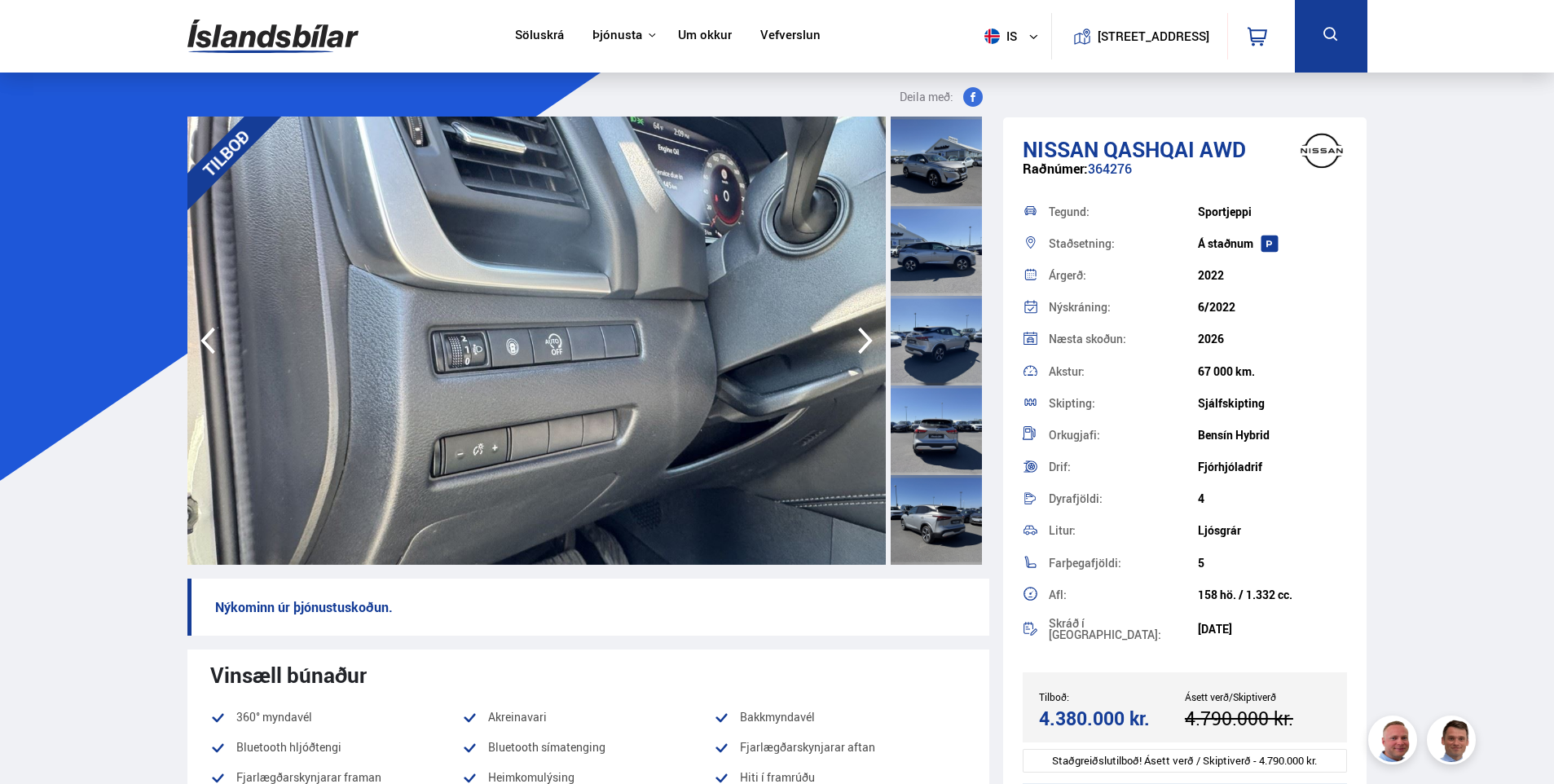
click at [869, 343] on icon "button" at bounding box center [866, 340] width 15 height 27
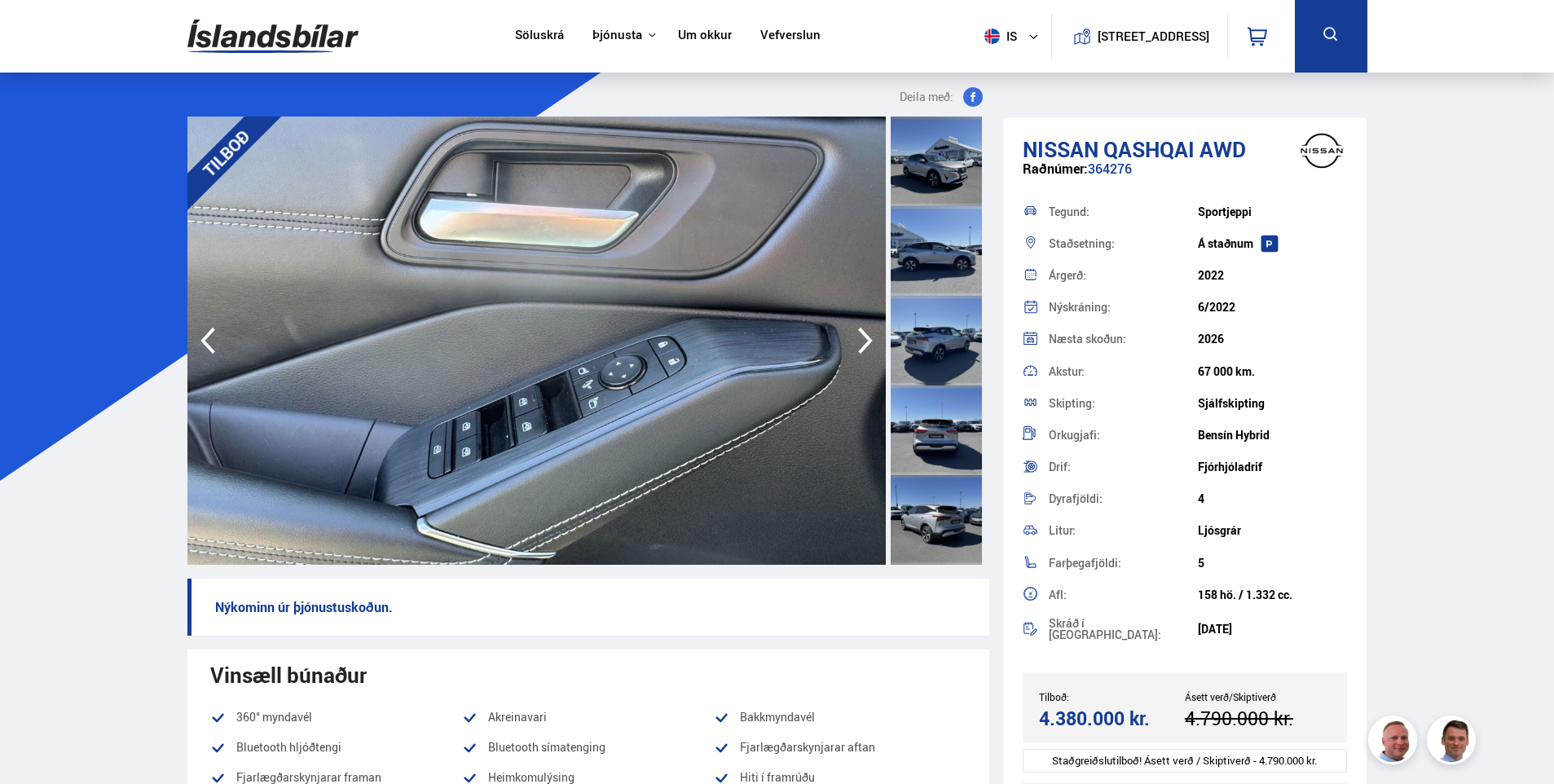
click at [869, 343] on icon "button" at bounding box center [866, 340] width 15 height 27
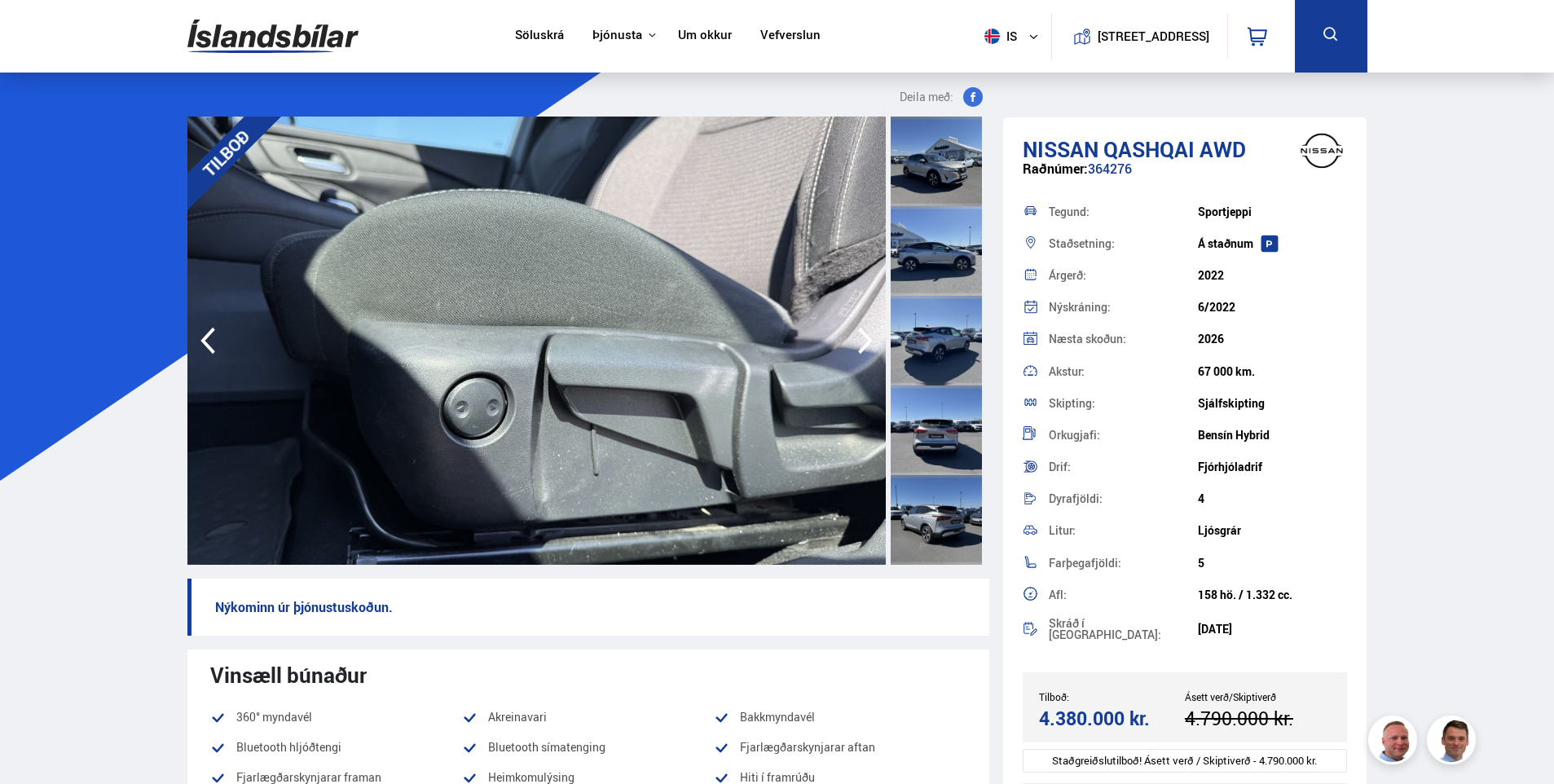
click at [869, 343] on icon "button" at bounding box center [866, 340] width 15 height 27
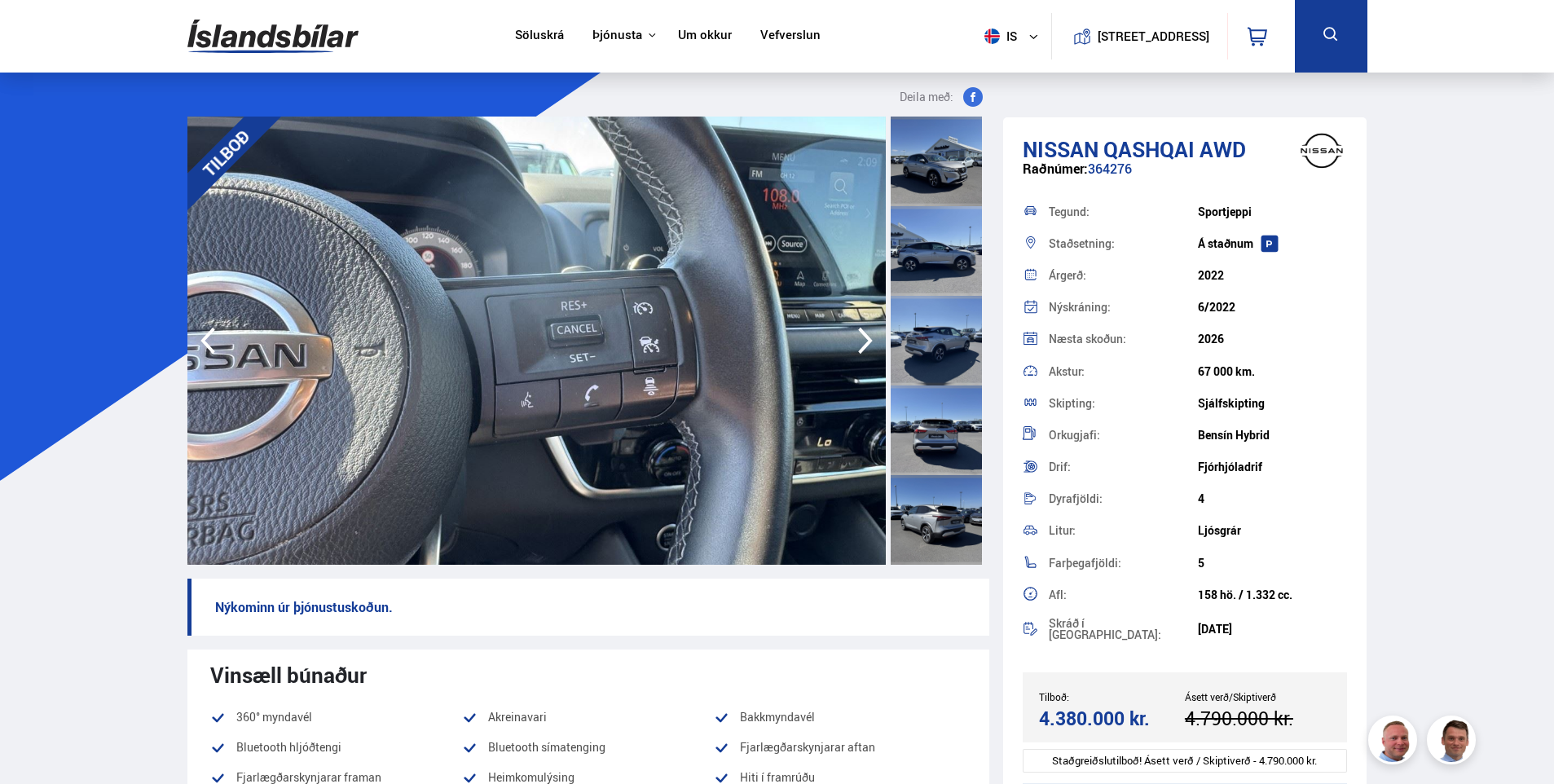
click at [869, 343] on icon "button" at bounding box center [866, 340] width 15 height 27
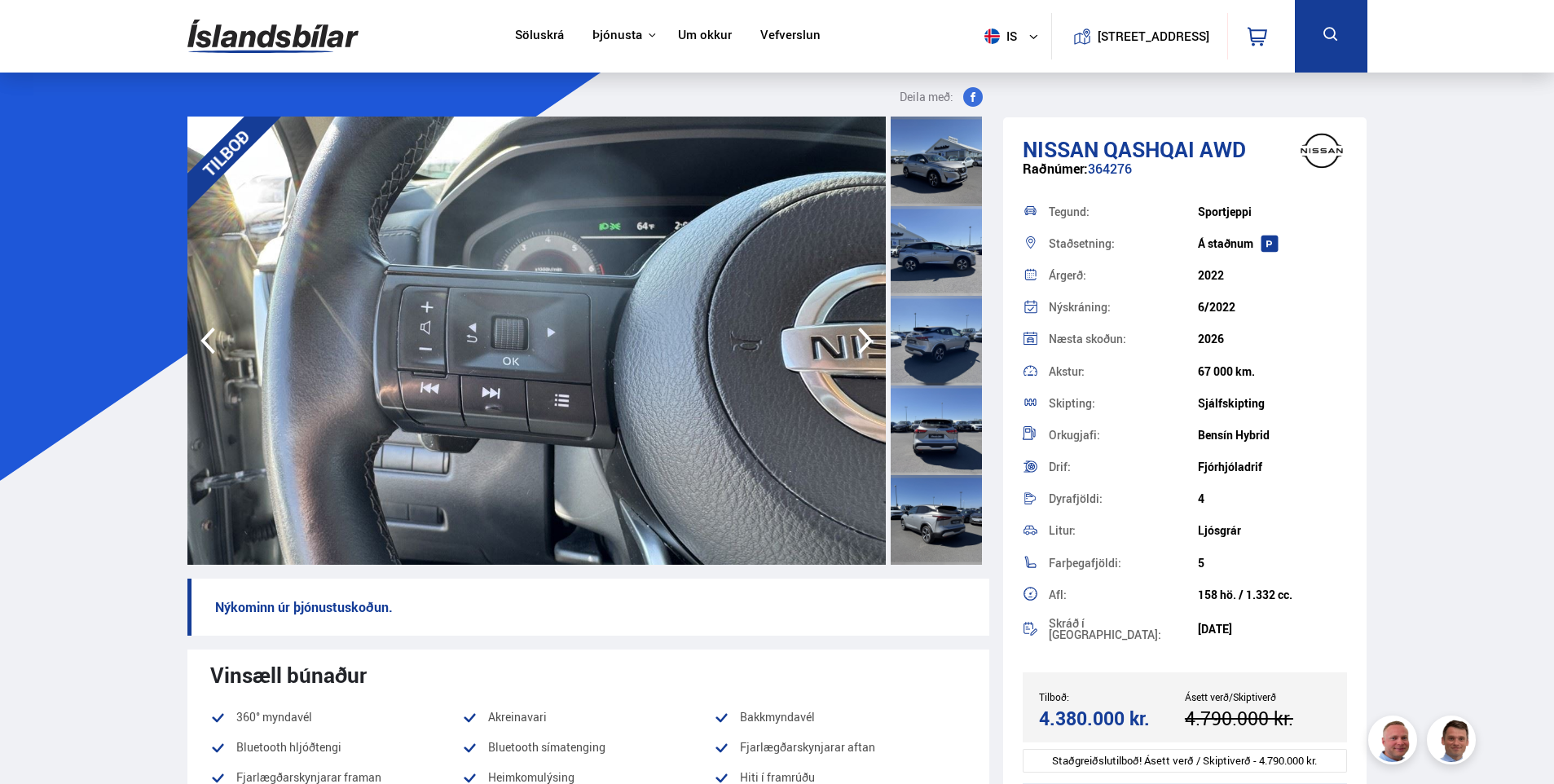
click at [869, 343] on icon "button" at bounding box center [866, 340] width 15 height 27
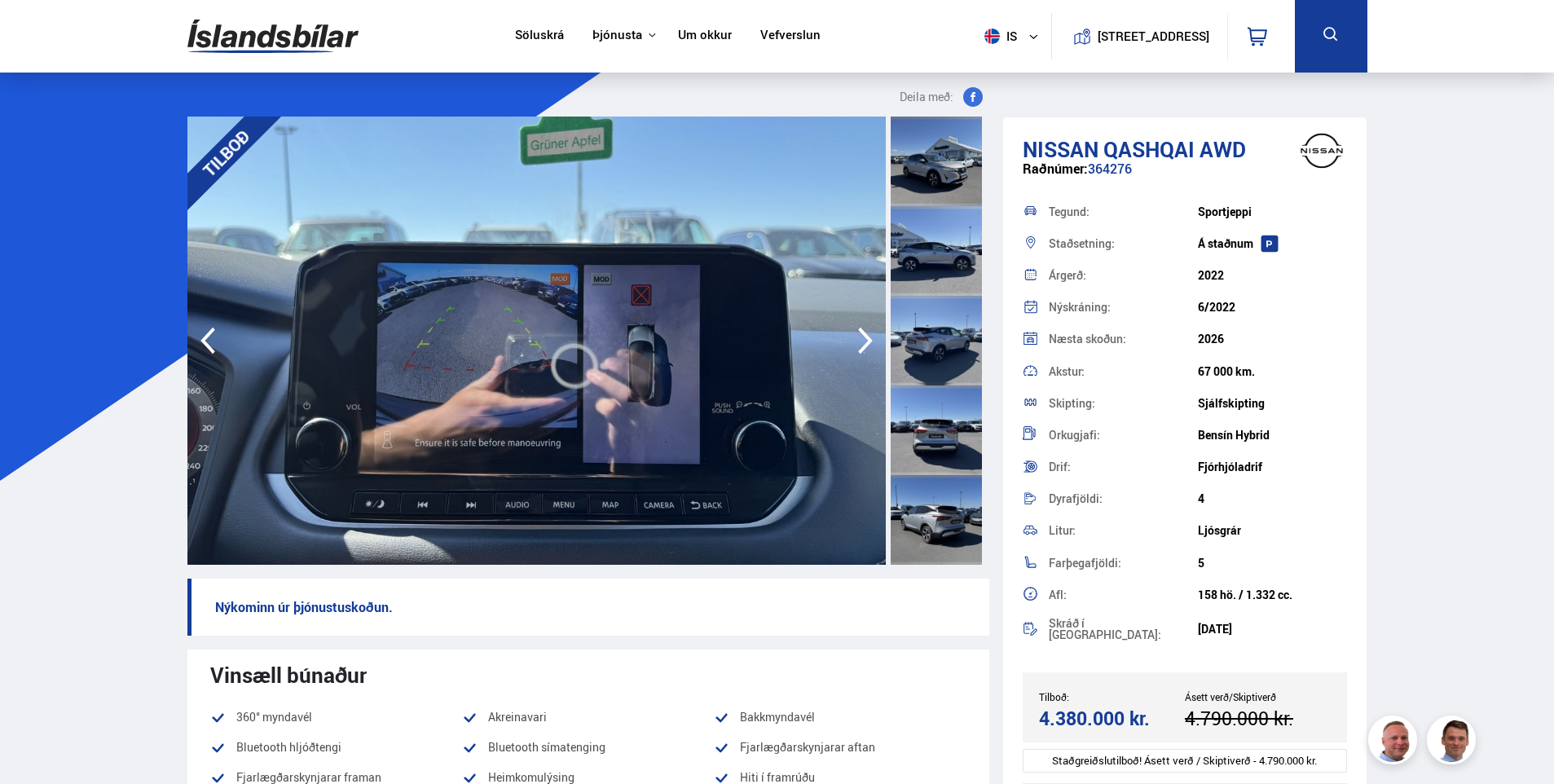
click at [869, 343] on icon "button" at bounding box center [866, 340] width 15 height 27
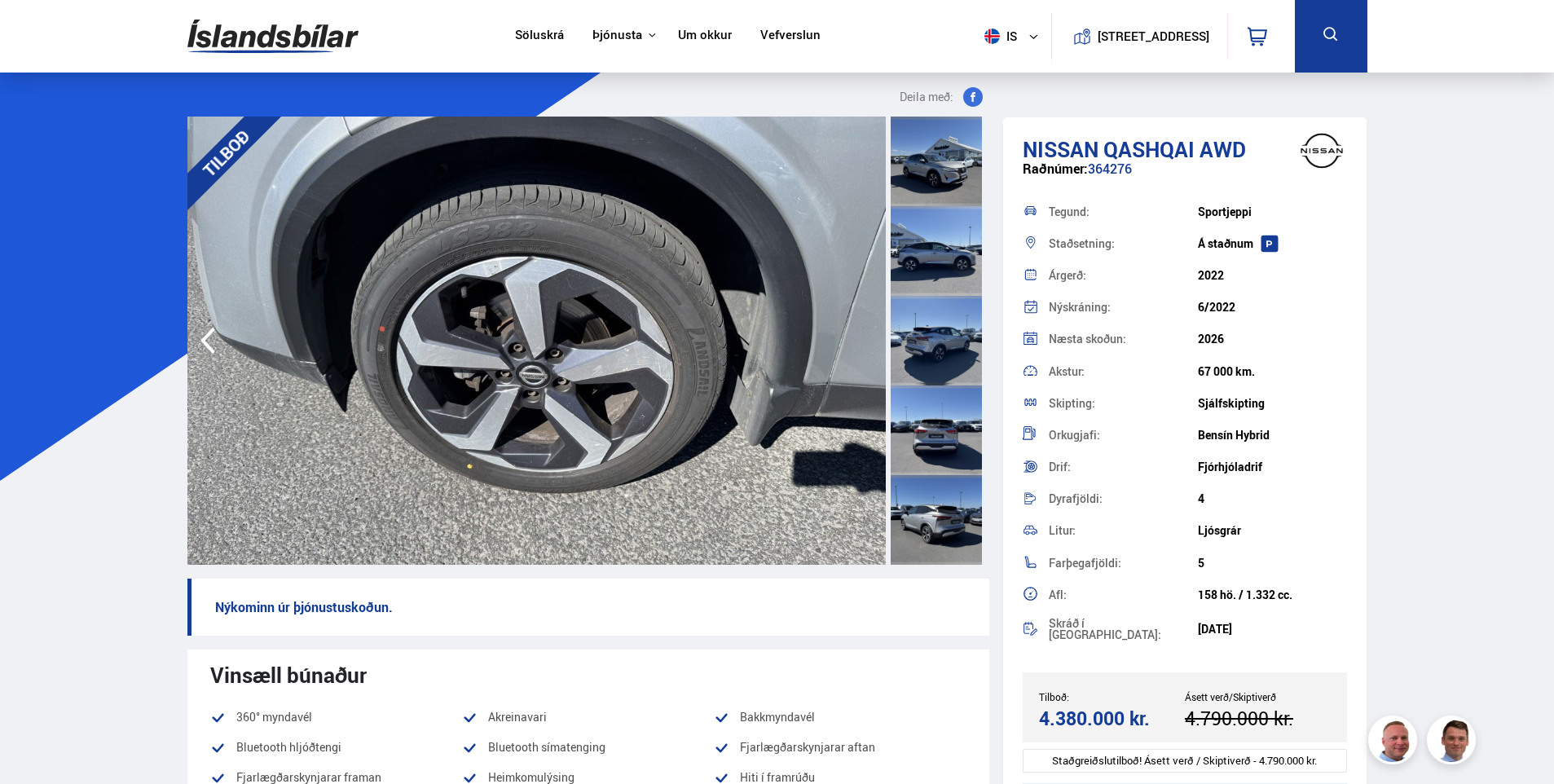
click at [869, 343] on img at bounding box center [536, 340] width 698 height 448
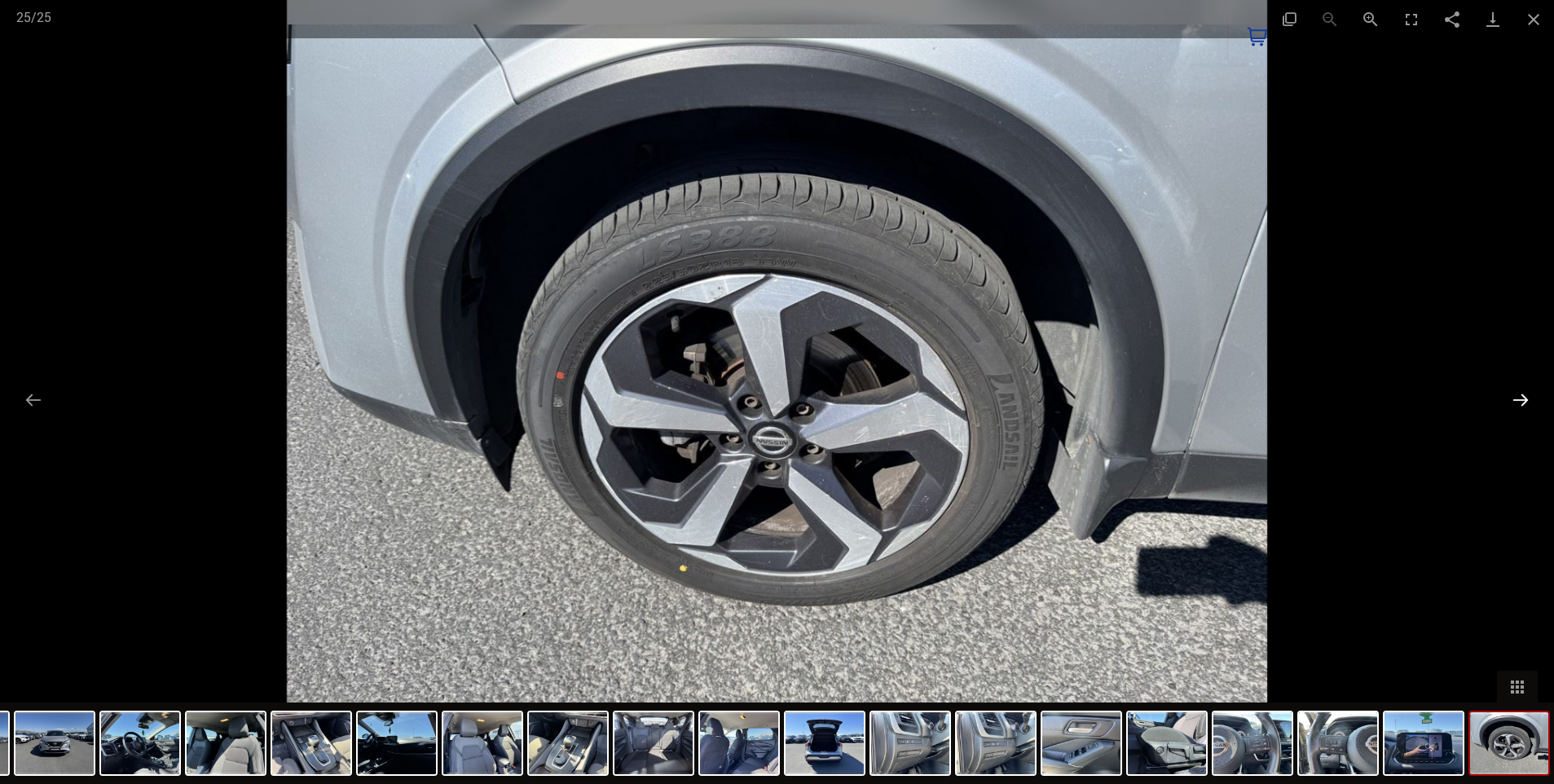
click at [1523, 396] on button "Next slide" at bounding box center [1521, 400] width 35 height 32
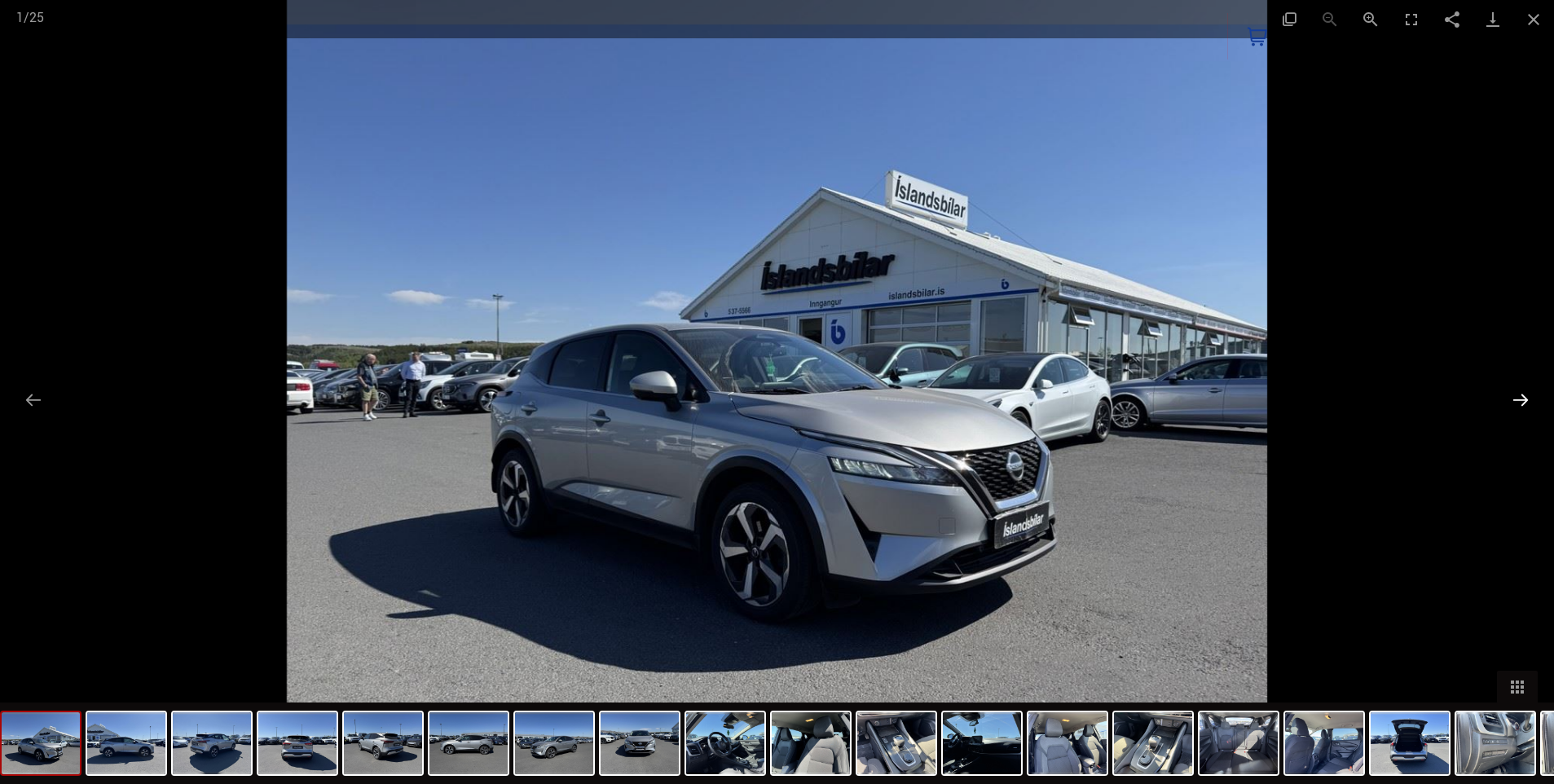
click at [1524, 387] on button "Next slide" at bounding box center [1521, 400] width 35 height 32
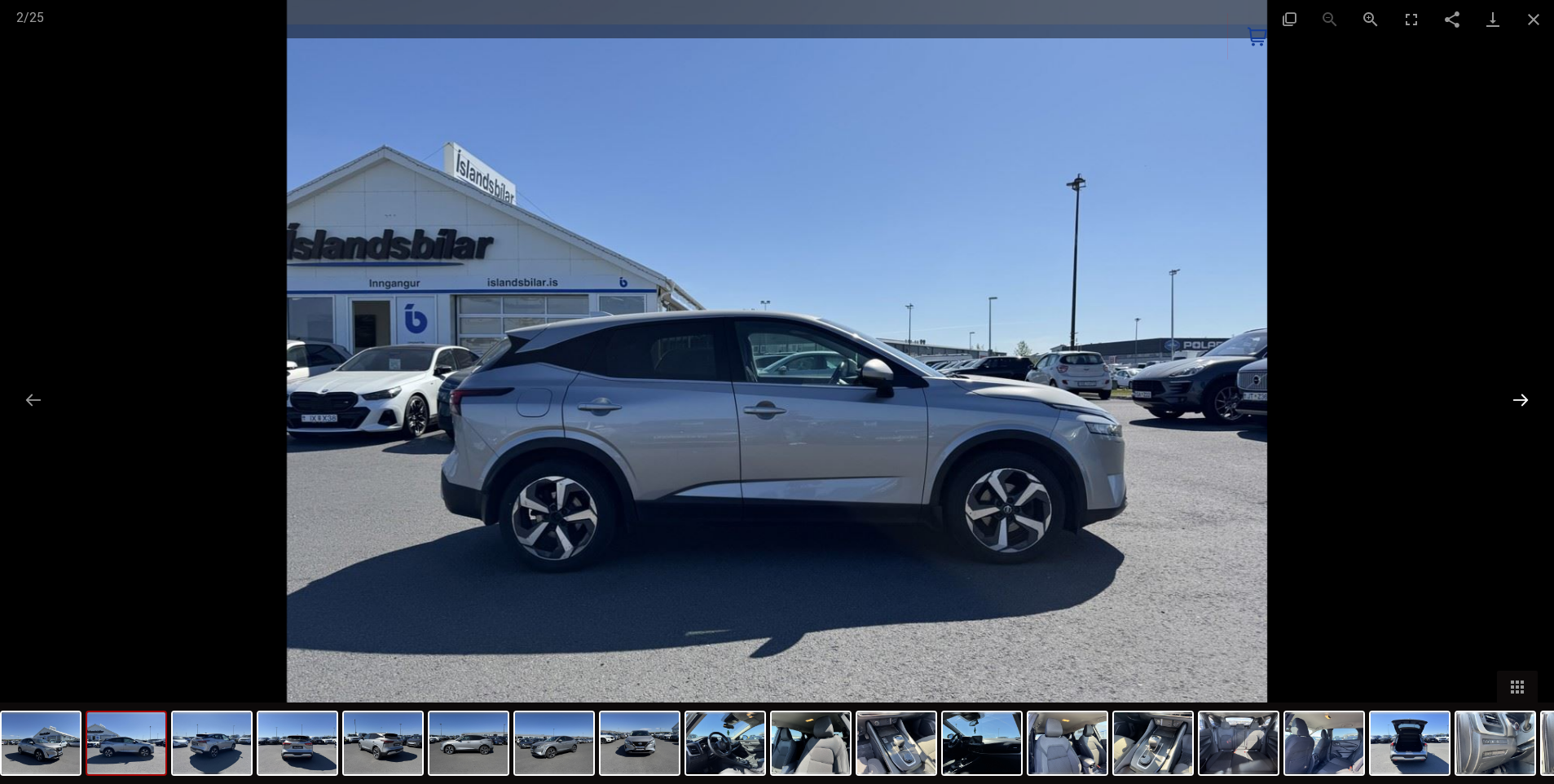
click at [1527, 398] on button "Next slide" at bounding box center [1521, 400] width 35 height 32
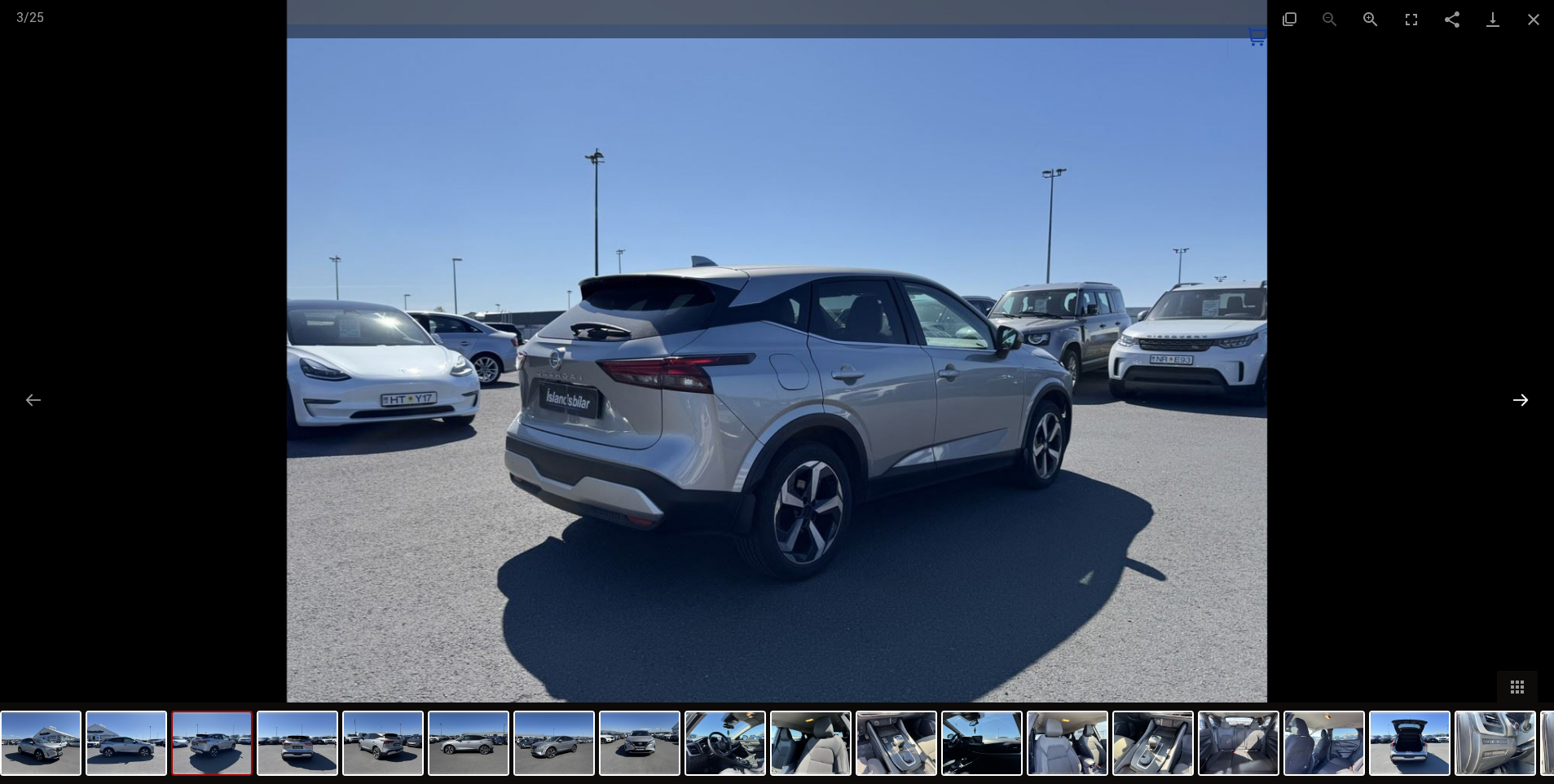
click at [1527, 398] on button "Next slide" at bounding box center [1521, 400] width 35 height 32
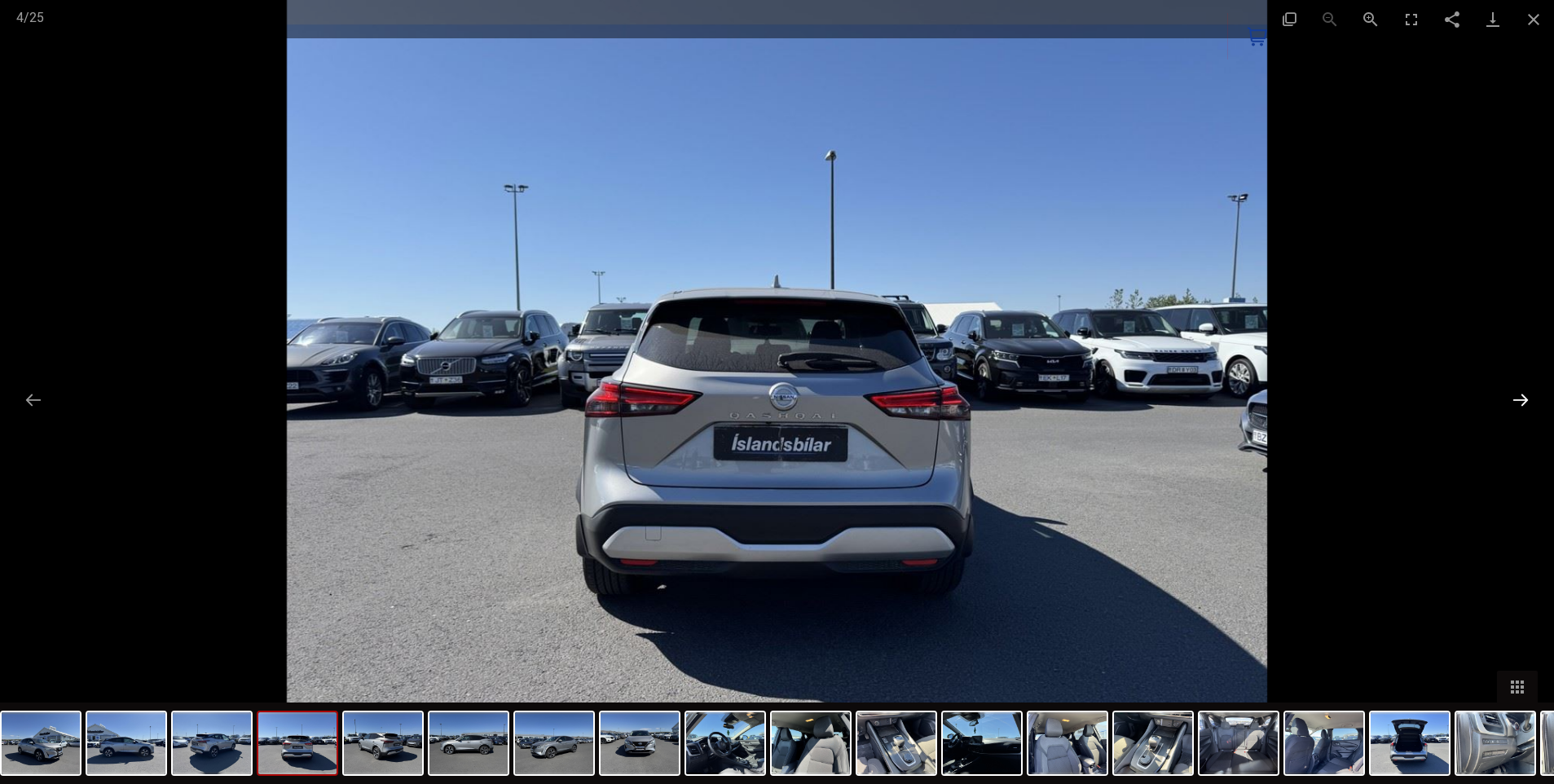
click at [1527, 398] on button "Next slide" at bounding box center [1521, 400] width 35 height 32
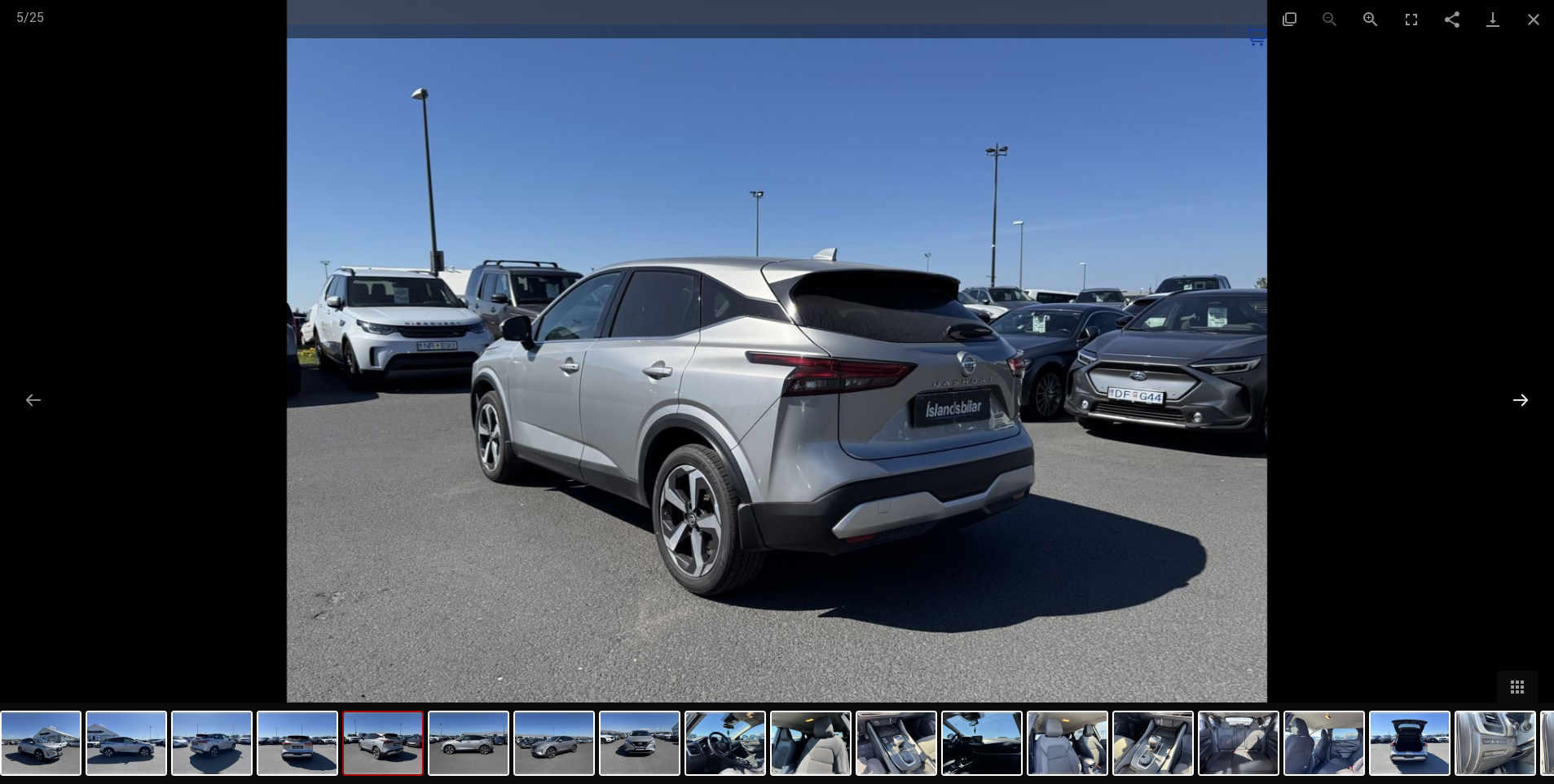
click at [1527, 398] on button "Next slide" at bounding box center [1521, 400] width 35 height 32
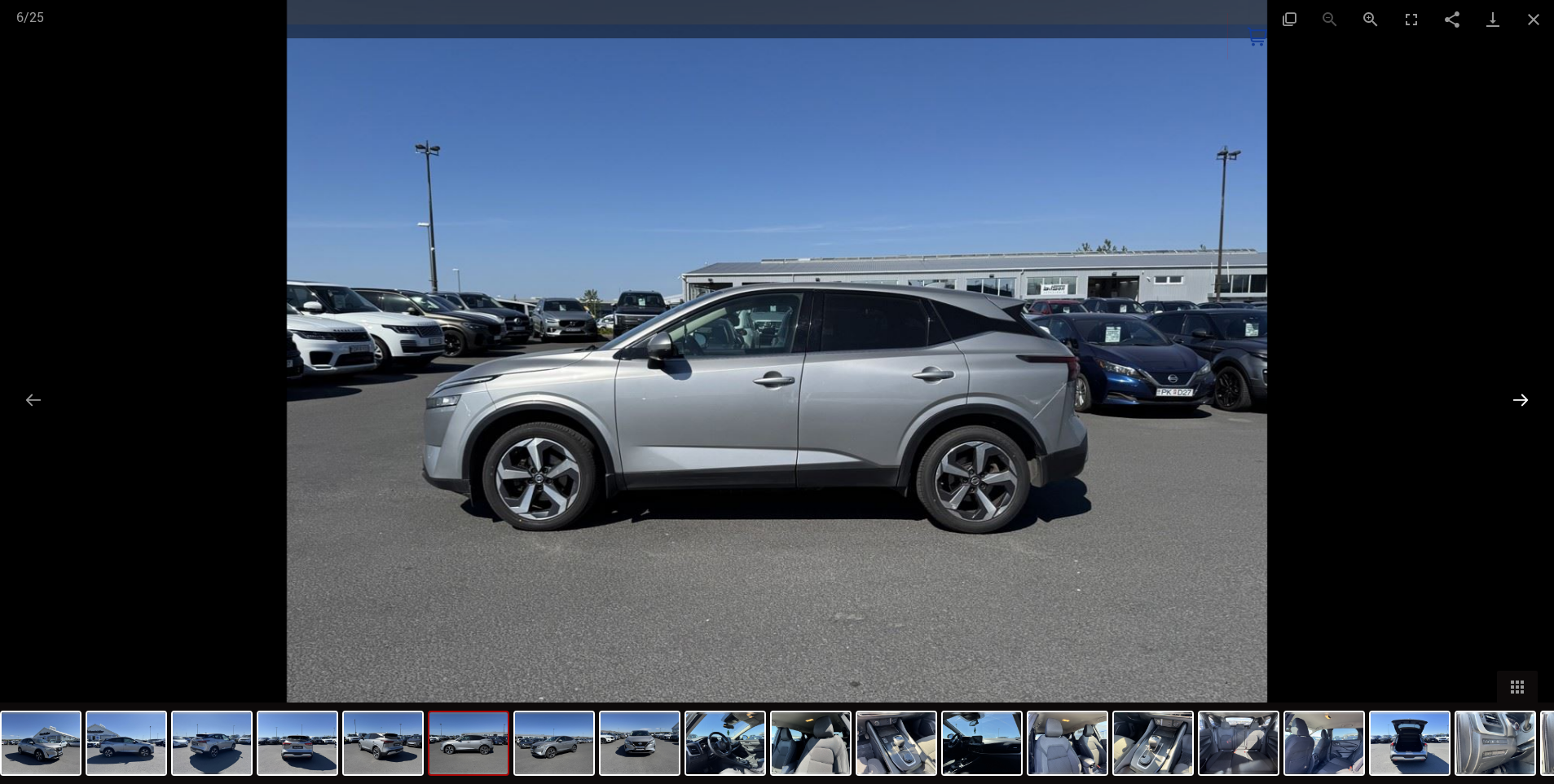
click at [1527, 398] on button "Next slide" at bounding box center [1521, 400] width 35 height 32
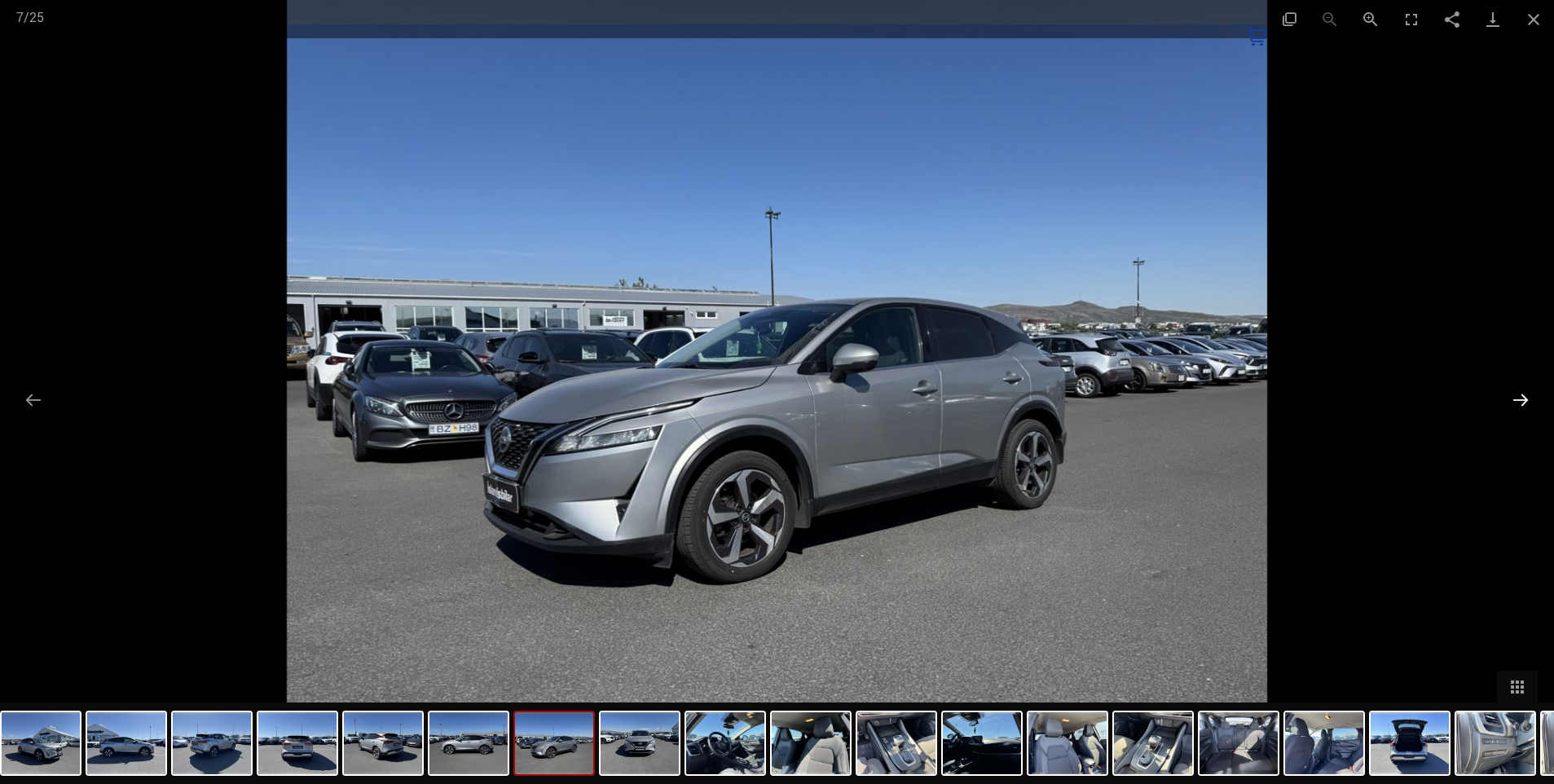
click at [1527, 398] on button "Next slide" at bounding box center [1521, 400] width 35 height 32
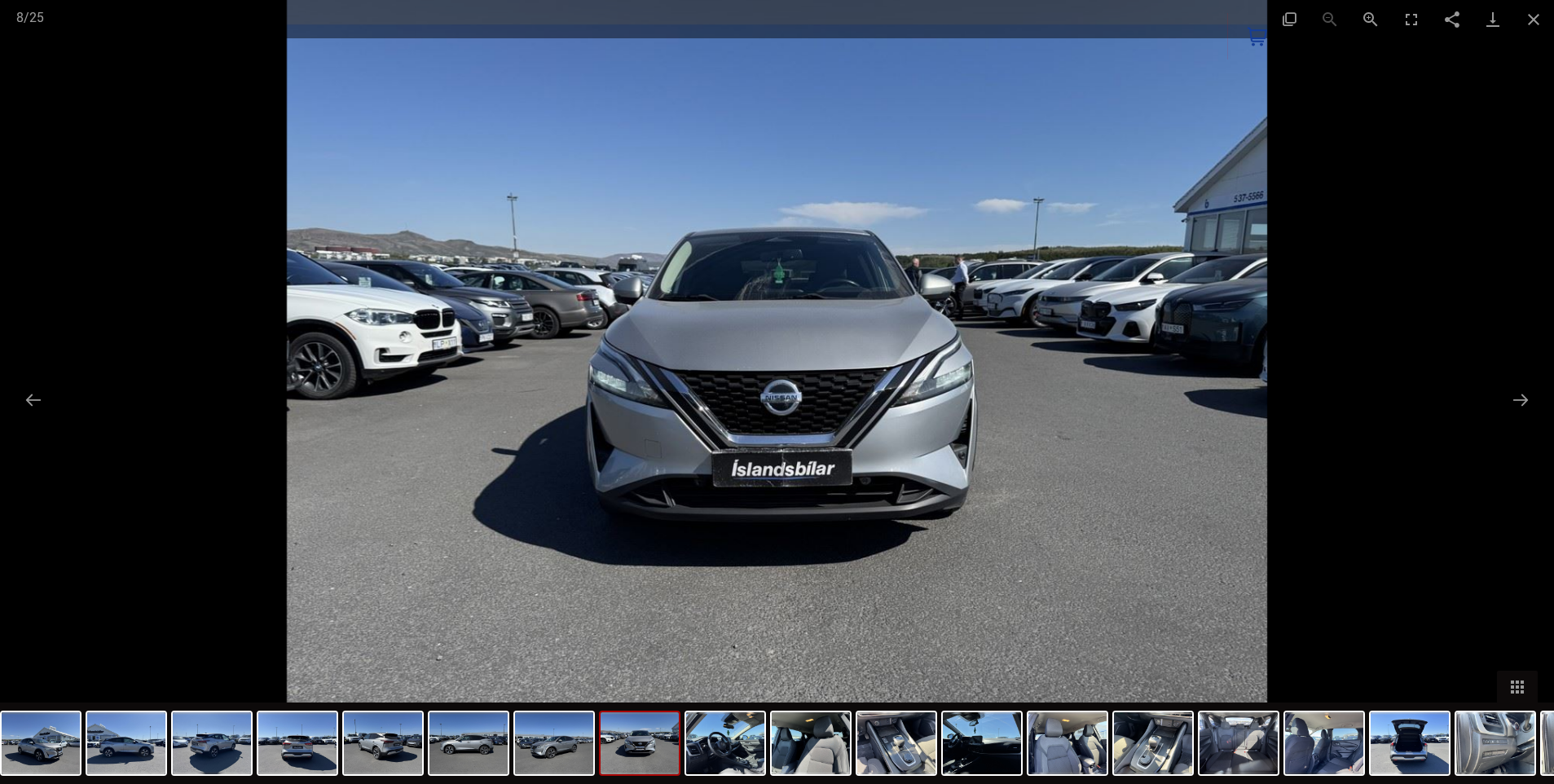
click at [1527, 378] on div at bounding box center [777, 392] width 1554 height 784
